Goal: Task Accomplishment & Management: Complete application form

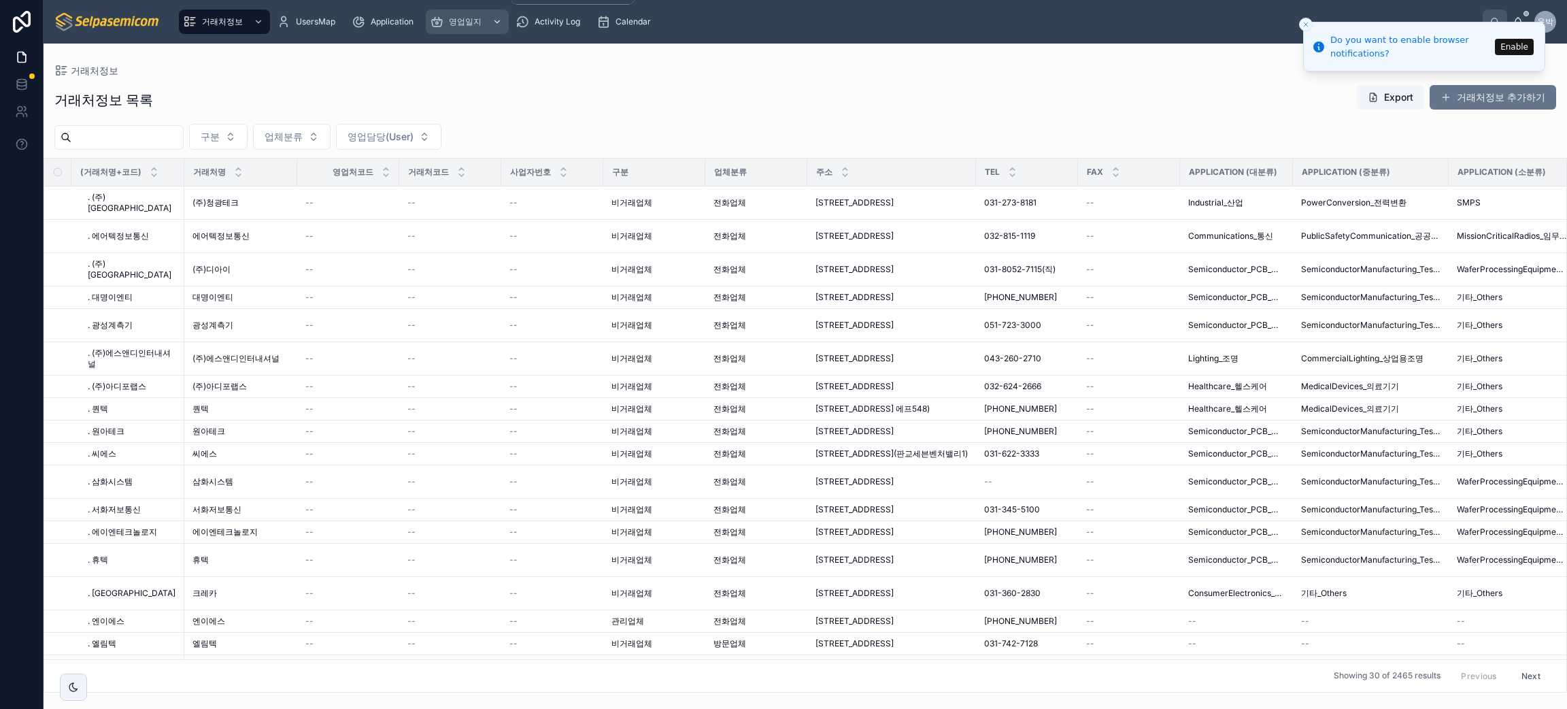
click at [471, 26] on span "영업일지" at bounding box center [465, 21] width 33 height 11
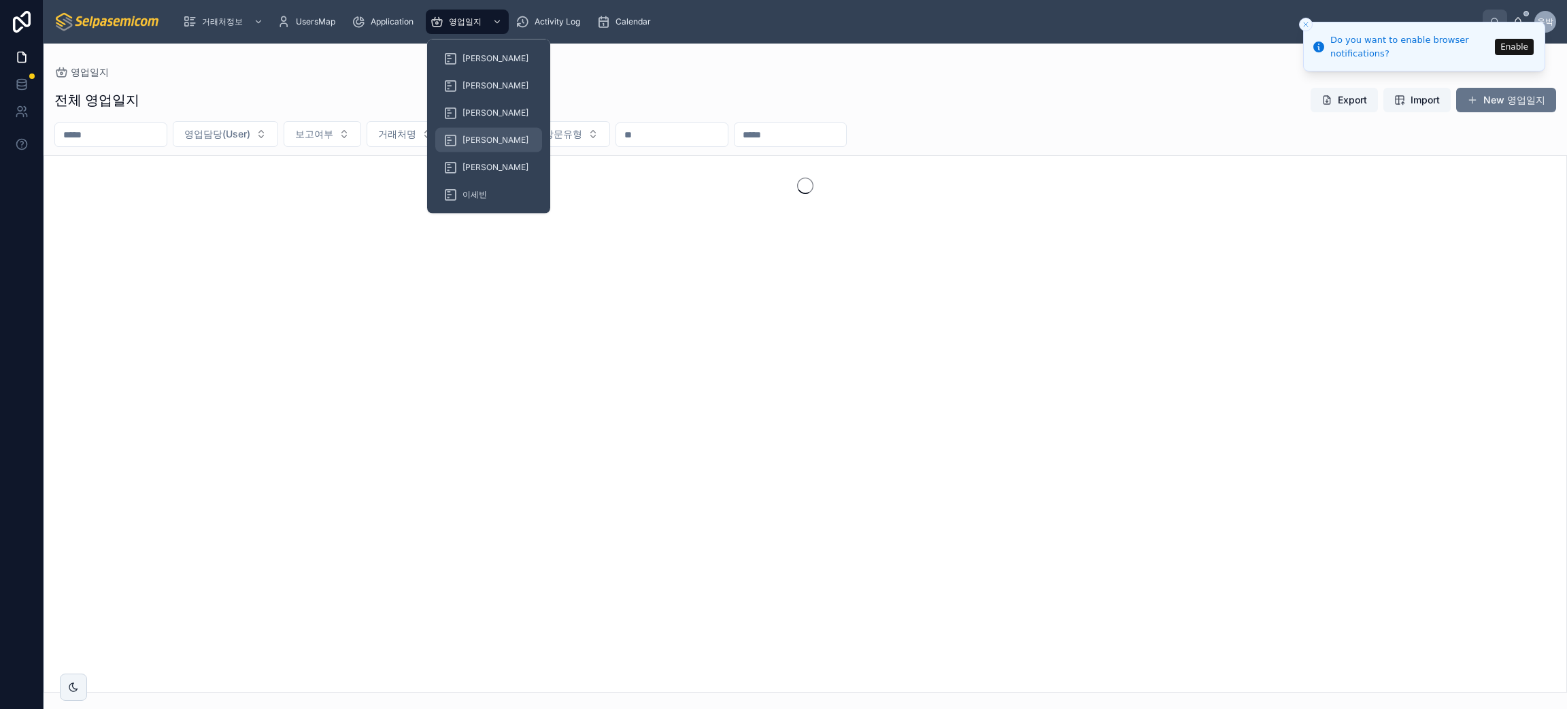
click at [469, 135] on span "[PERSON_NAME]" at bounding box center [496, 140] width 66 height 11
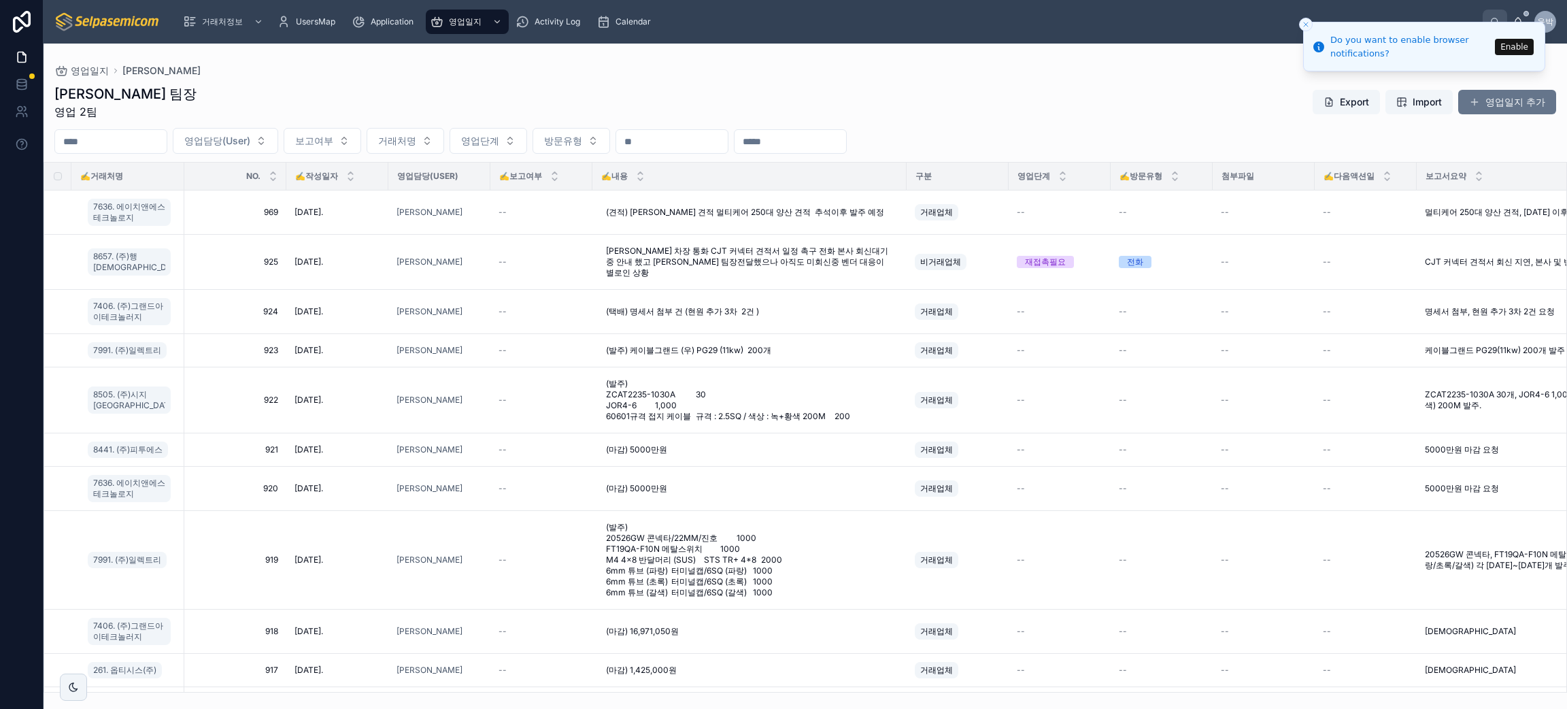
click at [1075, 99] on div "[PERSON_NAME] 팀장 영업 2팀 Export Import 영업일지 추가" at bounding box center [805, 101] width 1502 height 35
click at [333, 137] on span "보고여부" at bounding box center [314, 141] width 38 height 14
click at [341, 190] on div "보고" at bounding box center [353, 196] width 163 height 22
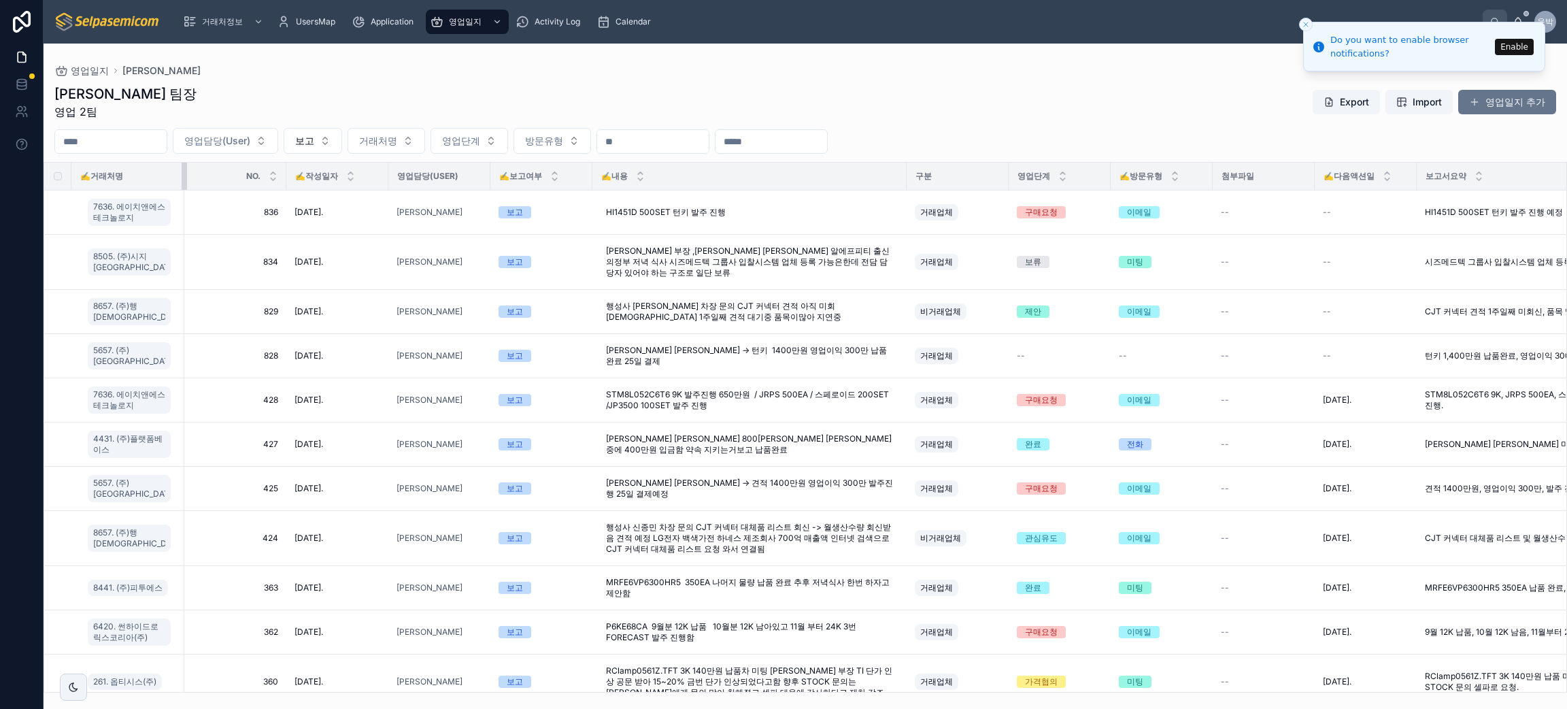
drag, startPoint x: 172, startPoint y: 180, endPoint x: 214, endPoint y: 177, distance: 41.6
click at [187, 177] on div at bounding box center [184, 176] width 5 height 27
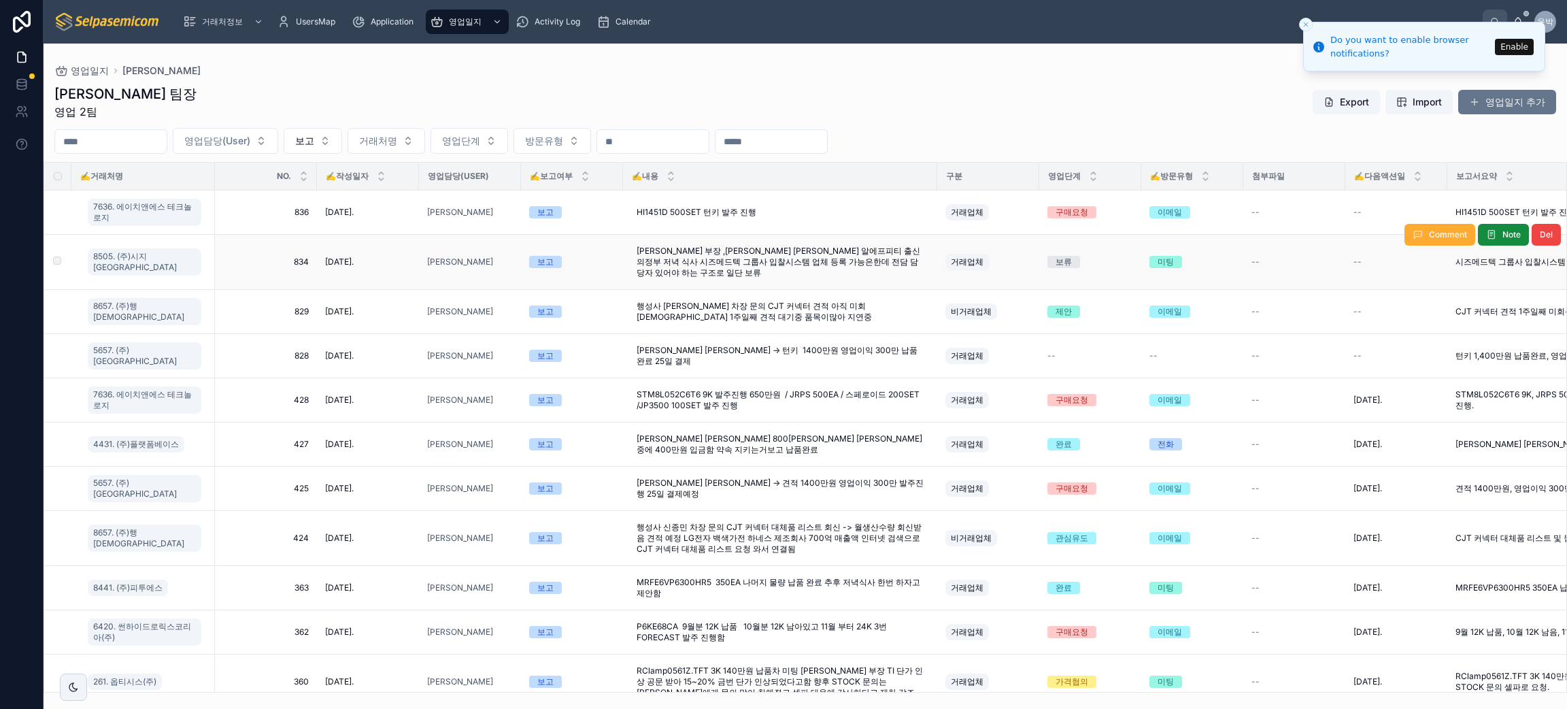
click at [524, 265] on td "보고" at bounding box center [572, 262] width 102 height 55
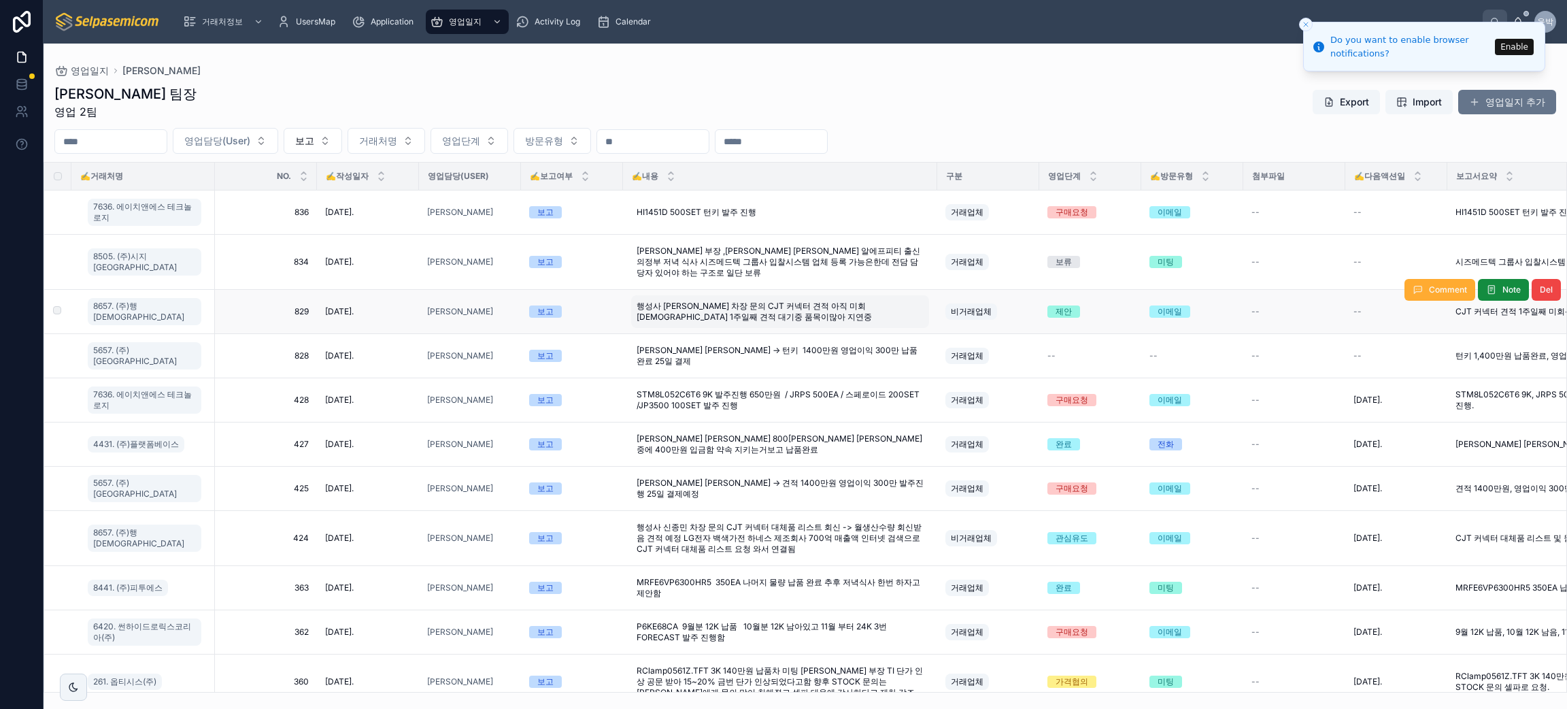
click at [728, 307] on span "행성사 [PERSON_NAME] 차장 문의 CJT 커넥터 견적 아직 미회[DEMOGRAPHIC_DATA] 1주일째 견적 대기중 품목이많아 지연중" at bounding box center [780, 312] width 287 height 22
click at [597, 307] on td "보고" at bounding box center [572, 312] width 102 height 44
click at [139, 303] on span "8657. (주)행[DEMOGRAPHIC_DATA]" at bounding box center [144, 312] width 103 height 22
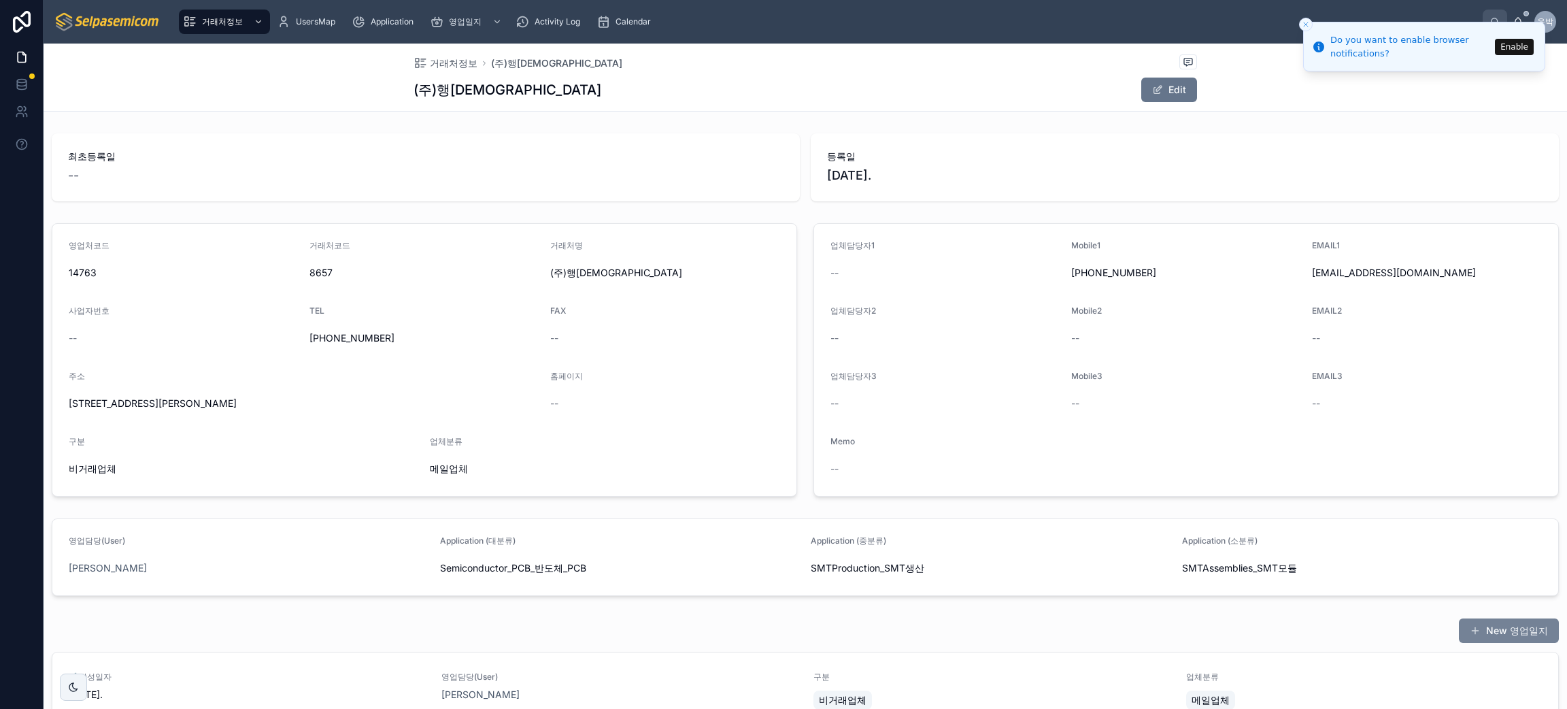
click at [1470, 626] on span at bounding box center [1475, 630] width 11 height 11
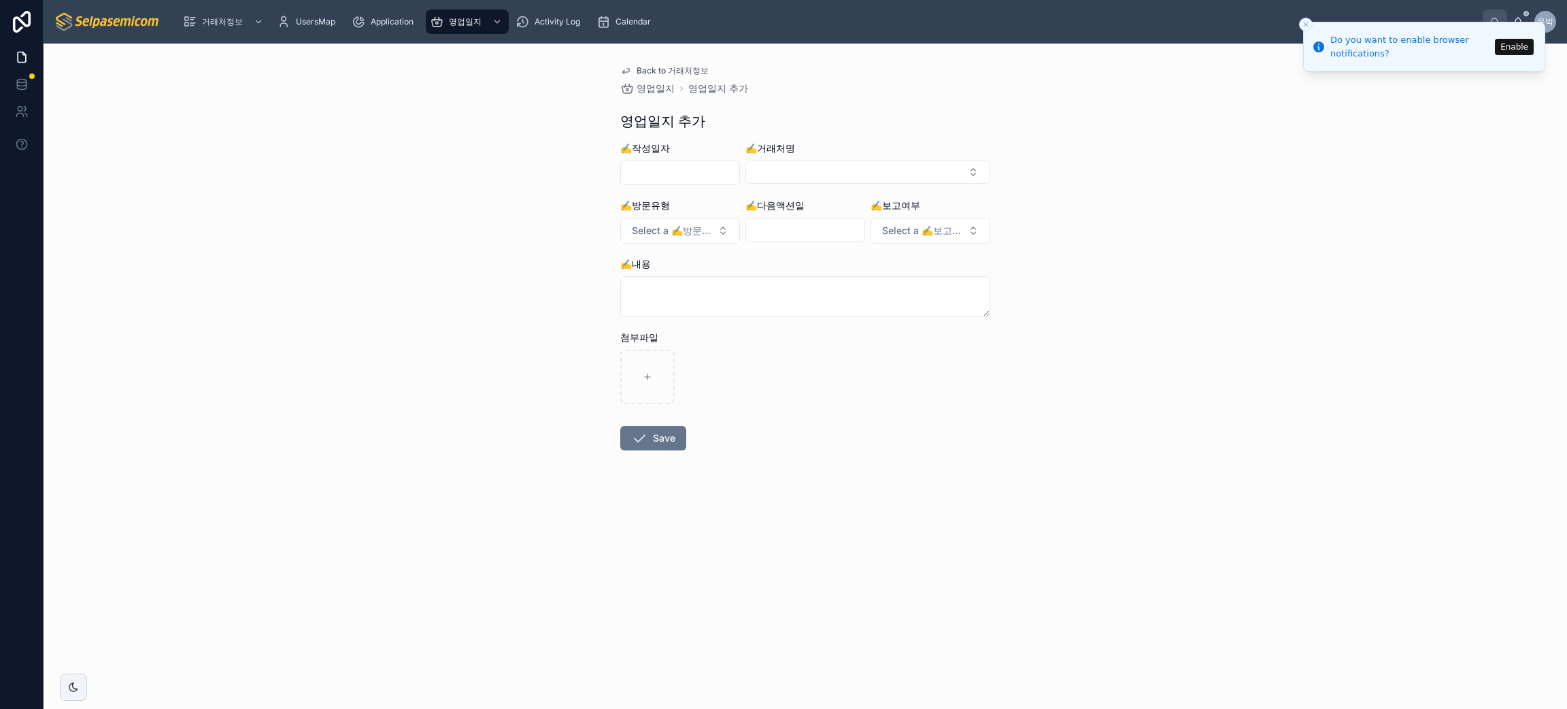
click at [643, 161] on div at bounding box center [680, 173] width 120 height 24
click at [650, 169] on input "text" at bounding box center [680, 172] width 118 height 19
click at [682, 210] on button "[DATE]" at bounding box center [680, 206] width 54 height 24
click at [727, 369] on button "26" at bounding box center [728, 376] width 24 height 24
type input "**********"
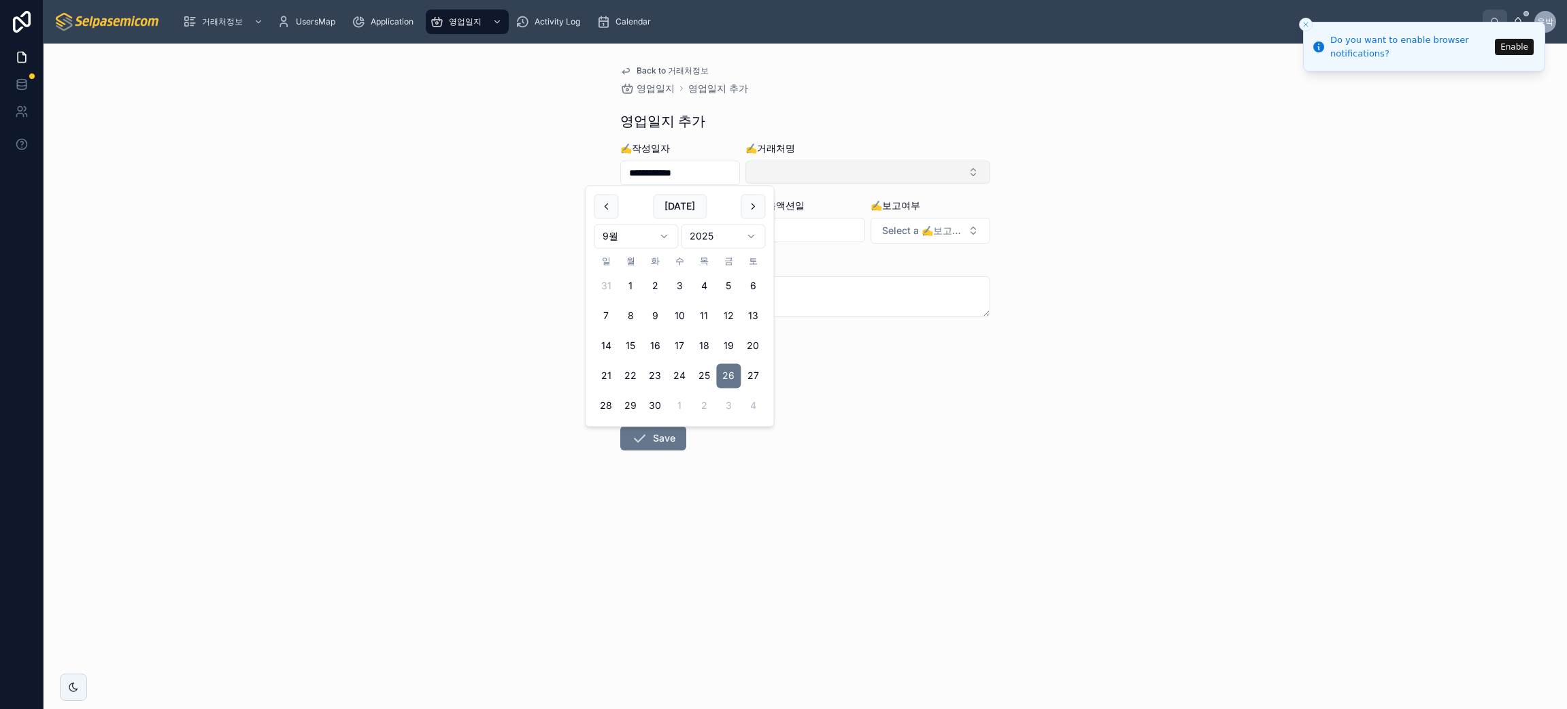
click at [806, 177] on button "Select Button" at bounding box center [867, 172] width 245 height 23
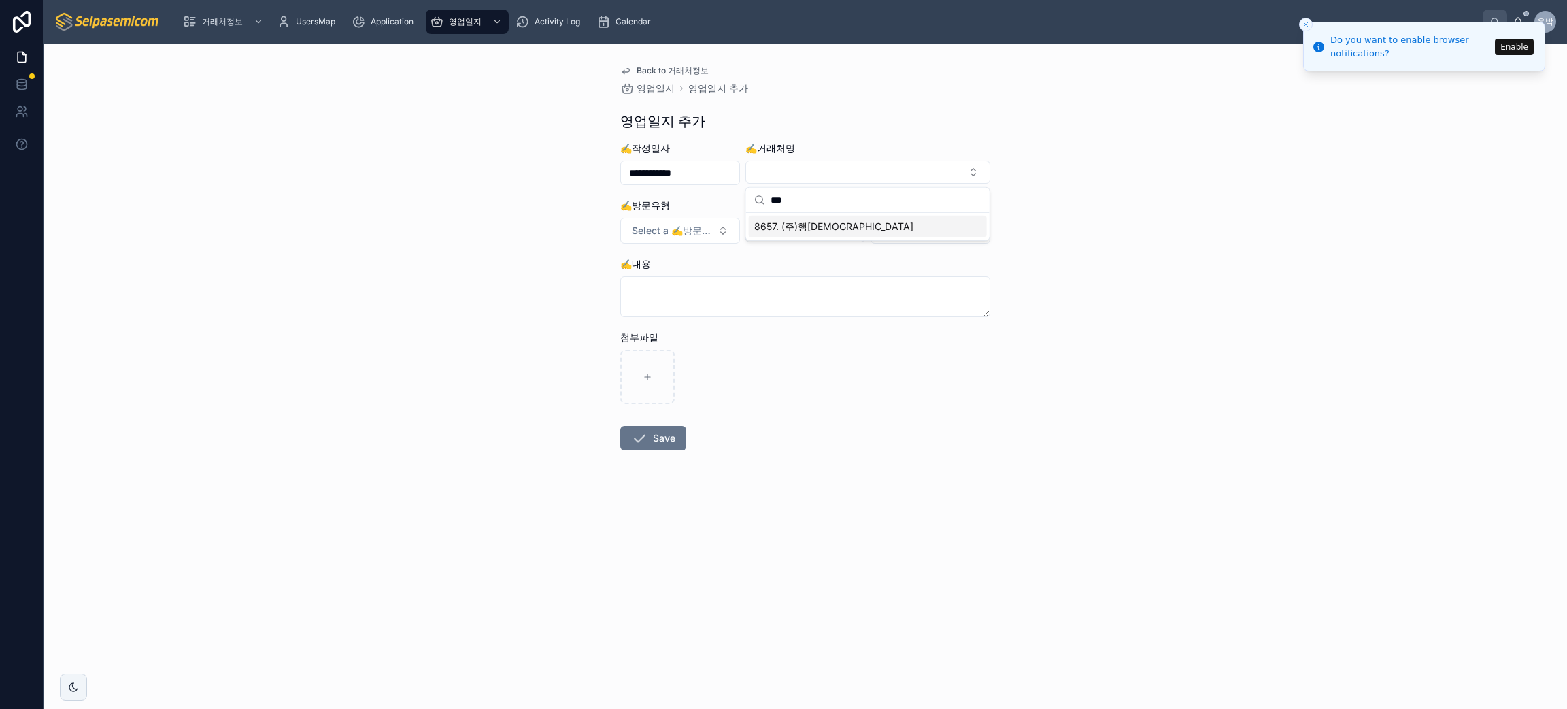
type input "***"
click at [801, 230] on span "8657. (주)행[DEMOGRAPHIC_DATA]" at bounding box center [833, 227] width 159 height 14
click at [686, 236] on span "Select a ✍️방문유형" at bounding box center [672, 233] width 80 height 14
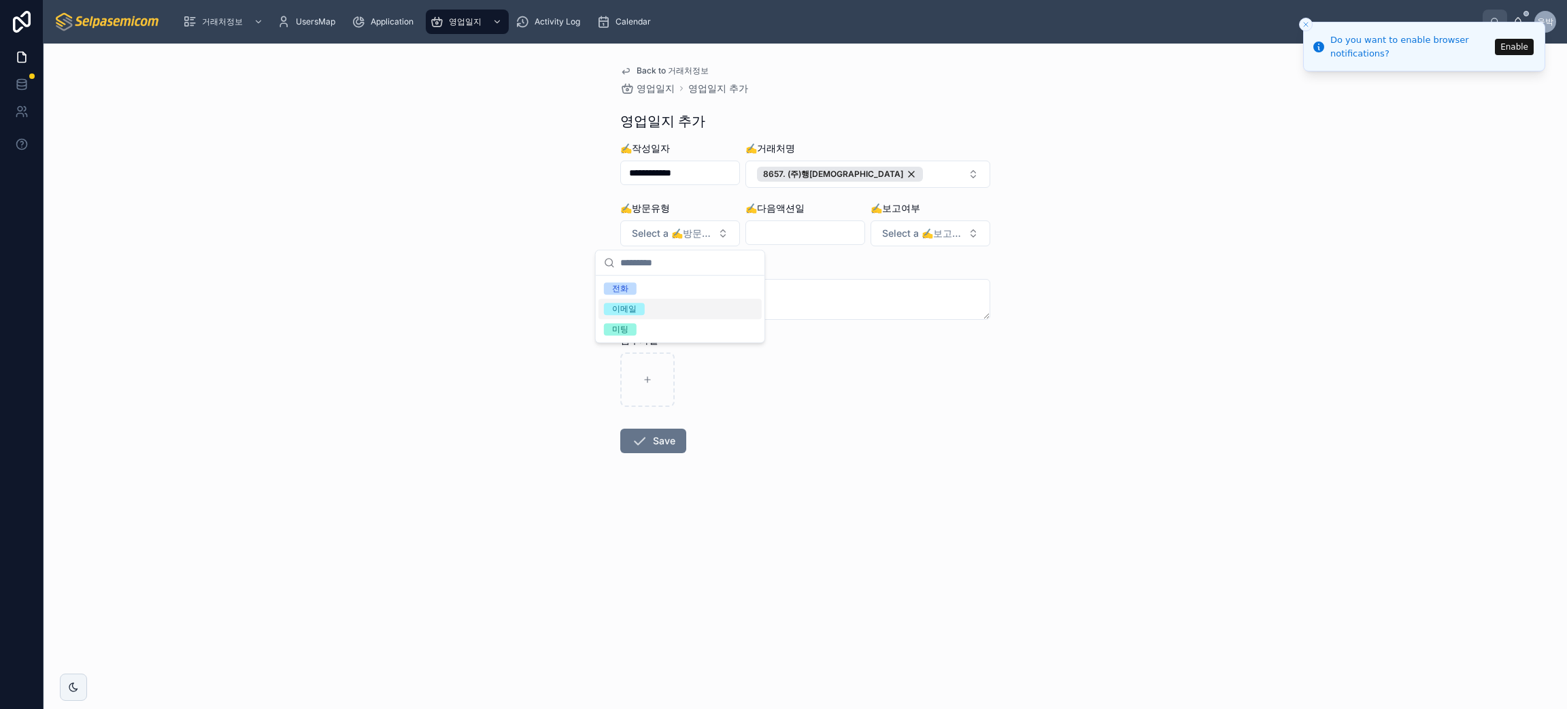
click at [667, 303] on div "이메일" at bounding box center [680, 309] width 163 height 20
click at [947, 226] on span "Select a ✍️보고여부" at bounding box center [922, 233] width 80 height 14
click at [896, 288] on div "보고" at bounding box center [930, 288] width 163 height 20
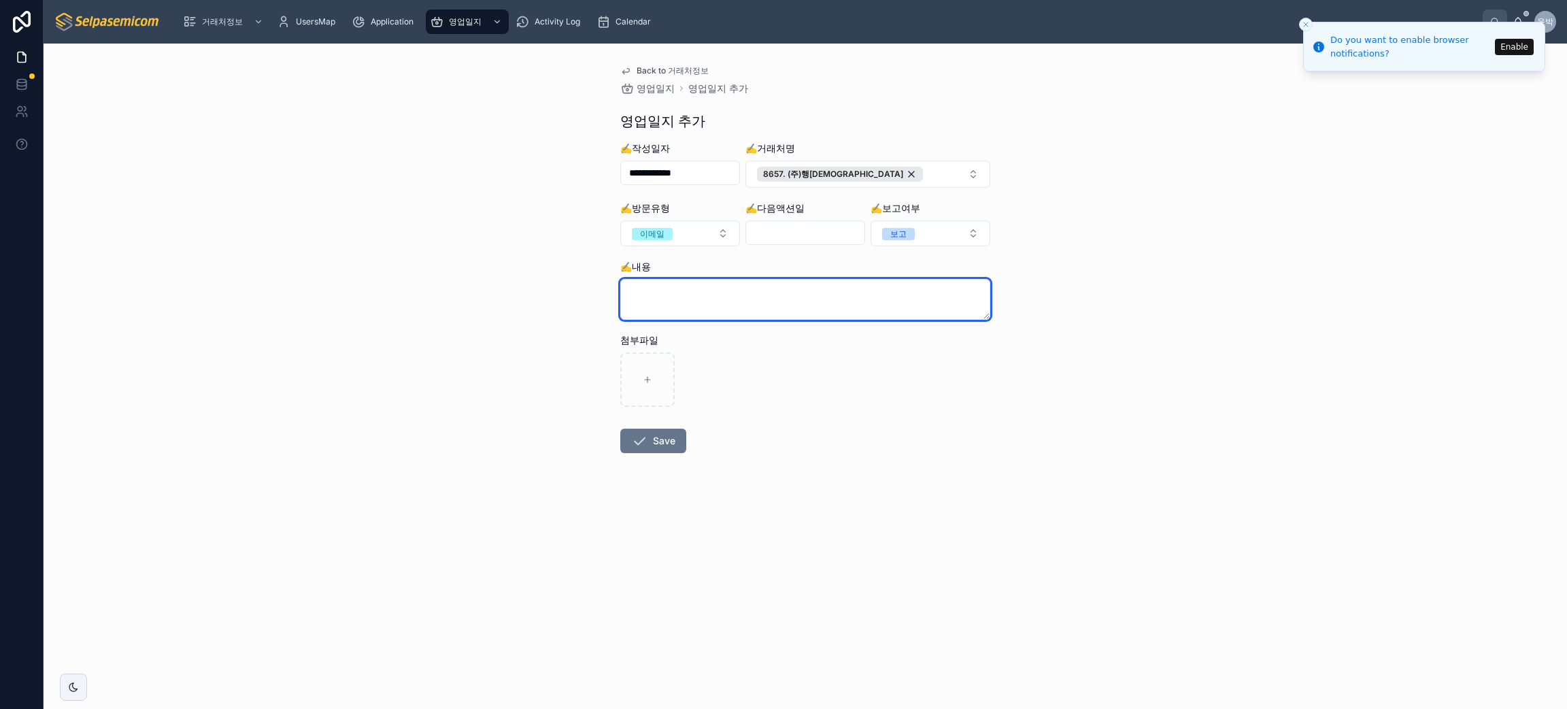
click at [709, 295] on textarea at bounding box center [805, 299] width 370 height 41
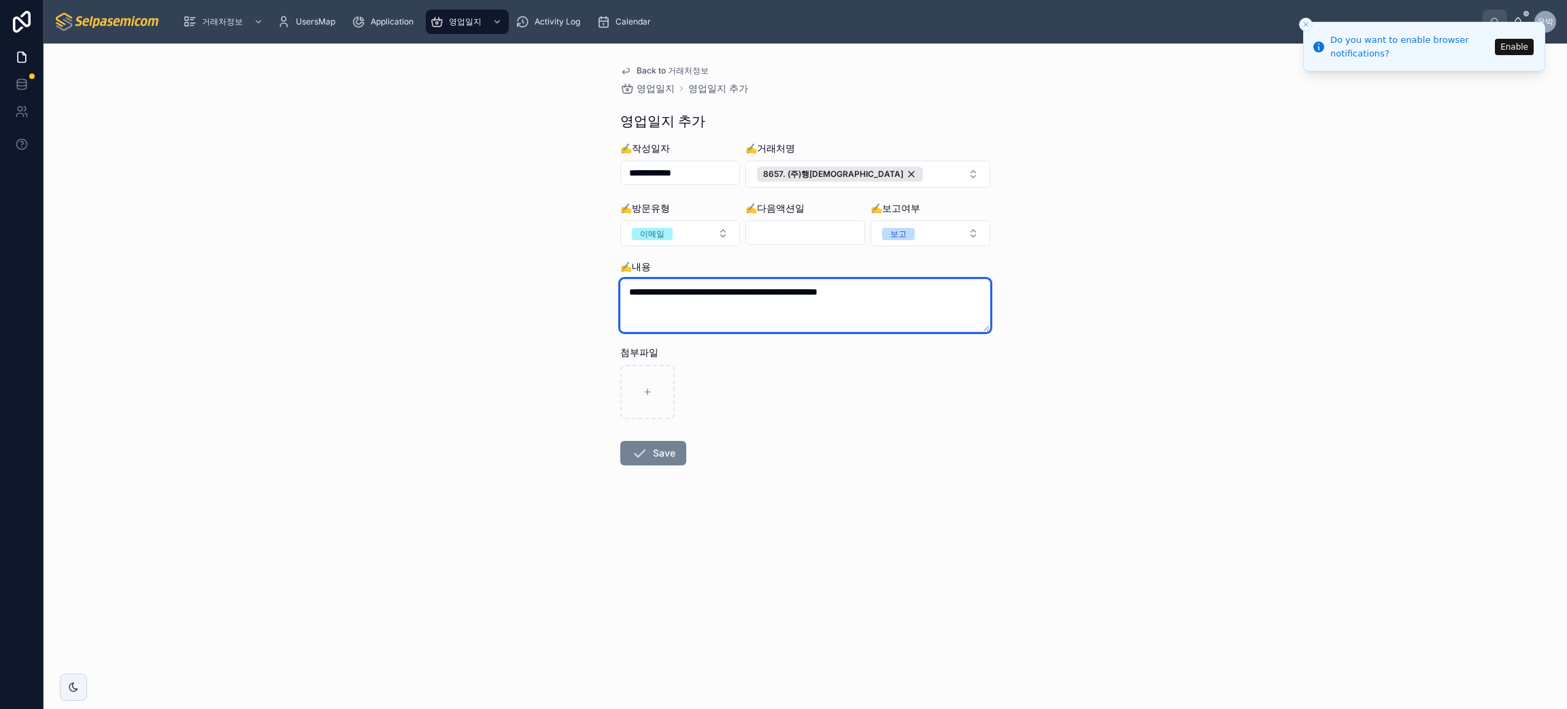
type textarea "**********"
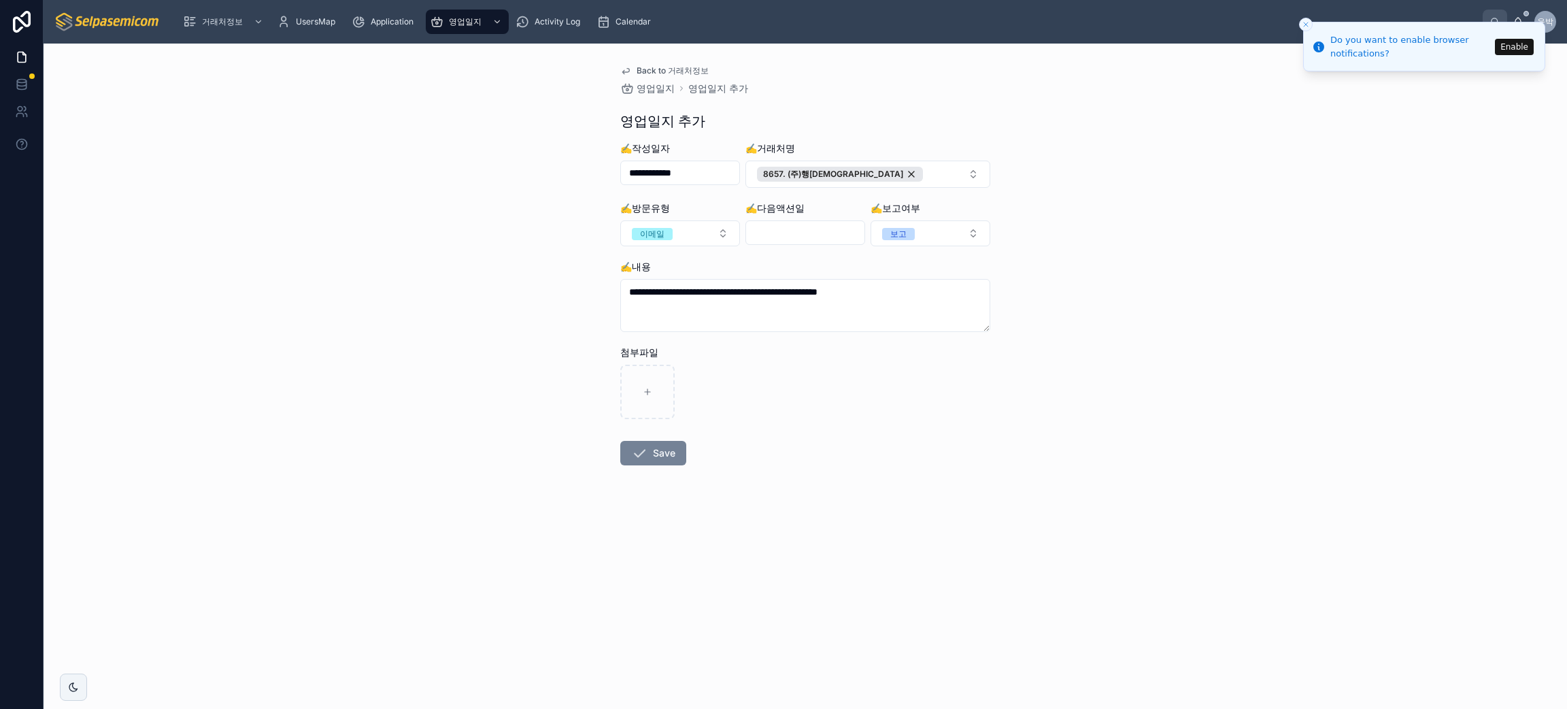
click at [643, 461] on icon at bounding box center [639, 453] width 16 height 16
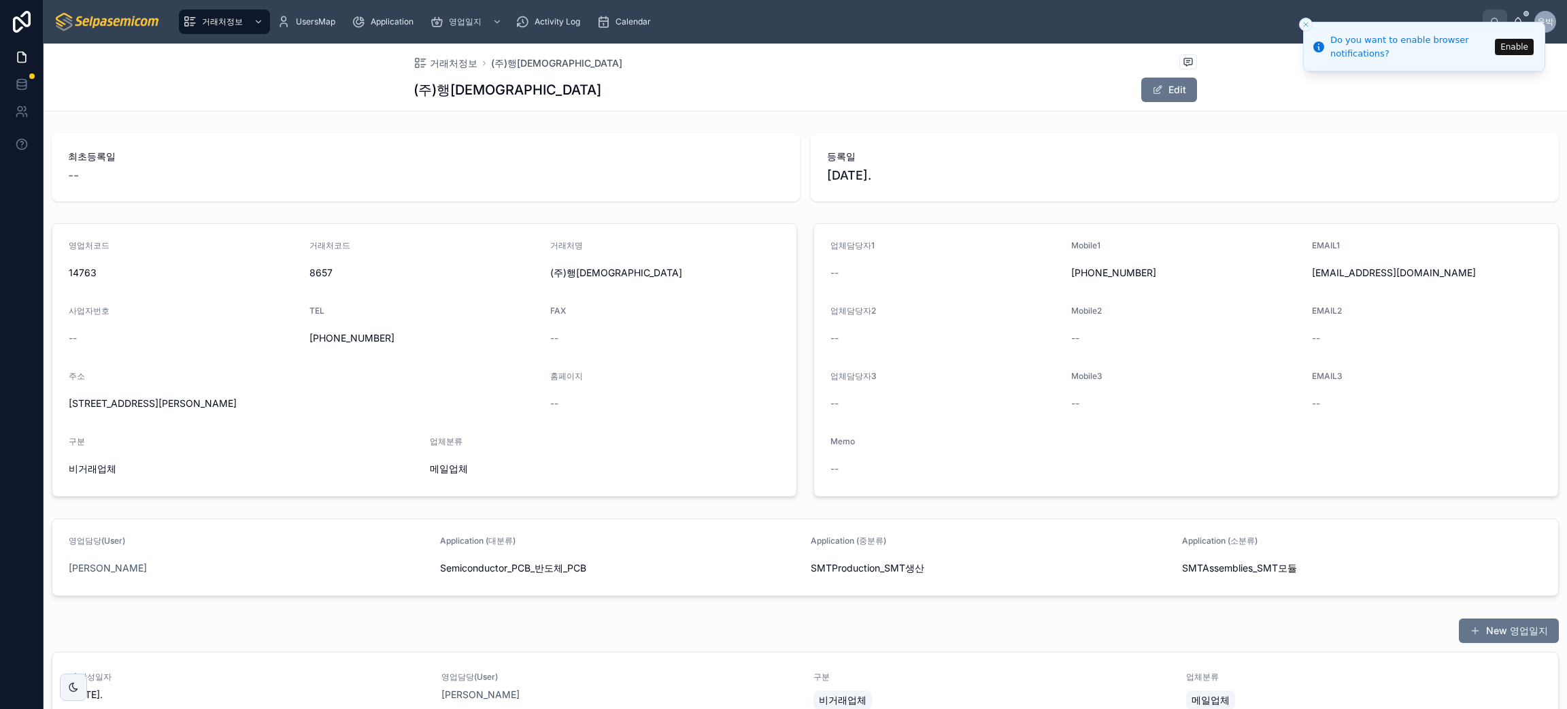
click at [1399, 107] on div "거래처정보 (주)행성사 (주)행성사 Edit" at bounding box center [806, 78] width 1524 height 68
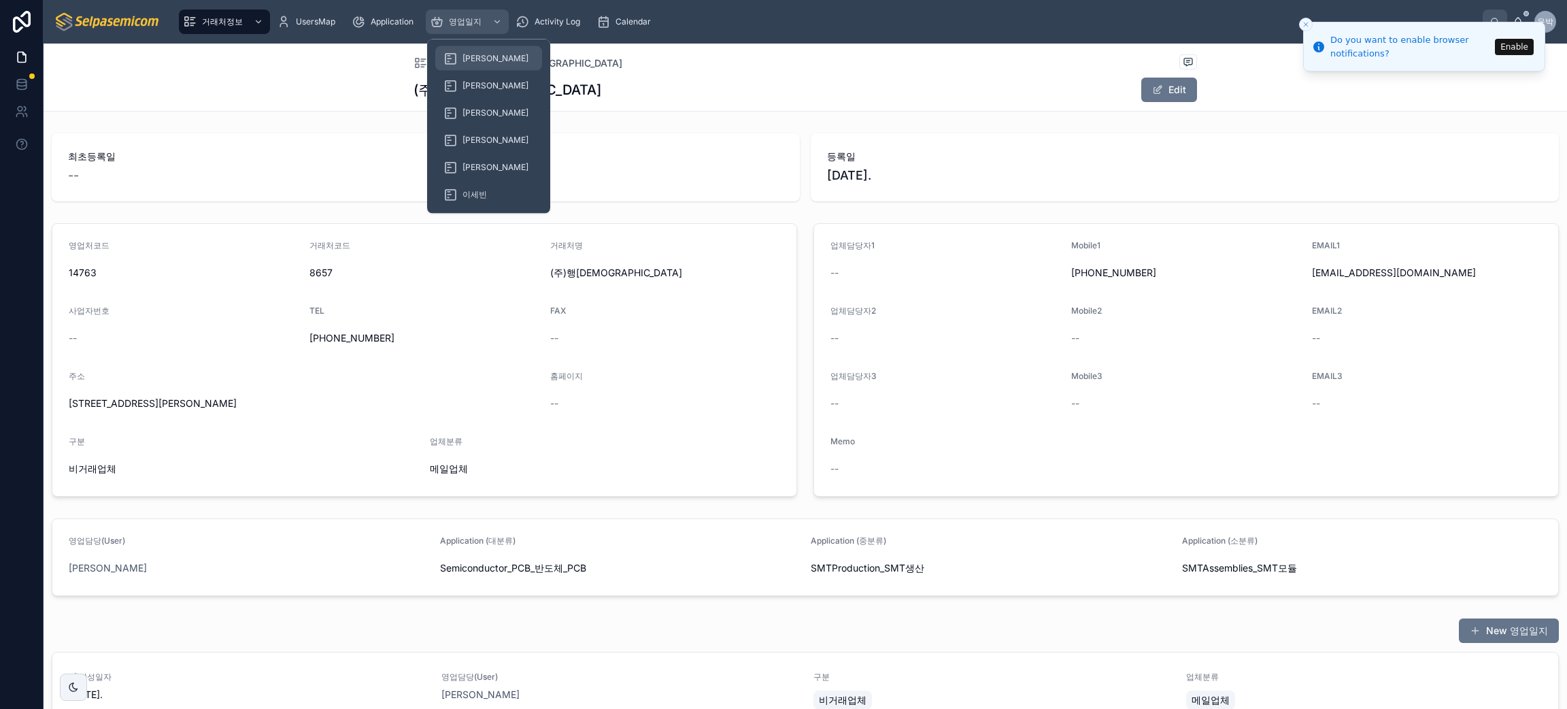
click at [451, 24] on span "영업일지" at bounding box center [465, 21] width 33 height 11
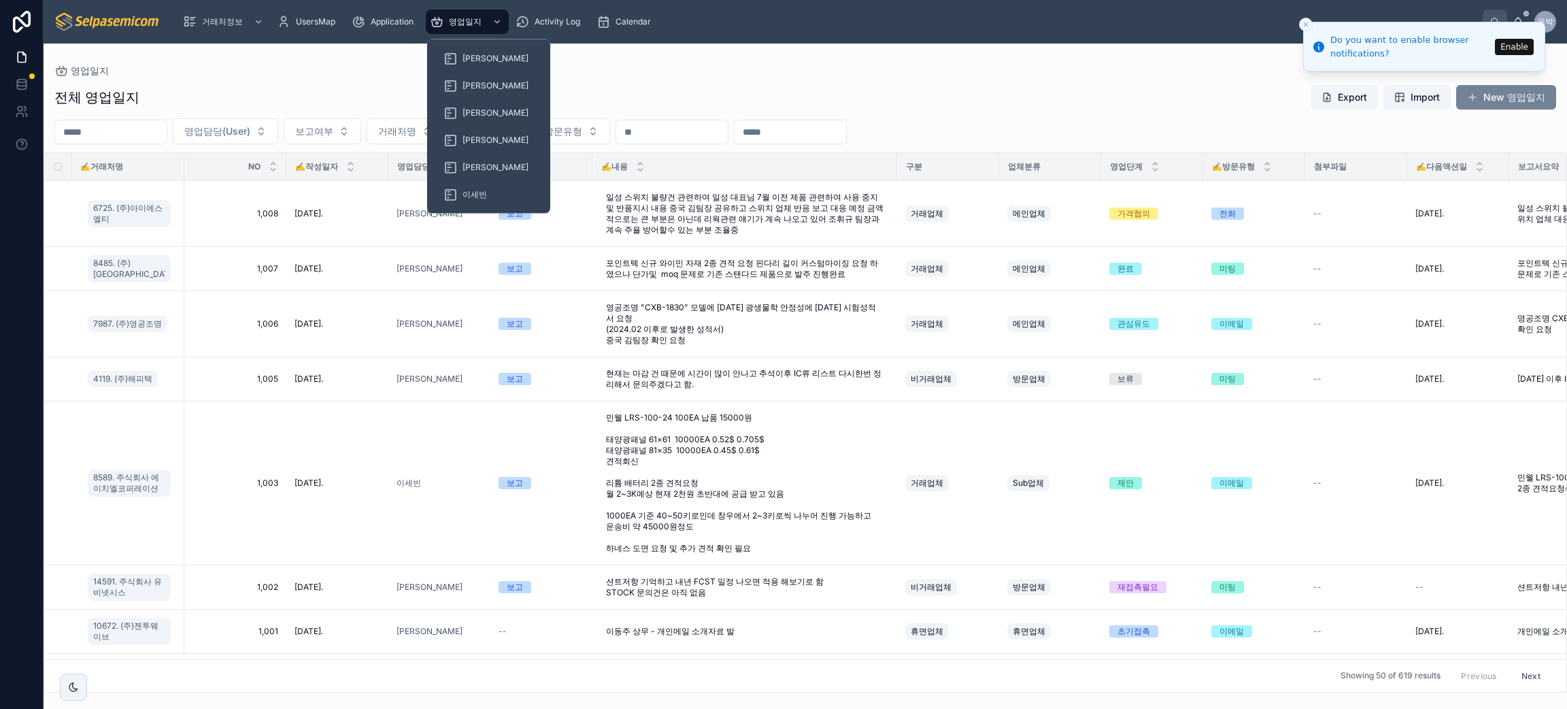
click at [1088, 97] on div "전체 영업일지 Export Import New 영업일지" at bounding box center [805, 97] width 1502 height 26
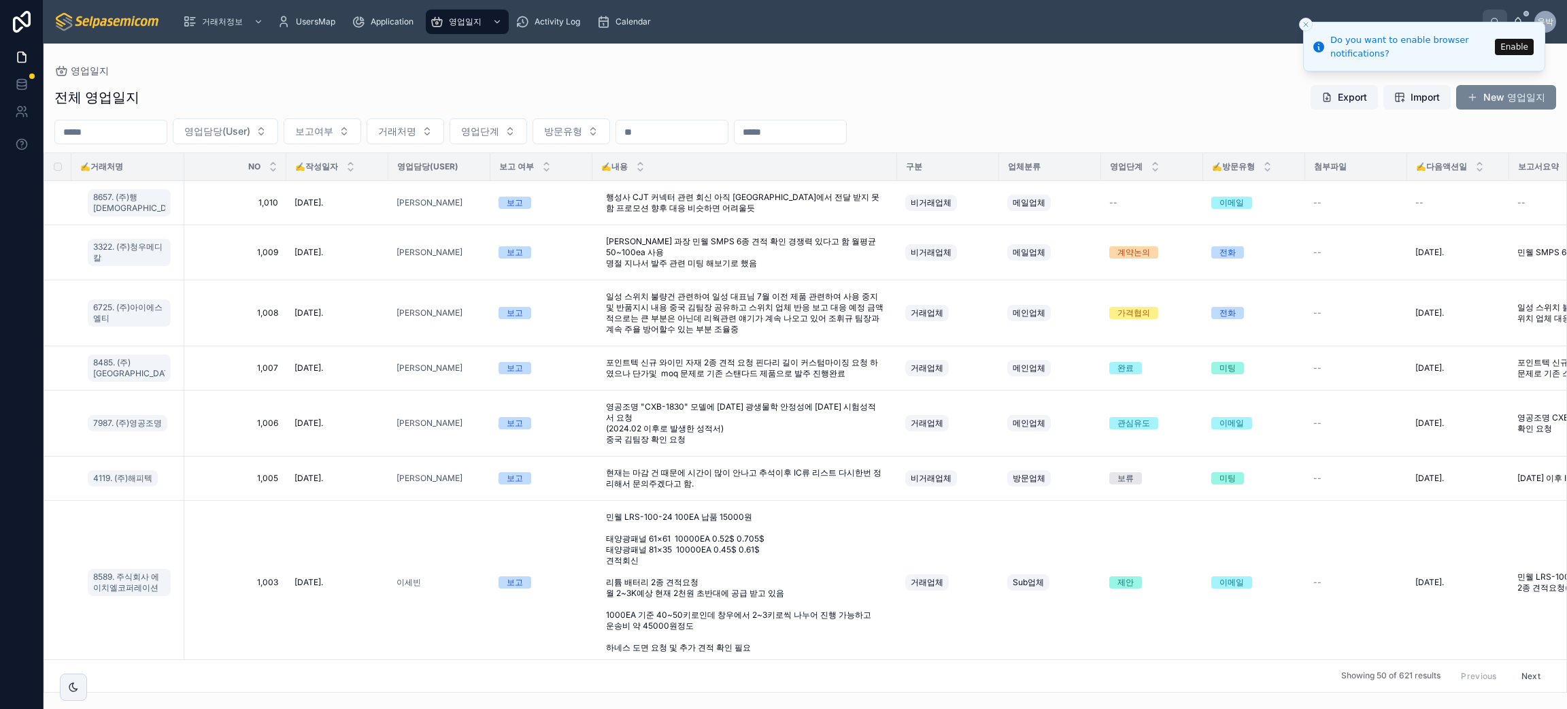
click at [1497, 102] on button "New 영업일지" at bounding box center [1506, 97] width 100 height 24
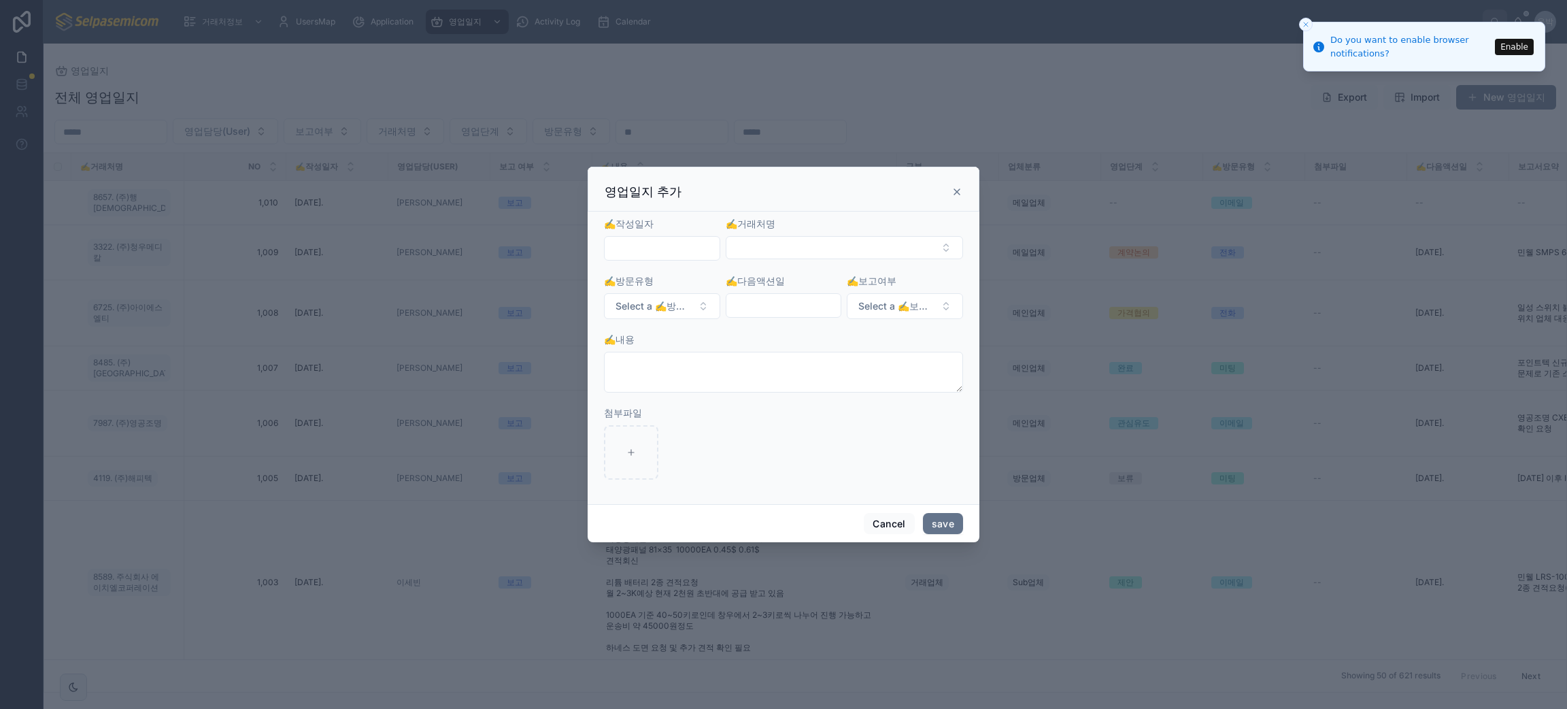
click at [692, 249] on input "text" at bounding box center [662, 248] width 115 height 19
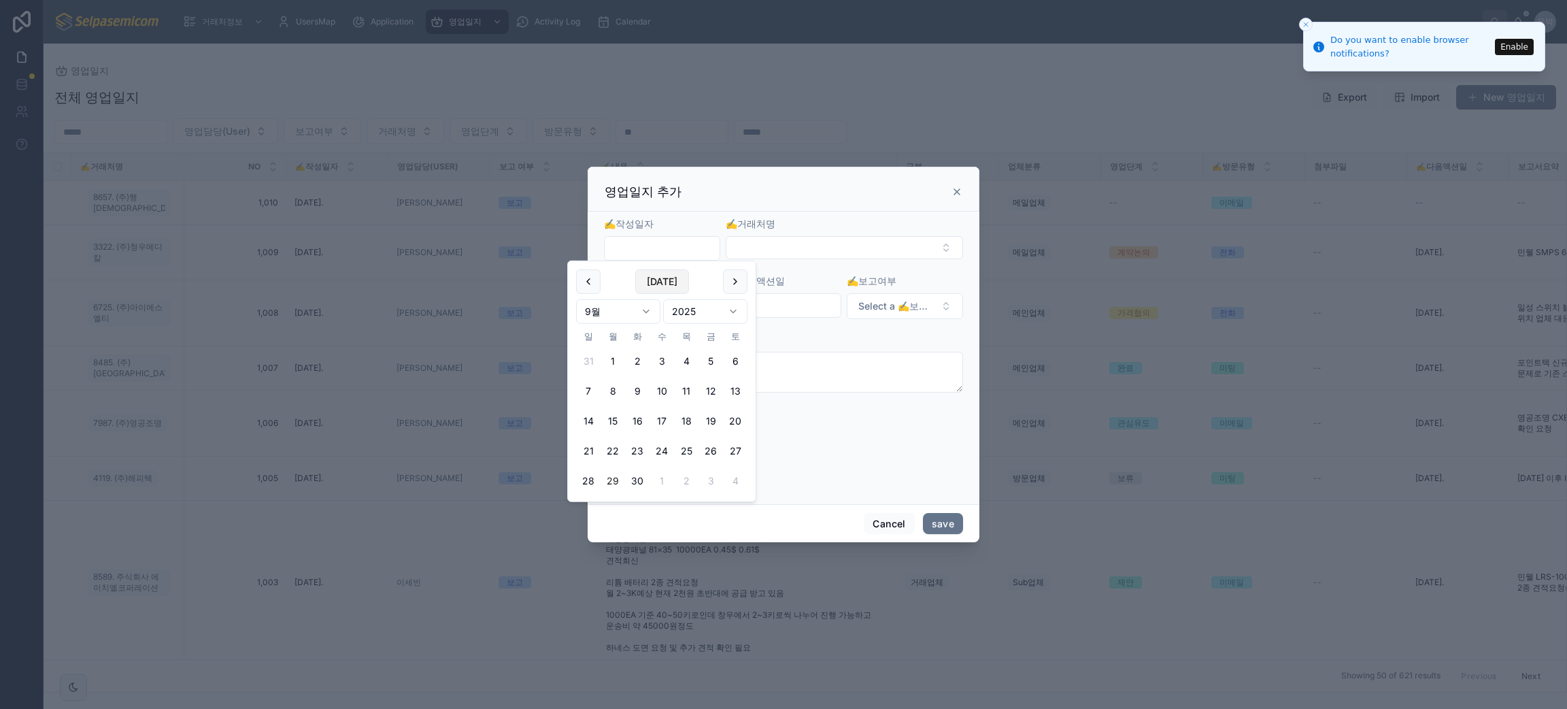
click at [667, 276] on button "[DATE]" at bounding box center [662, 281] width 54 height 24
click at [675, 252] on input "**********" at bounding box center [662, 248] width 115 height 19
click at [707, 451] on button "26" at bounding box center [711, 451] width 24 height 24
type input "**********"
click at [805, 252] on button "Select Button" at bounding box center [844, 247] width 237 height 23
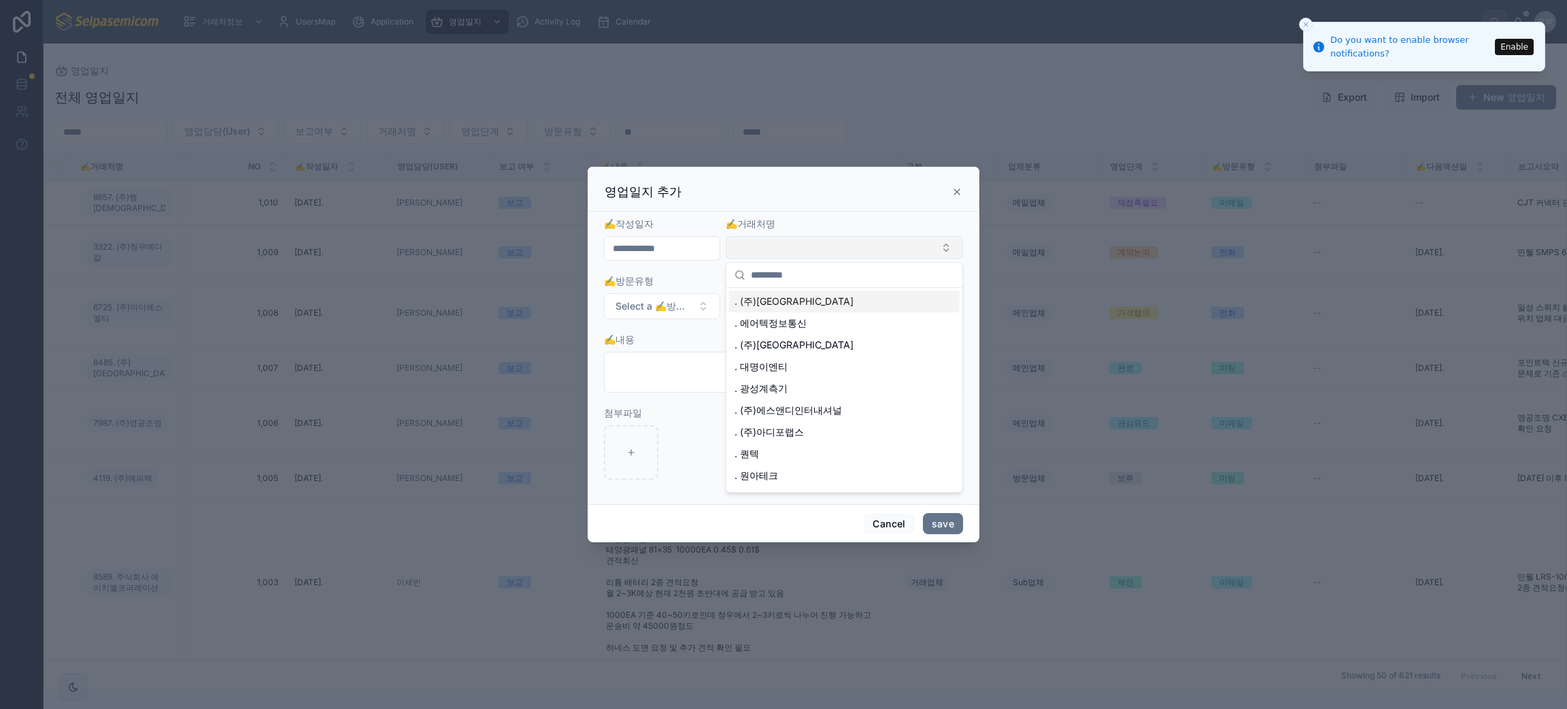
click at [805, 252] on button "Select Button" at bounding box center [844, 247] width 237 height 23
type input "****"
click at [795, 296] on span "7406. (주)그랜드아이테크놀러지" at bounding box center [805, 302] width 140 height 14
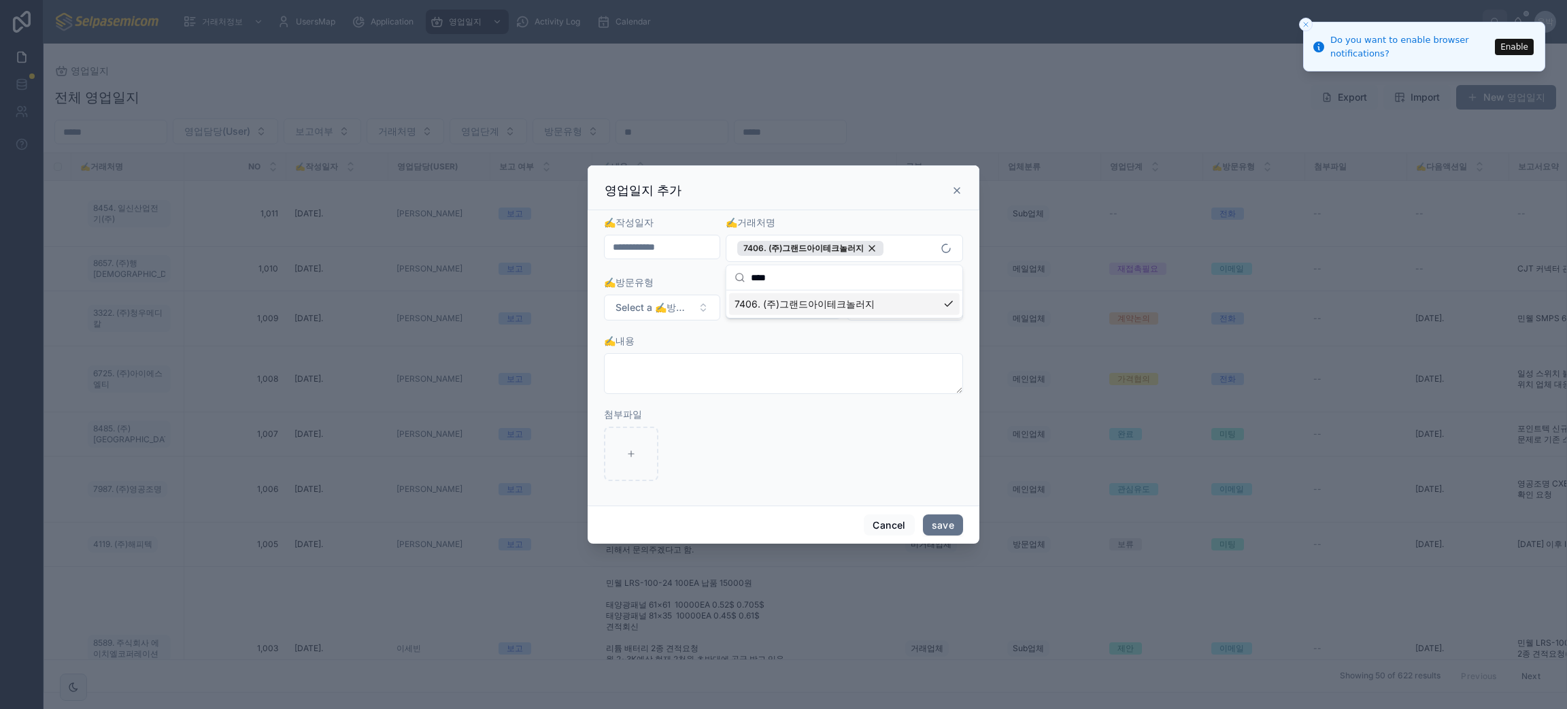
click at [779, 350] on div "✍️내용" at bounding box center [783, 364] width 359 height 60
click at [690, 309] on span "Select a ✍️방문유형" at bounding box center [654, 308] width 77 height 14
click at [656, 377] on div "이메일" at bounding box center [661, 382] width 163 height 20
click at [867, 334] on div "✍️내용" at bounding box center [783, 341] width 359 height 14
click at [913, 309] on span "Select a ✍️보고여부" at bounding box center [896, 308] width 77 height 14
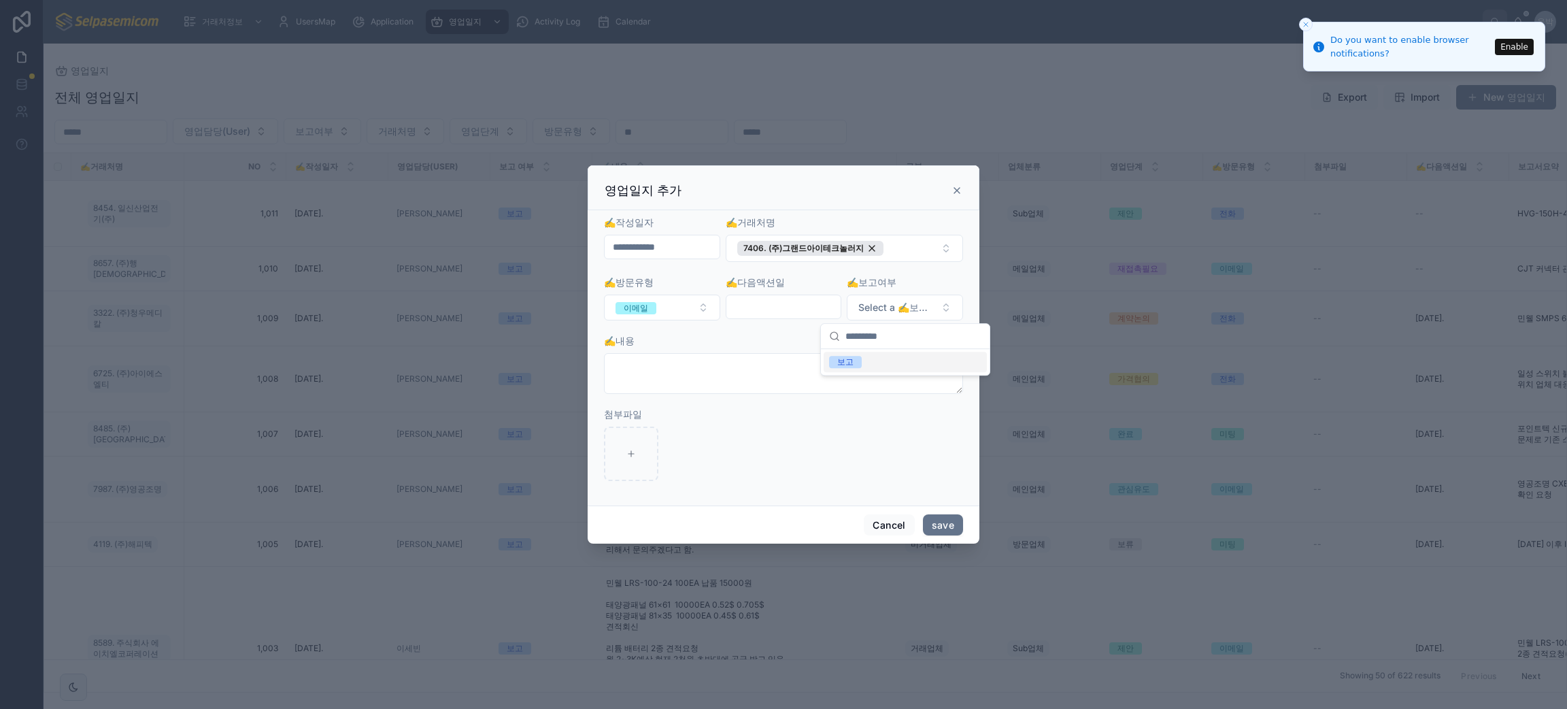
click at [900, 361] on div "보고" at bounding box center [905, 362] width 163 height 20
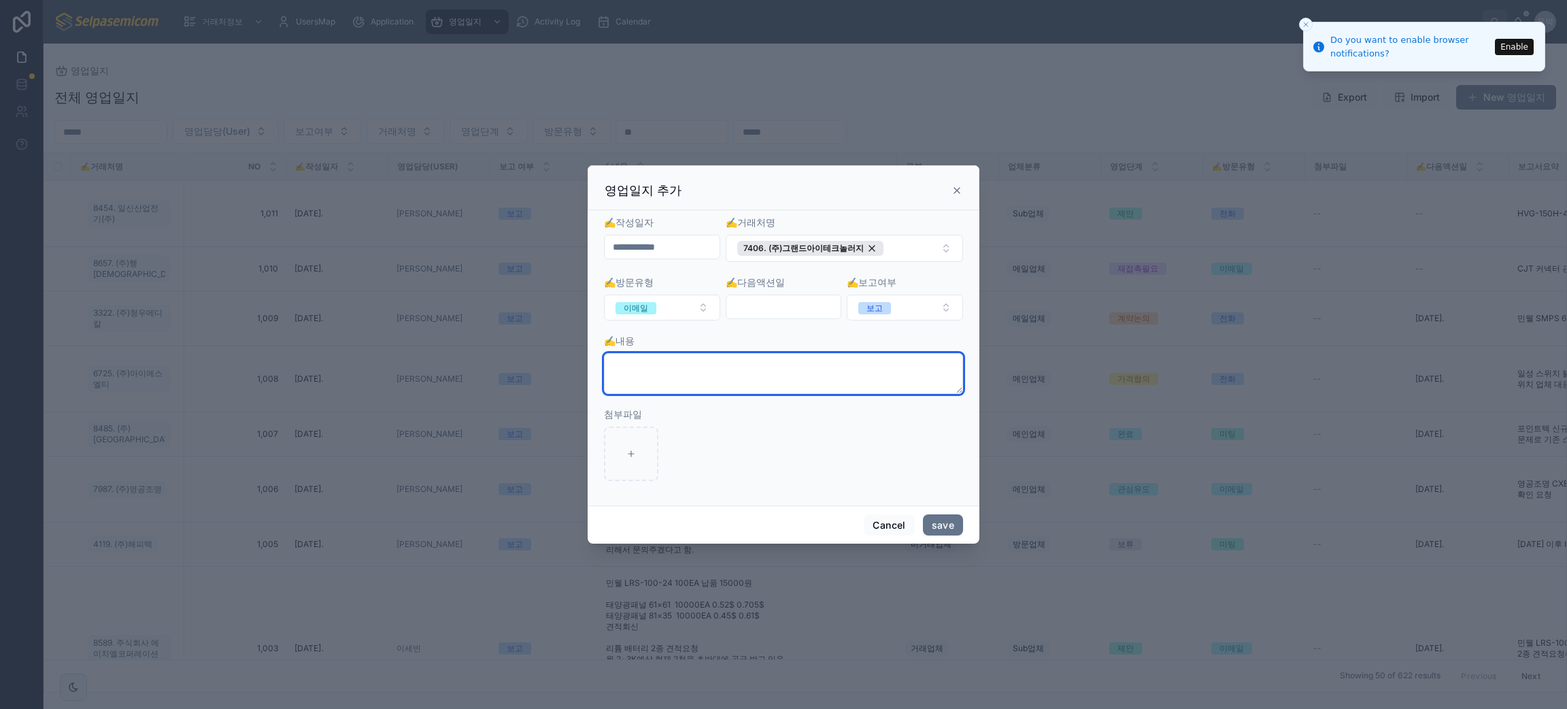
click at [691, 371] on textarea at bounding box center [783, 373] width 359 height 41
type textarea "*"
click at [723, 373] on textarea at bounding box center [783, 373] width 359 height 41
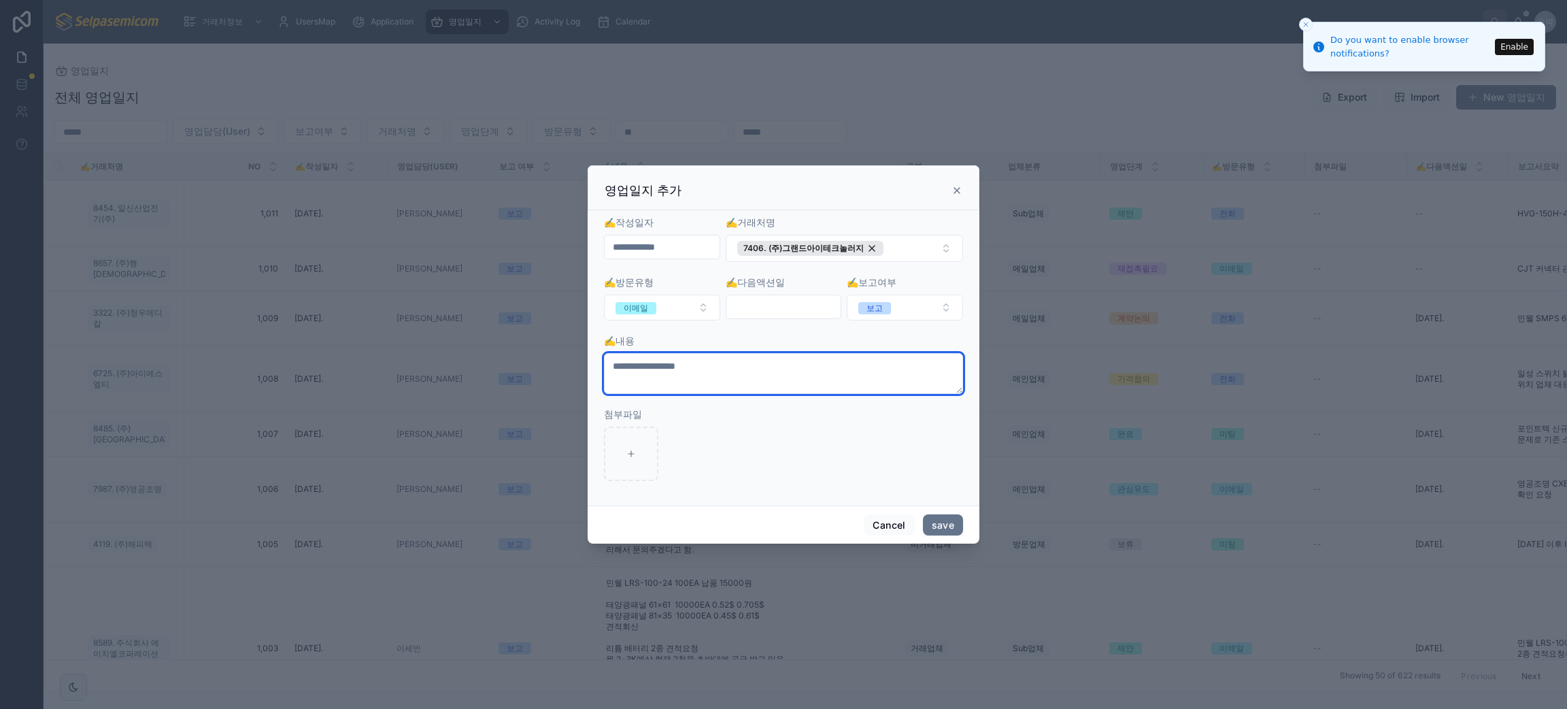
click at [847, 373] on textarea "**********" at bounding box center [783, 373] width 359 height 41
type textarea "**********"
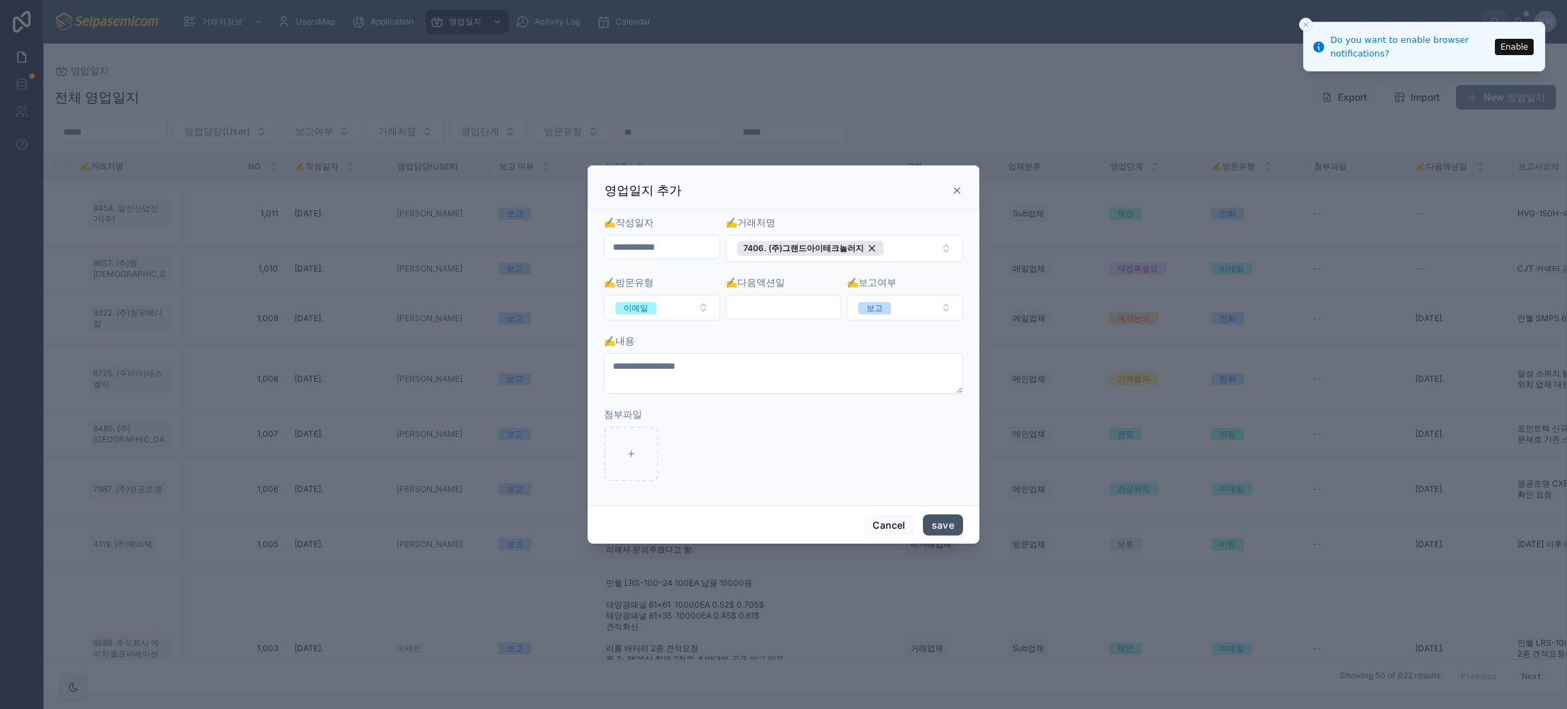
click at [946, 529] on button "save" at bounding box center [943, 525] width 40 height 22
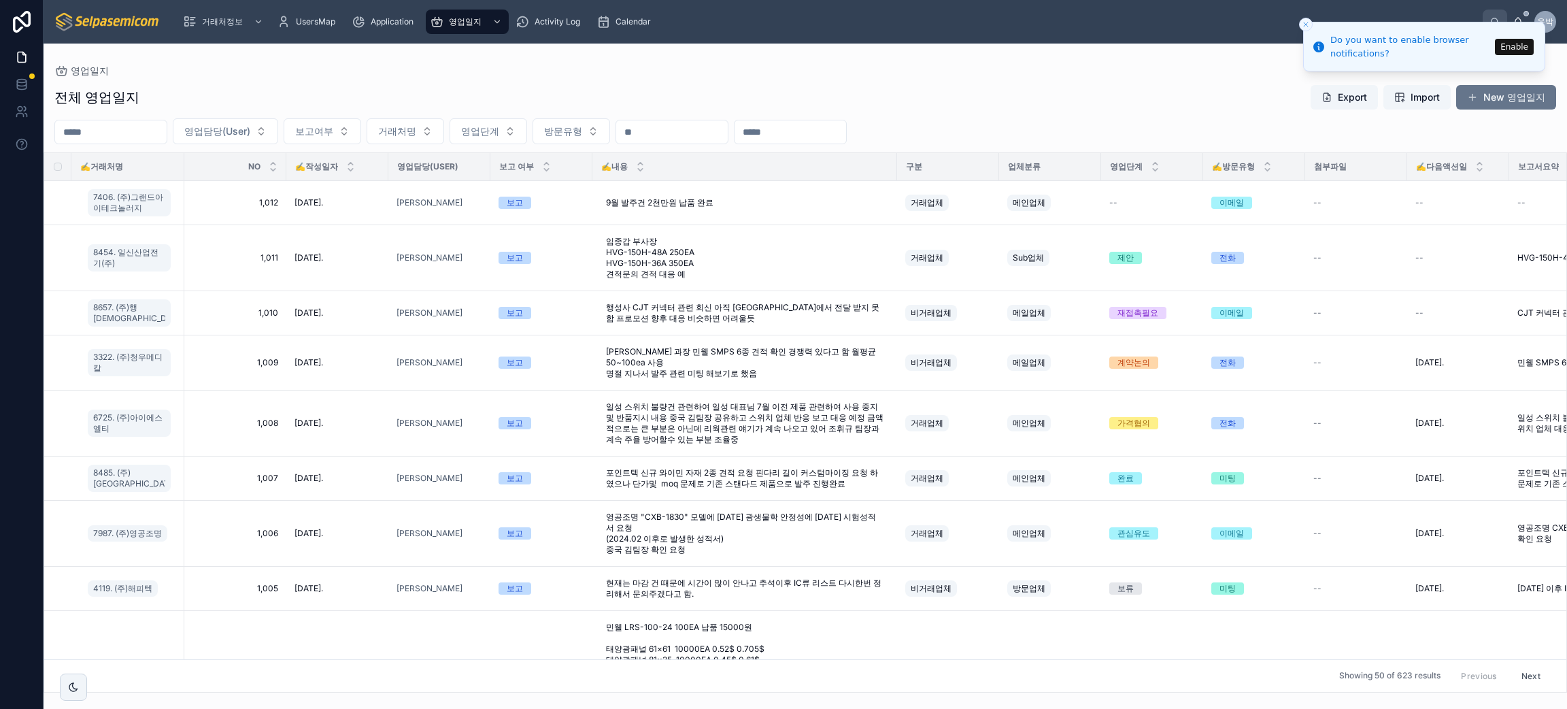
click at [1120, 96] on div "전체 영업일지 Export Import New 영업일지" at bounding box center [805, 97] width 1502 height 26
click at [527, 136] on button "영업단계" at bounding box center [489, 131] width 78 height 26
click at [581, 126] on span "방문유형" at bounding box center [563, 131] width 38 height 14
click at [492, 133] on span "영업단계" at bounding box center [480, 131] width 38 height 14
click at [618, 71] on div "영업일지" at bounding box center [805, 70] width 1502 height 11
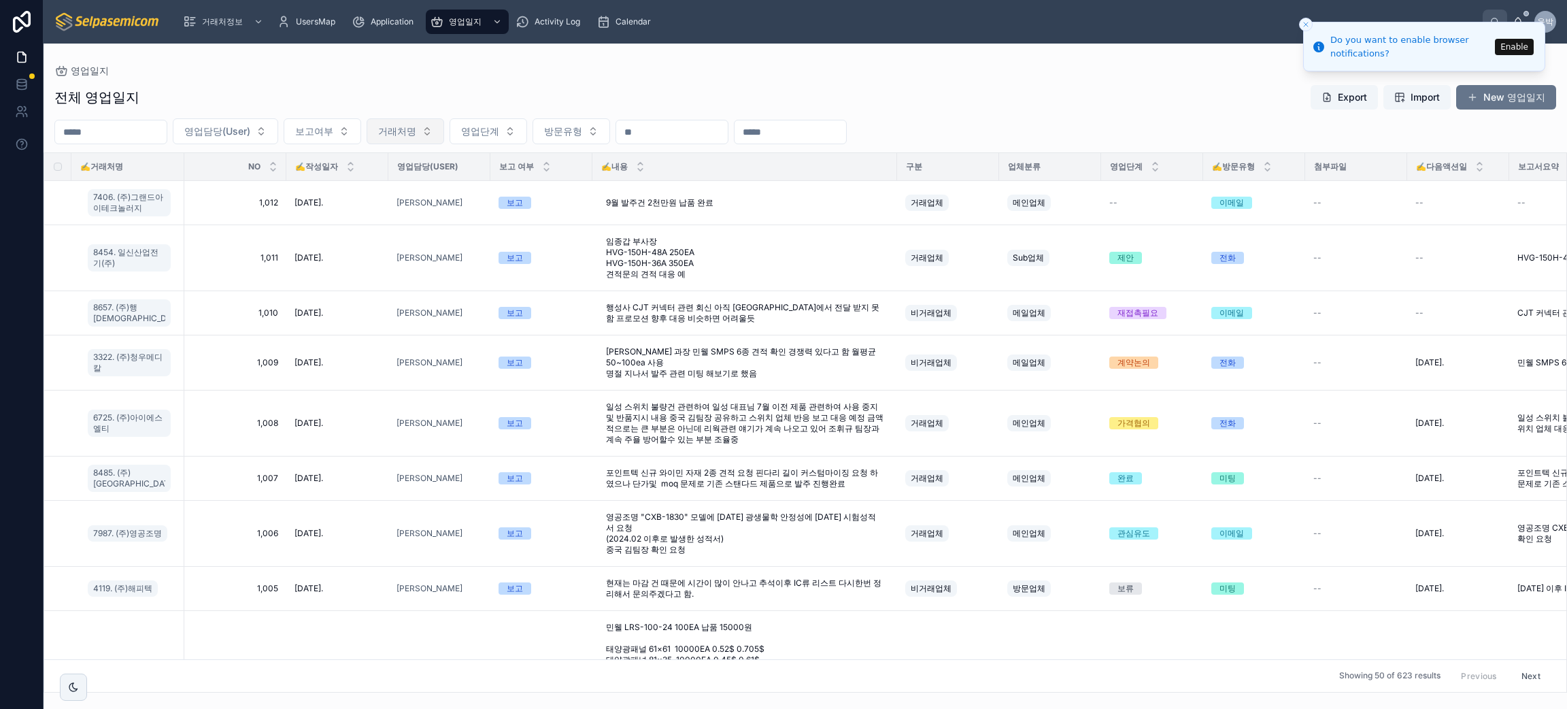
click at [416, 137] on span "거래처명" at bounding box center [397, 131] width 38 height 14
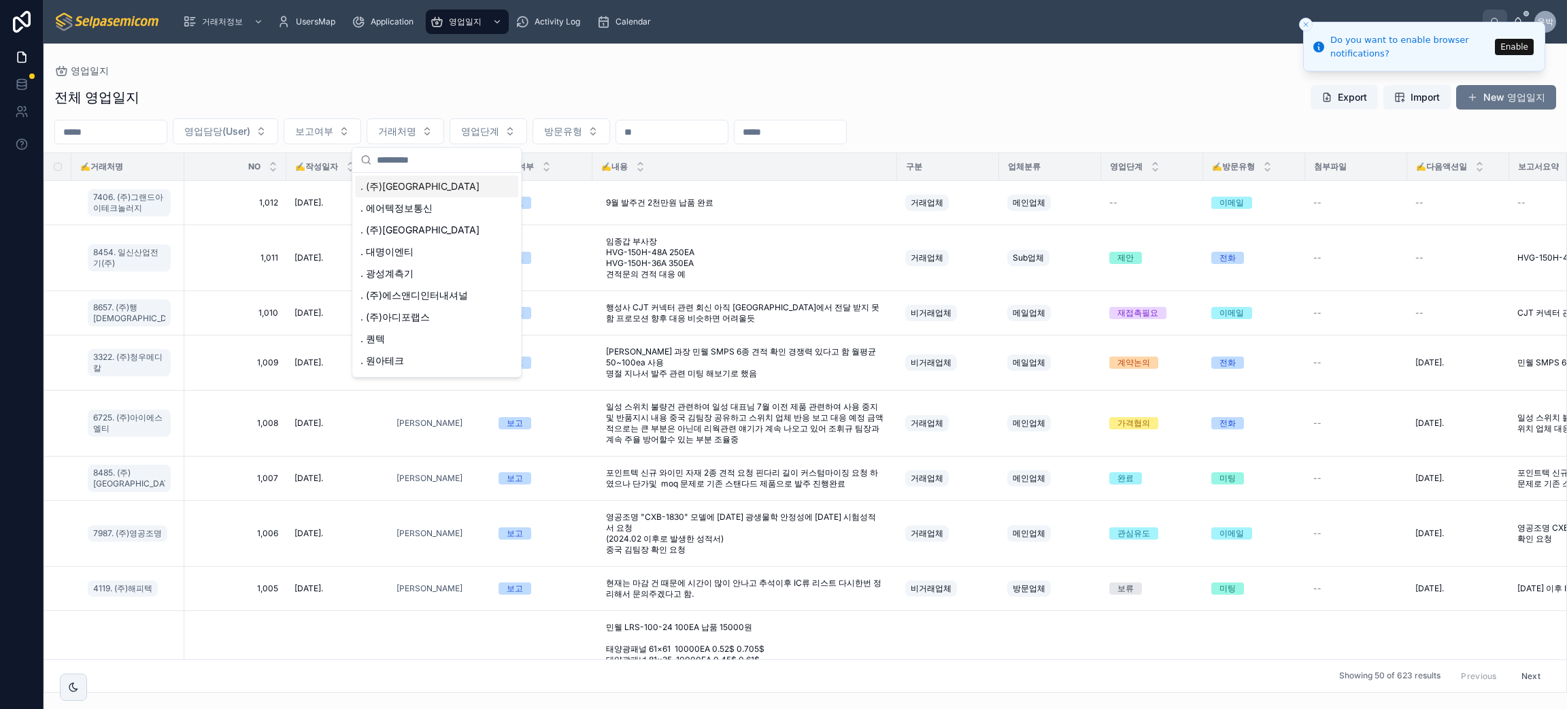
click at [569, 99] on div "전체 영업일지 Export Import New 영업일지" at bounding box center [805, 97] width 1502 height 26
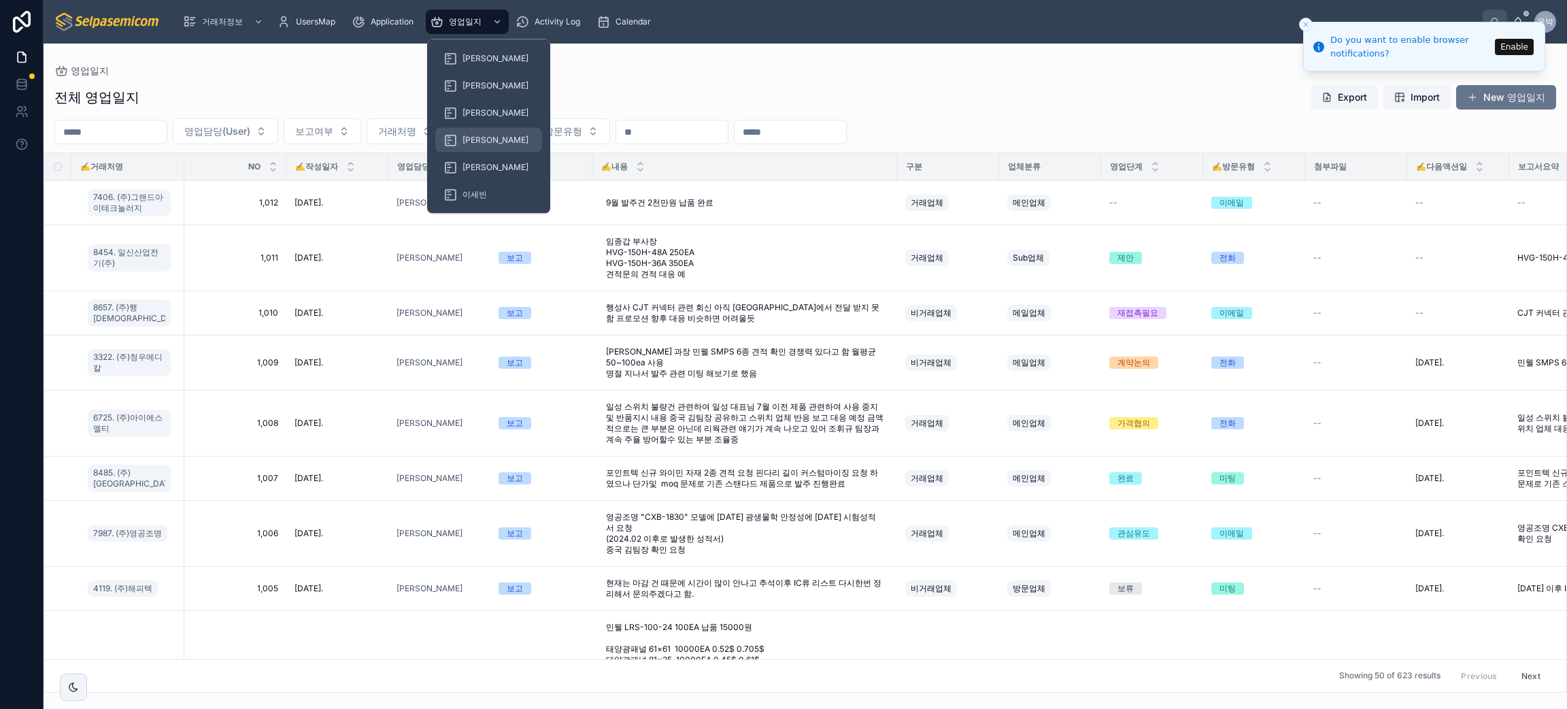
click at [468, 138] on span "[PERSON_NAME]" at bounding box center [496, 140] width 66 height 11
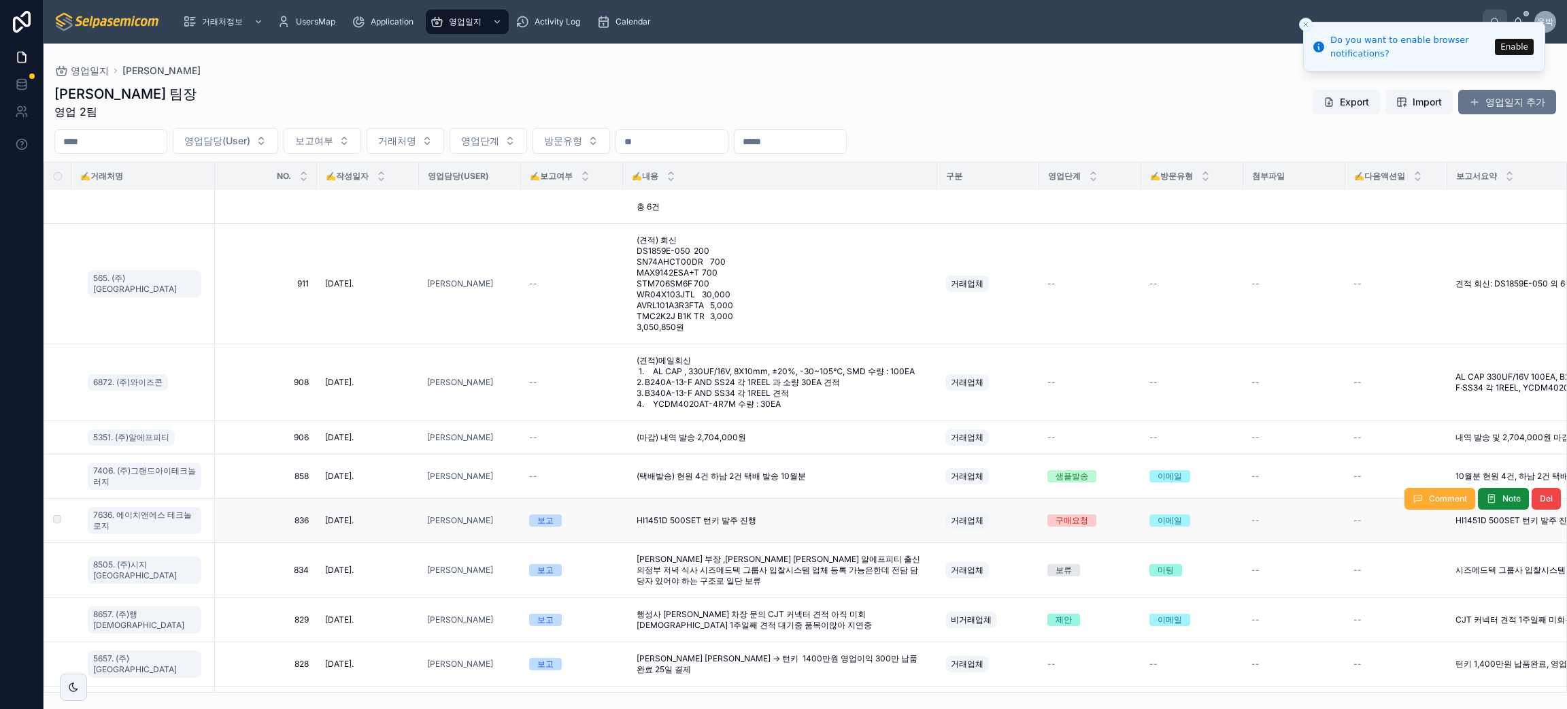
scroll to position [1020, 0]
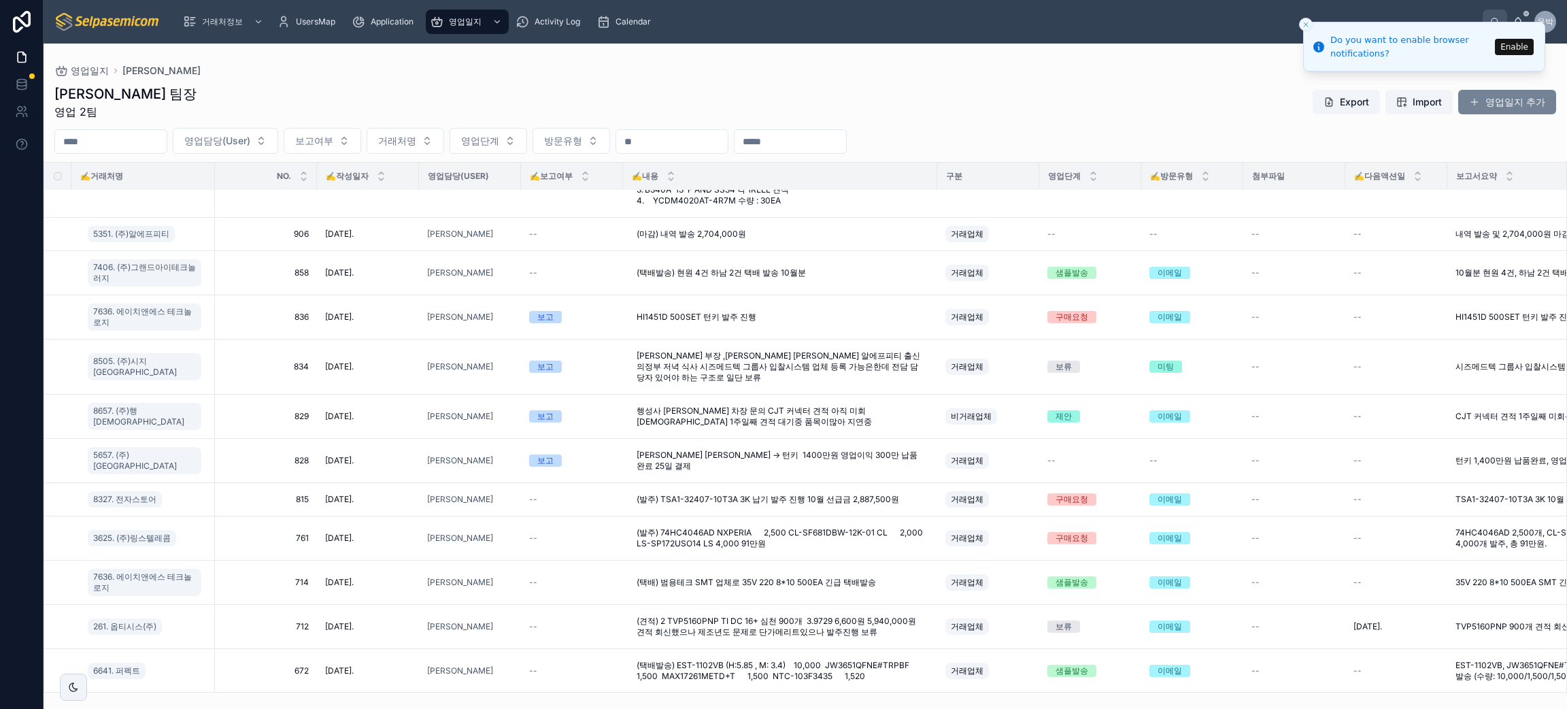
click at [1496, 108] on button "영업일지 추가" at bounding box center [1507, 102] width 98 height 24
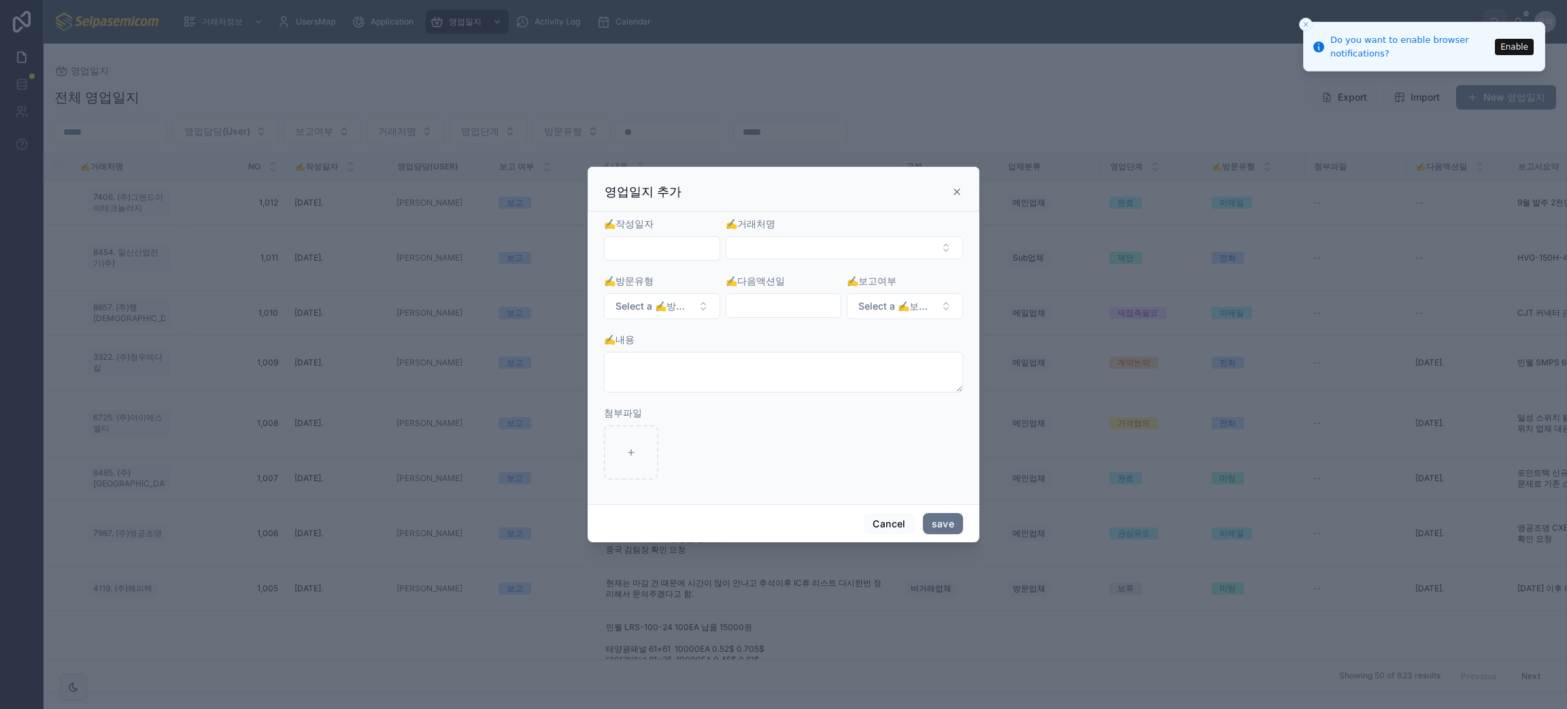
click at [648, 248] on input "text" at bounding box center [662, 248] width 115 height 19
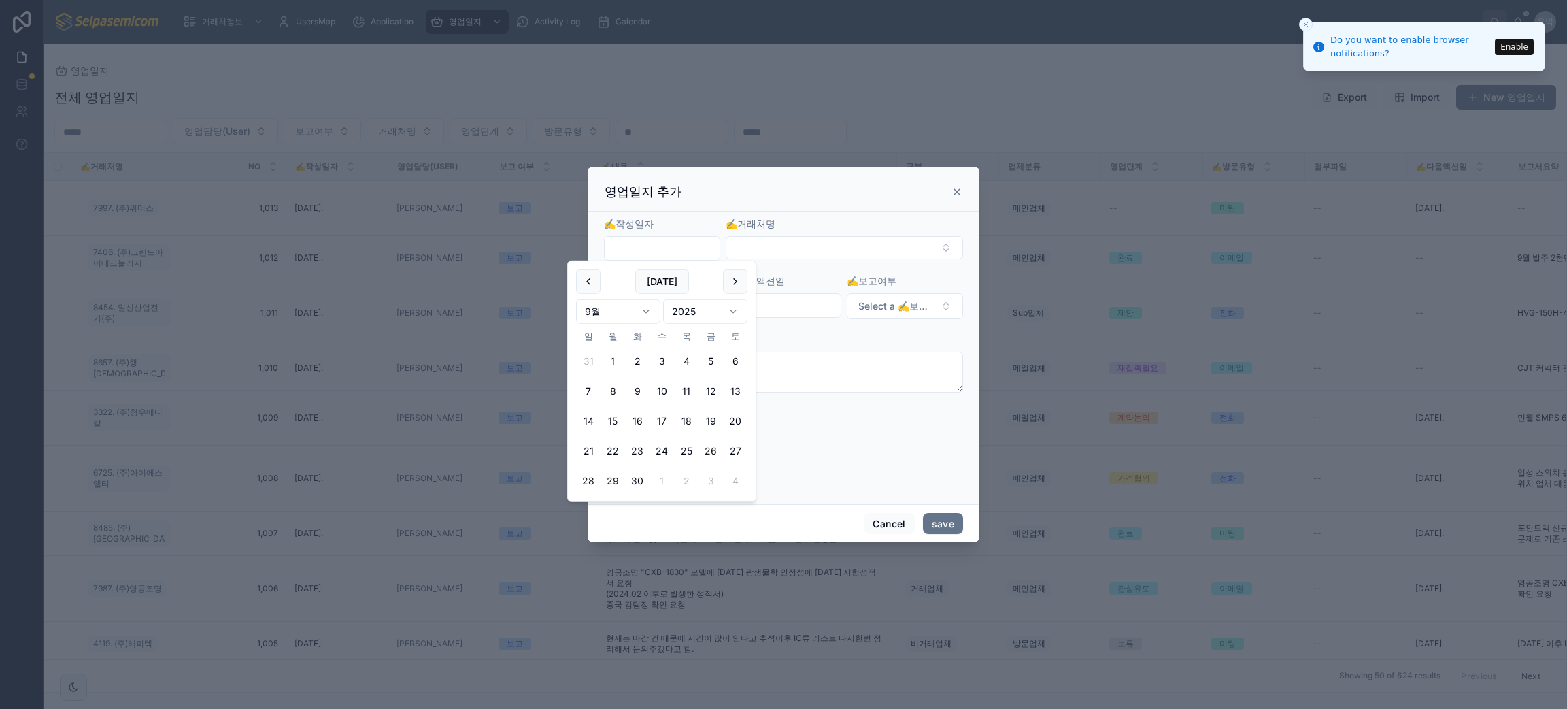
click at [713, 452] on button "26" at bounding box center [711, 451] width 24 height 24
type input "**********"
click at [786, 243] on button "Select Button" at bounding box center [844, 247] width 237 height 23
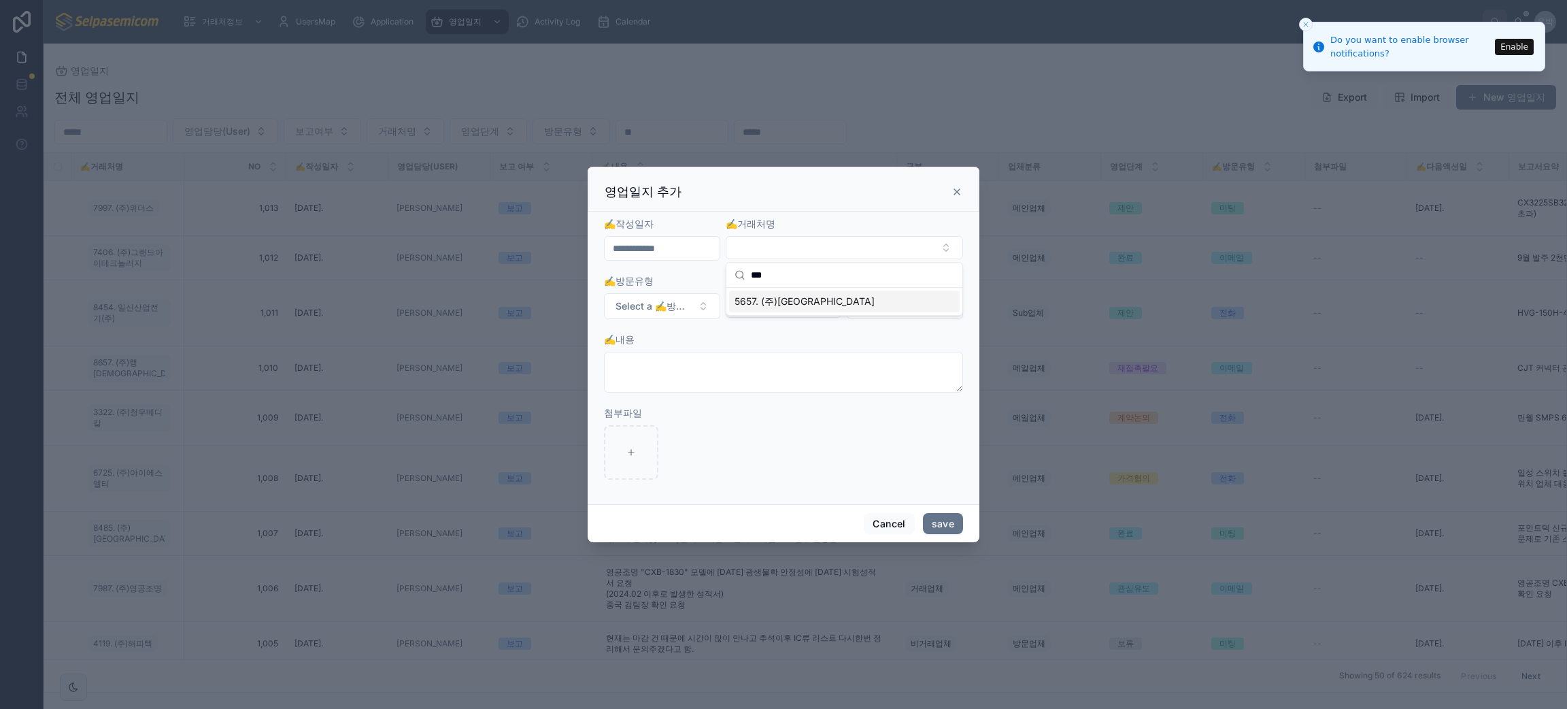
type input "***"
click at [782, 303] on span "5657. (주)[GEOGRAPHIC_DATA]" at bounding box center [805, 302] width 140 height 14
click at [650, 312] on span "Select a ✍️방문유형" at bounding box center [654, 308] width 77 height 14
click at [629, 380] on div "이메일" at bounding box center [661, 382] width 163 height 20
click at [907, 291] on div "✍️보고여부 Select a ✍️보고여부" at bounding box center [905, 297] width 116 height 45
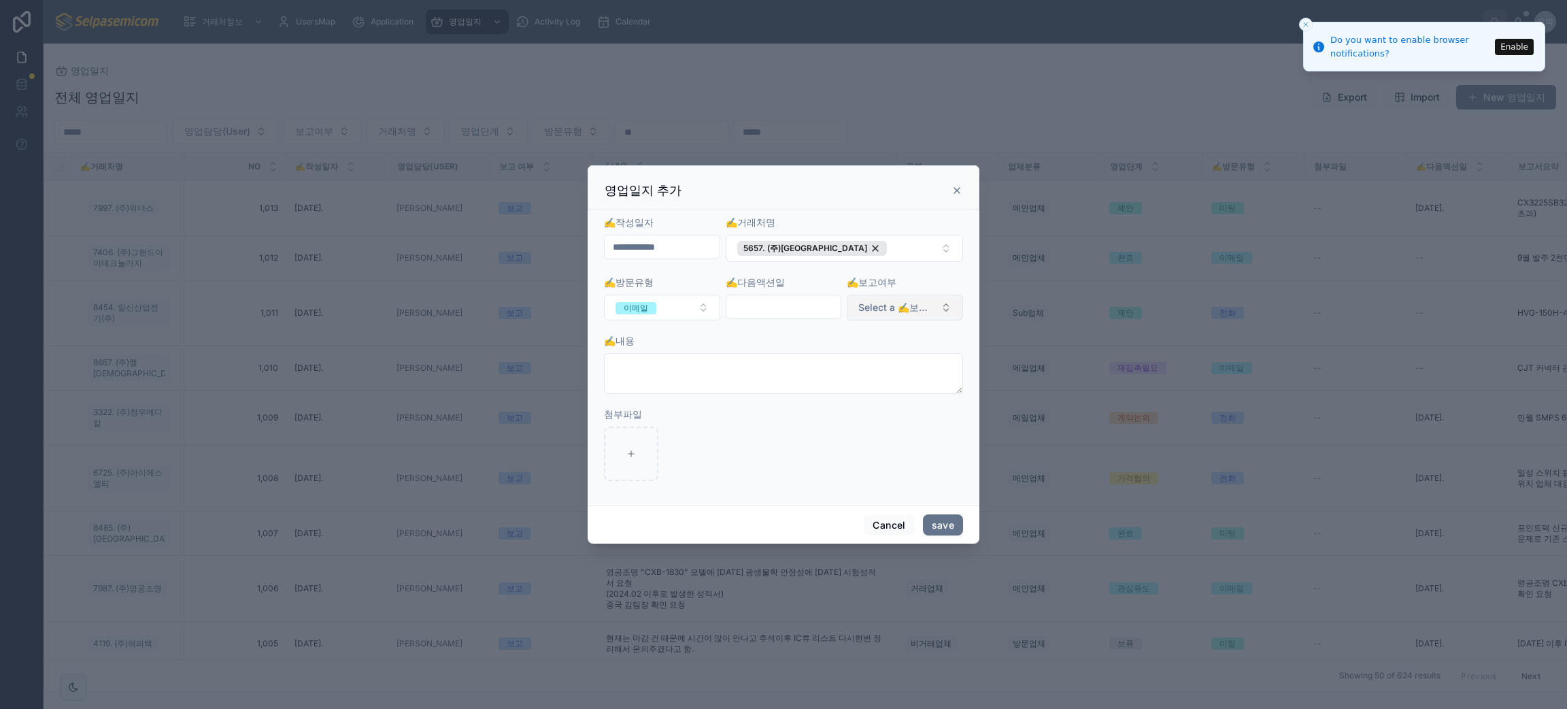
click at [899, 306] on span "Select a ✍️보고여부" at bounding box center [896, 308] width 77 height 14
click at [867, 359] on div "보고" at bounding box center [905, 362] width 163 height 20
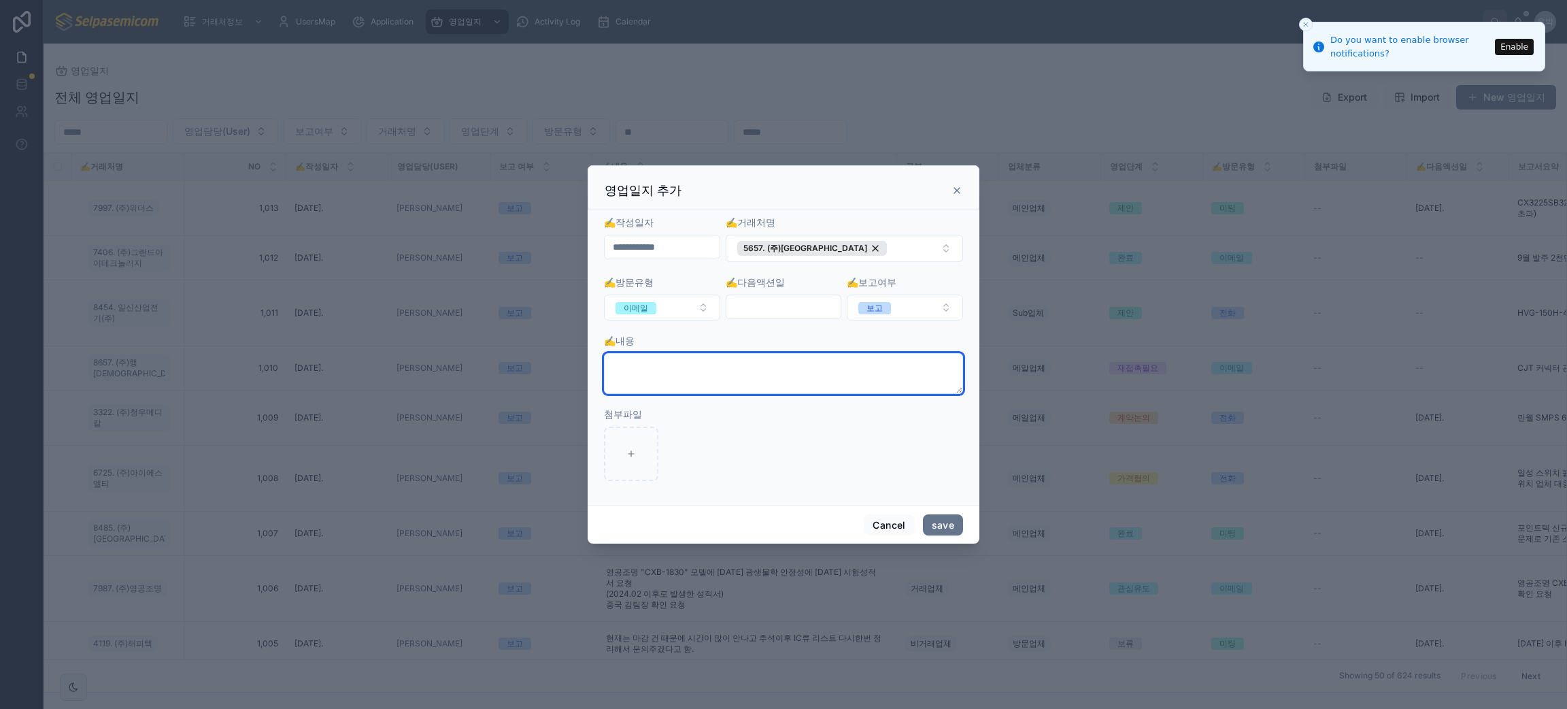
click at [699, 386] on textarea at bounding box center [783, 373] width 359 height 41
type textarea "**********"
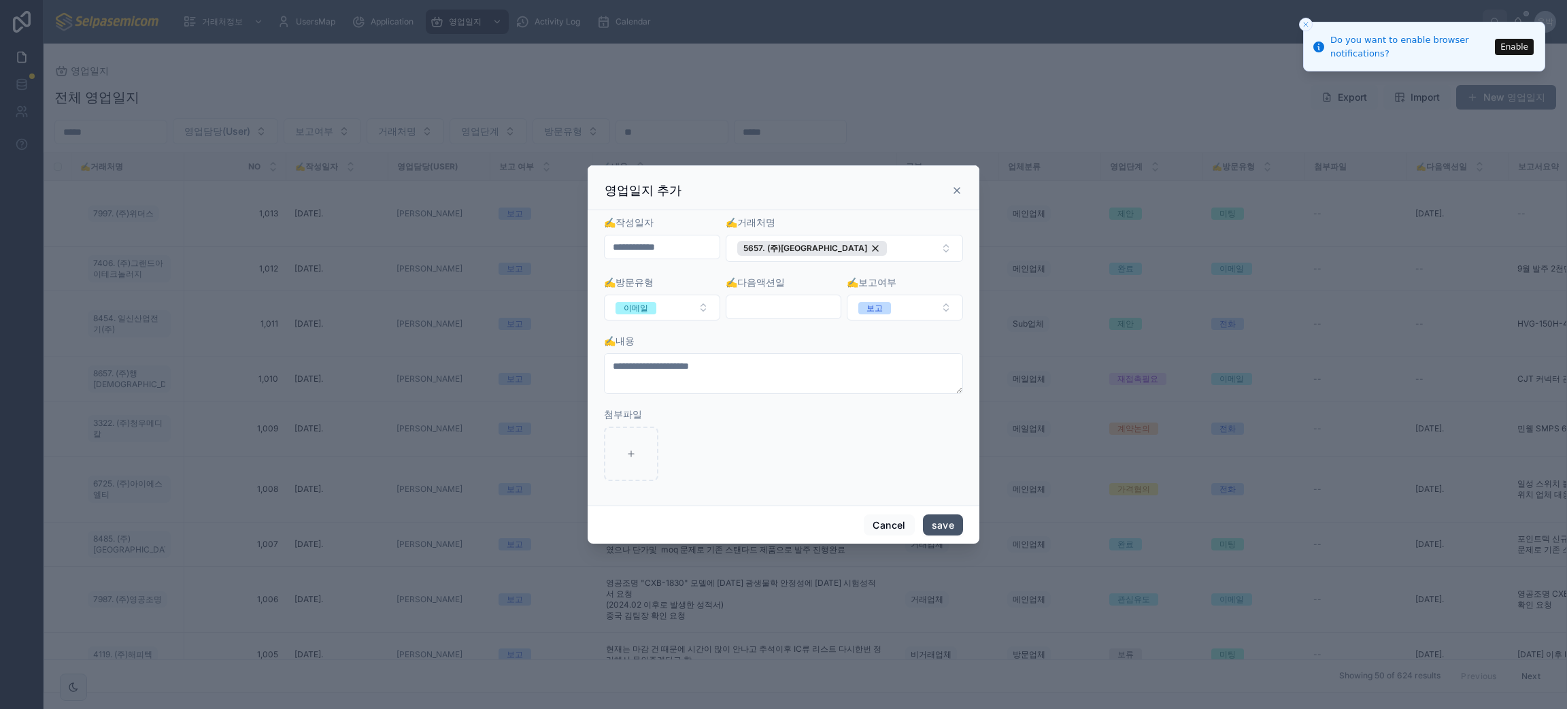
click at [956, 525] on button "save" at bounding box center [943, 525] width 40 height 22
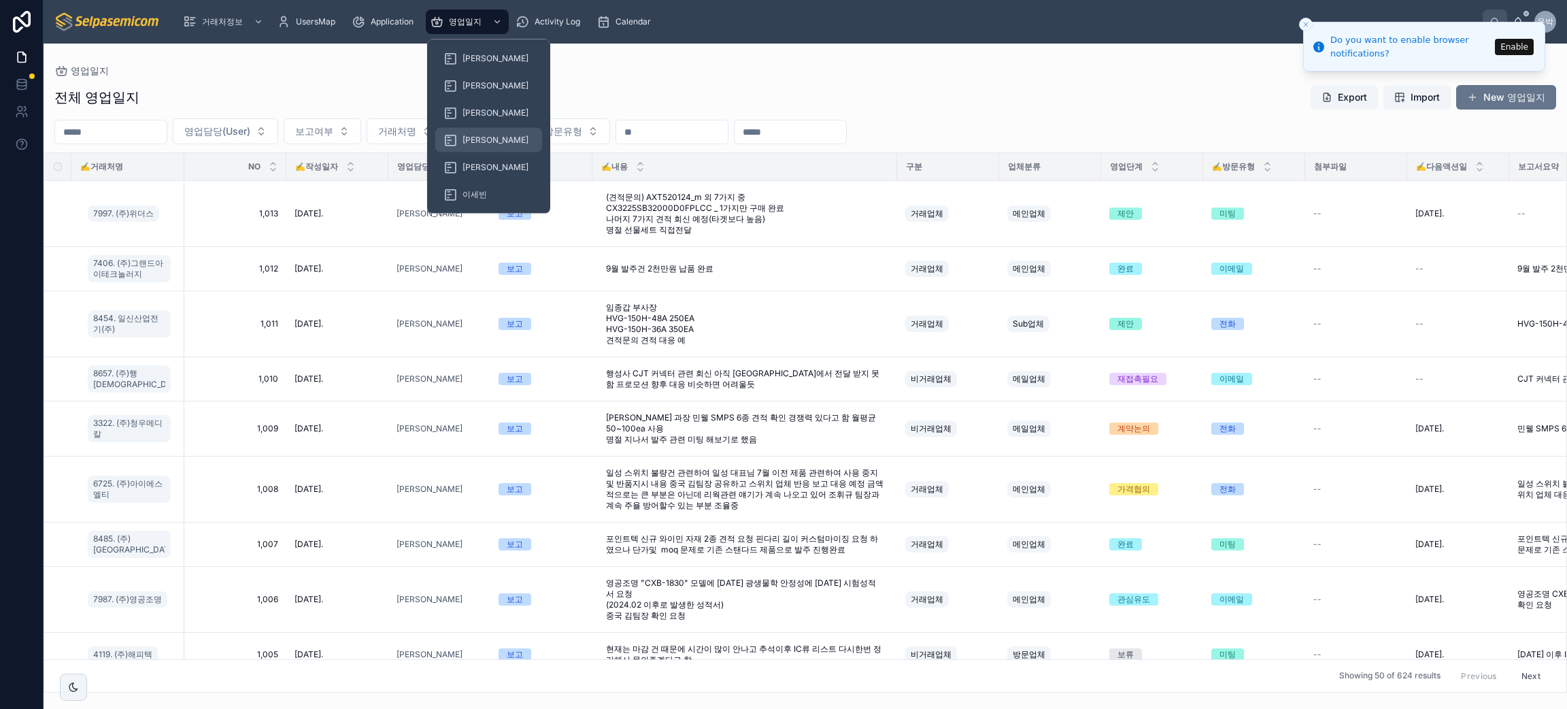
click at [460, 134] on div "[PERSON_NAME]" at bounding box center [488, 140] width 90 height 22
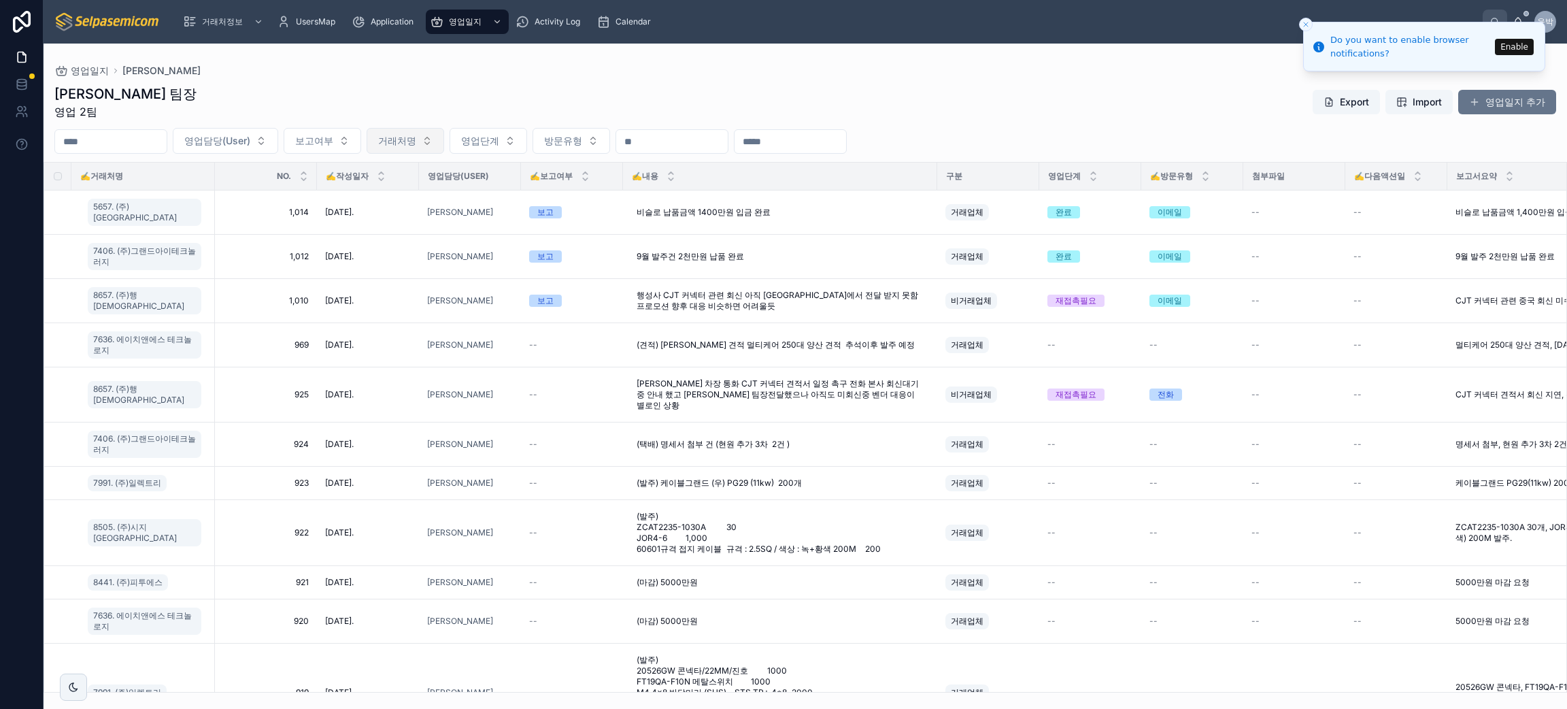
click at [443, 153] on button "거래처명" at bounding box center [406, 141] width 78 height 26
click at [361, 150] on button "보고여부" at bounding box center [323, 141] width 78 height 26
click at [320, 201] on div "보고" at bounding box center [353, 196] width 163 height 22
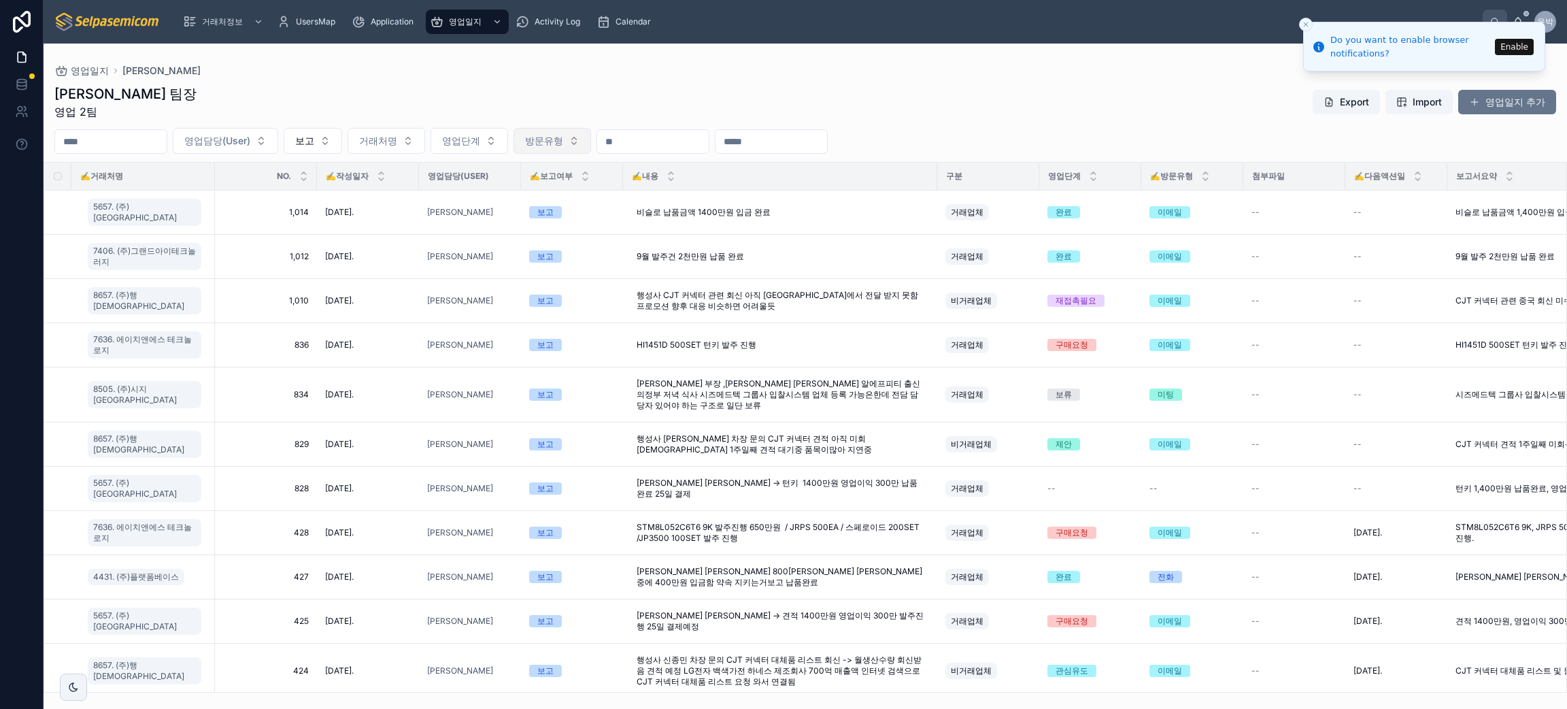
click at [563, 142] on span "방문유형" at bounding box center [544, 141] width 38 height 14
click at [480, 143] on span "영업단계" at bounding box center [461, 141] width 38 height 14
click at [591, 139] on button "방문유형" at bounding box center [553, 141] width 78 height 26
click at [508, 150] on button "영업단계" at bounding box center [470, 141] width 78 height 26
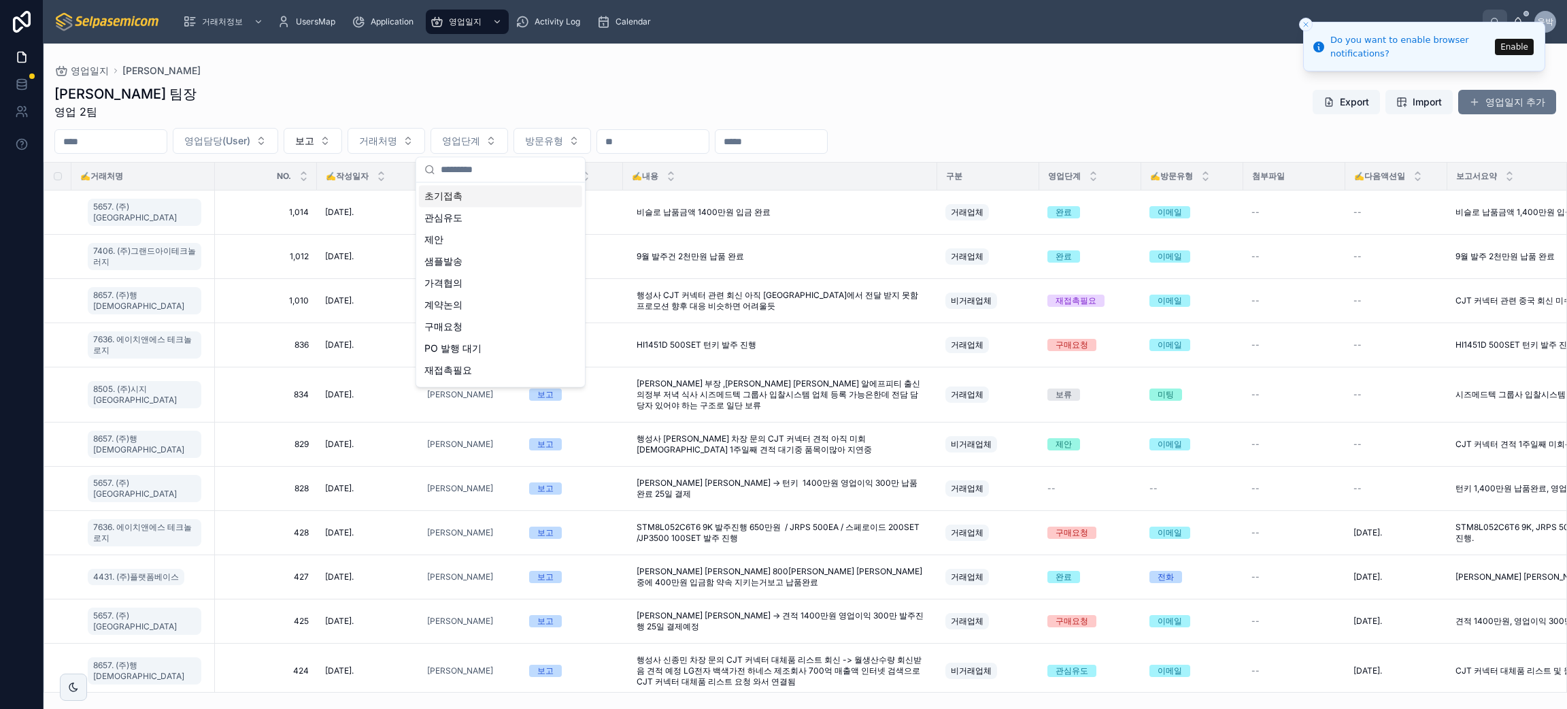
click at [567, 173] on input "text" at bounding box center [509, 169] width 136 height 24
click at [563, 143] on span "방문유형" at bounding box center [544, 141] width 38 height 14
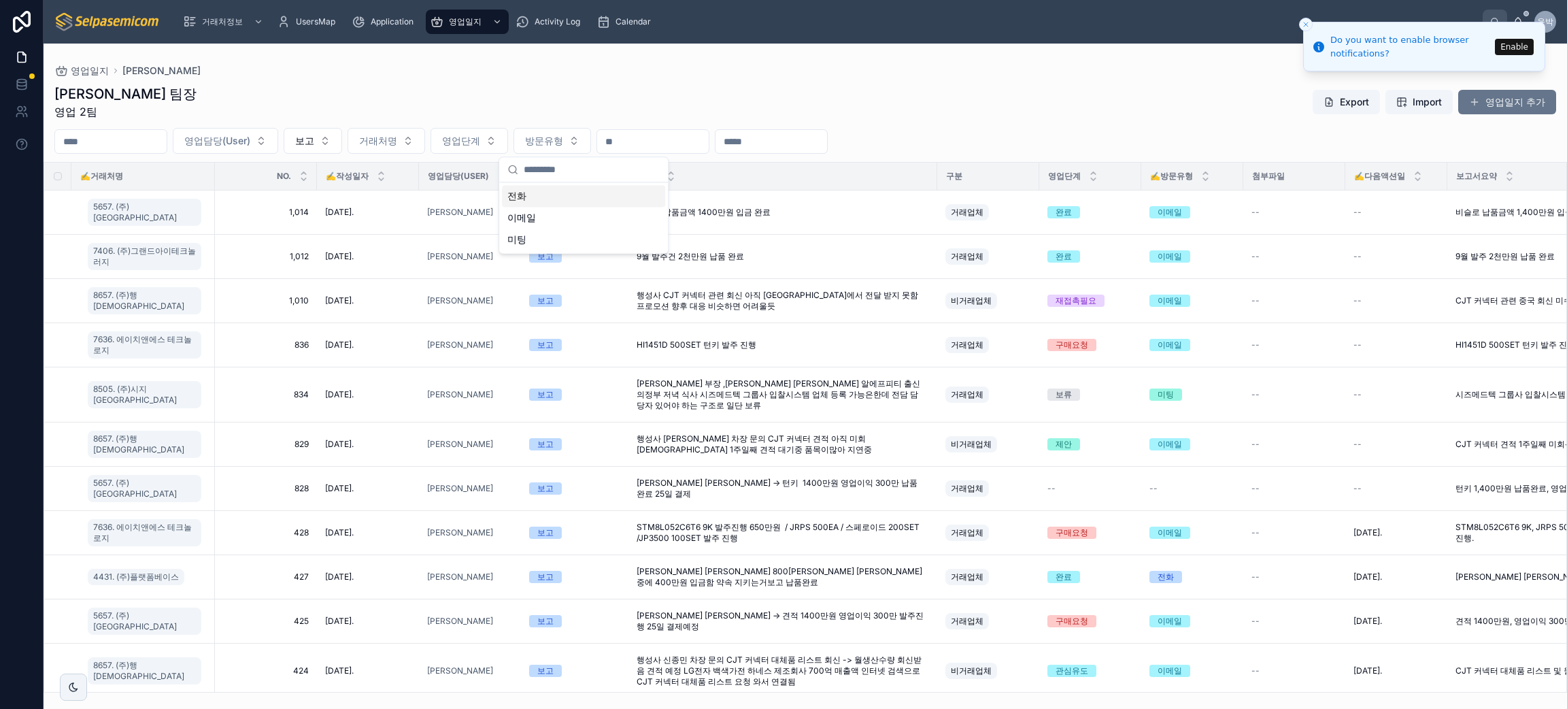
click at [923, 91] on div "[PERSON_NAME] 팀장 영업 2팀 Export Import 영업일지 추가" at bounding box center [805, 101] width 1502 height 35
click at [1488, 103] on button "영업일지 추가" at bounding box center [1507, 102] width 98 height 24
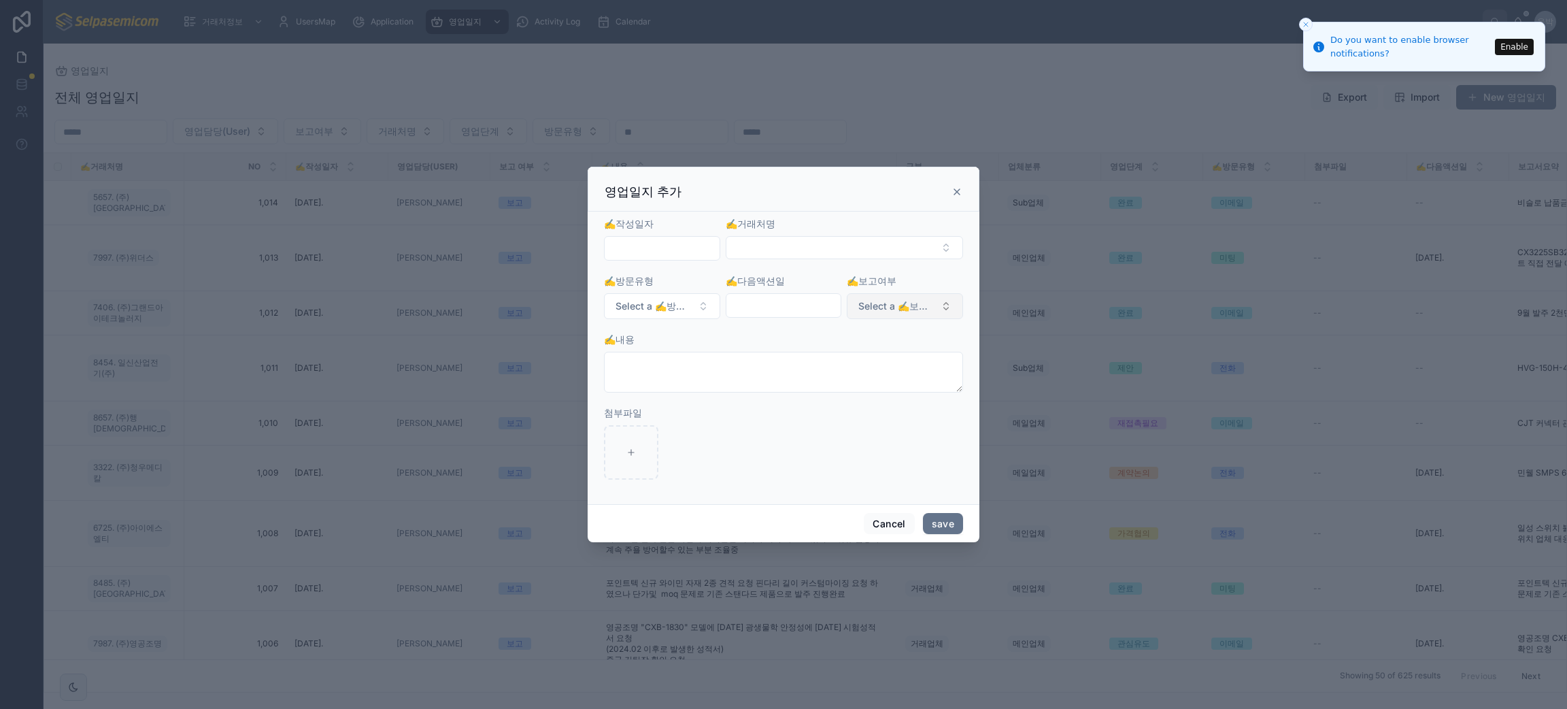
click at [936, 312] on button "Select a ✍️보고여부" at bounding box center [905, 306] width 116 height 26
click at [598, 305] on div "✍️작성일자 ✍️거래처명 ✍️방문유형 Select a ✍️방문유형 ✍️다음액션일 ✍️보고여부 Select a ✍️보고여부 ✍️내용 첨부파일" at bounding box center [784, 358] width 392 height 292
click at [673, 307] on span "Select a ✍️방문유형" at bounding box center [654, 306] width 77 height 14
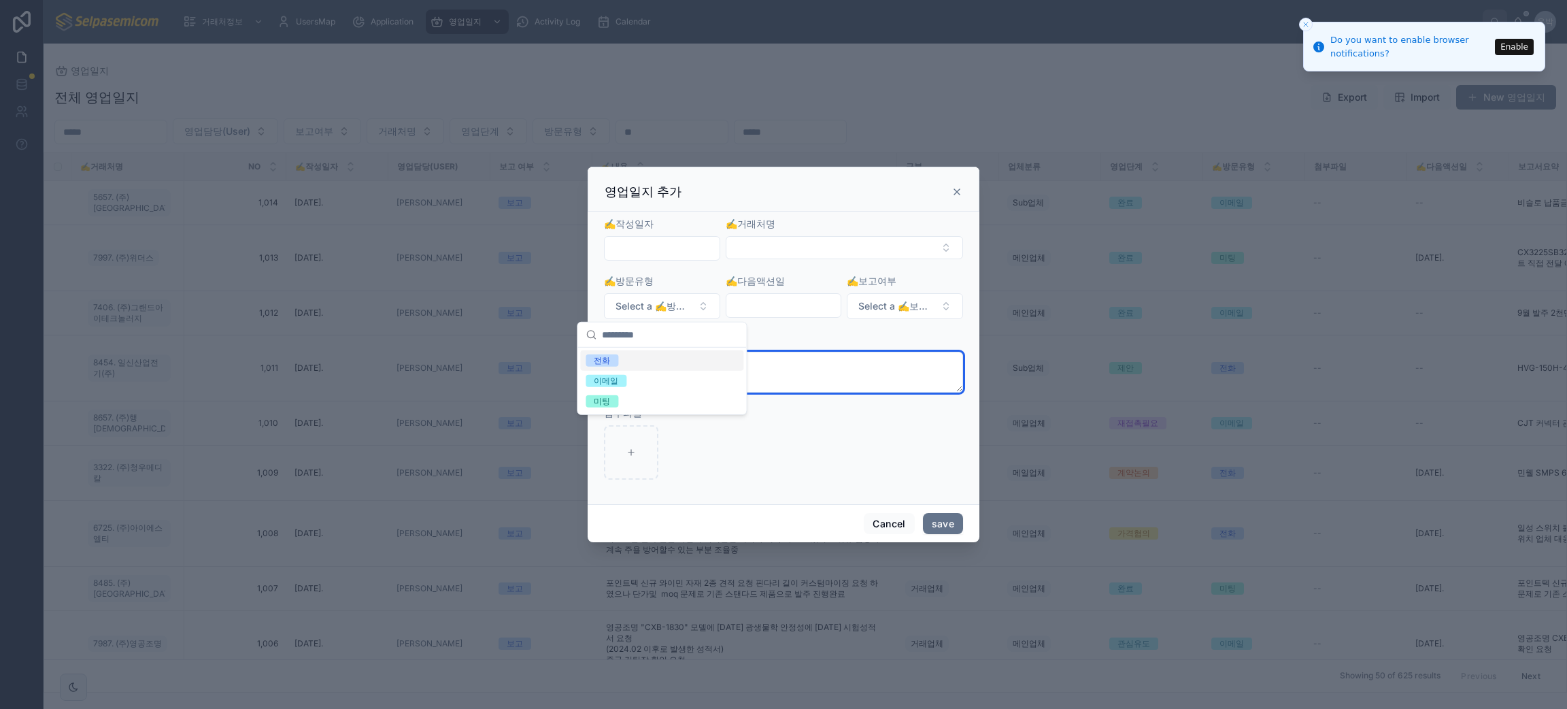
click at [799, 358] on textarea at bounding box center [783, 372] width 359 height 41
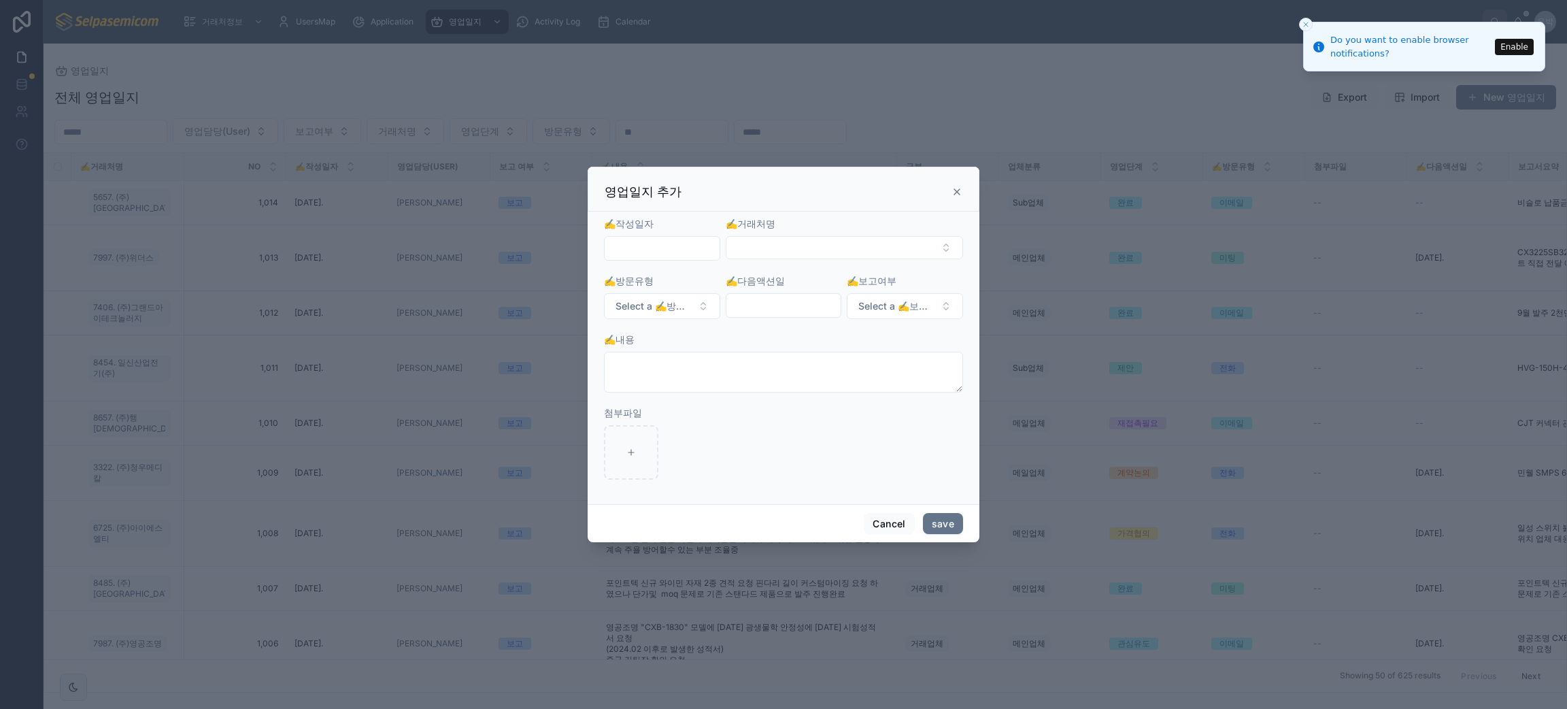
click at [705, 247] on input "text" at bounding box center [662, 248] width 115 height 19
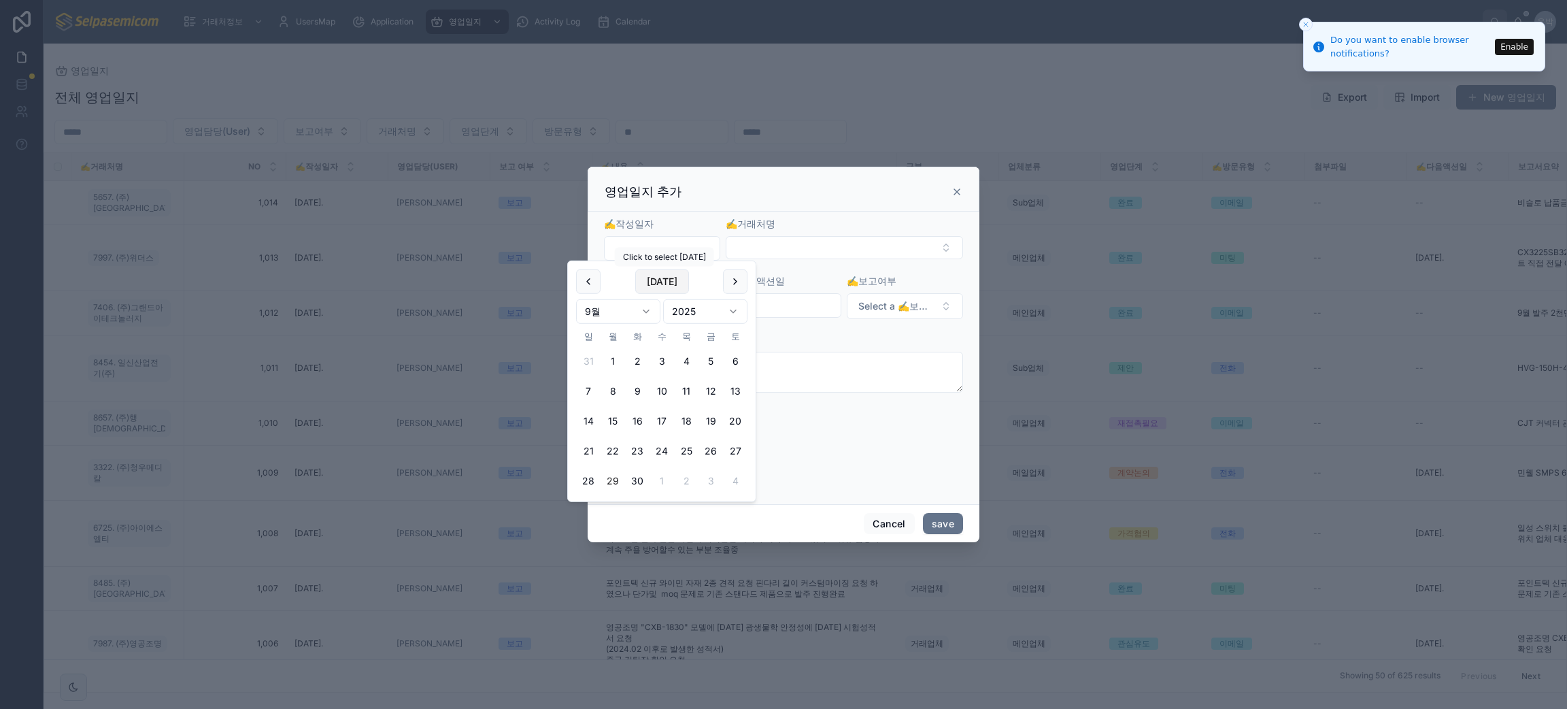
click at [682, 281] on button "[DATE]" at bounding box center [662, 281] width 54 height 24
click at [713, 444] on button "26" at bounding box center [711, 451] width 24 height 24
type input "**********"
click at [802, 248] on button "Select Button" at bounding box center [844, 247] width 237 height 23
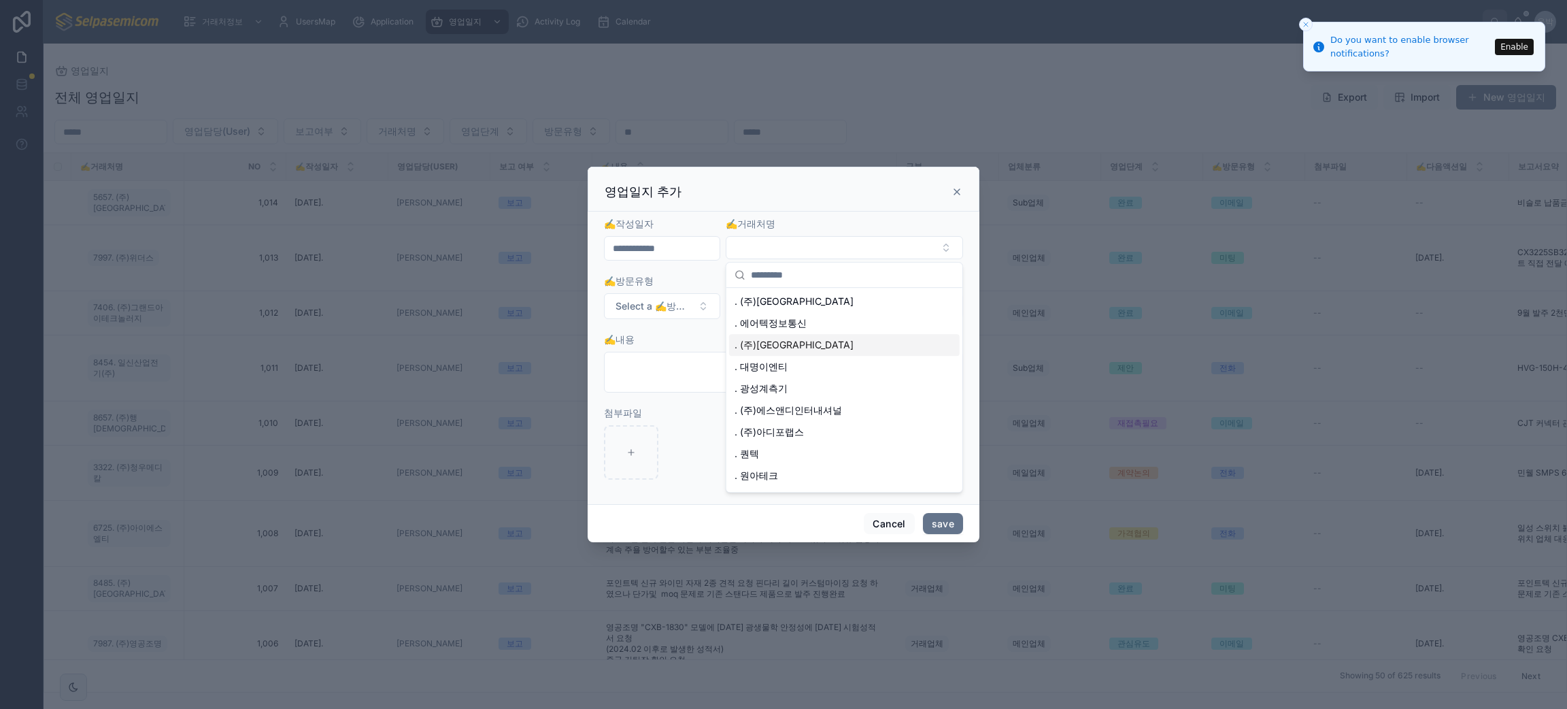
click at [962, 190] on div "영업일지 추가" at bounding box center [784, 189] width 392 height 45
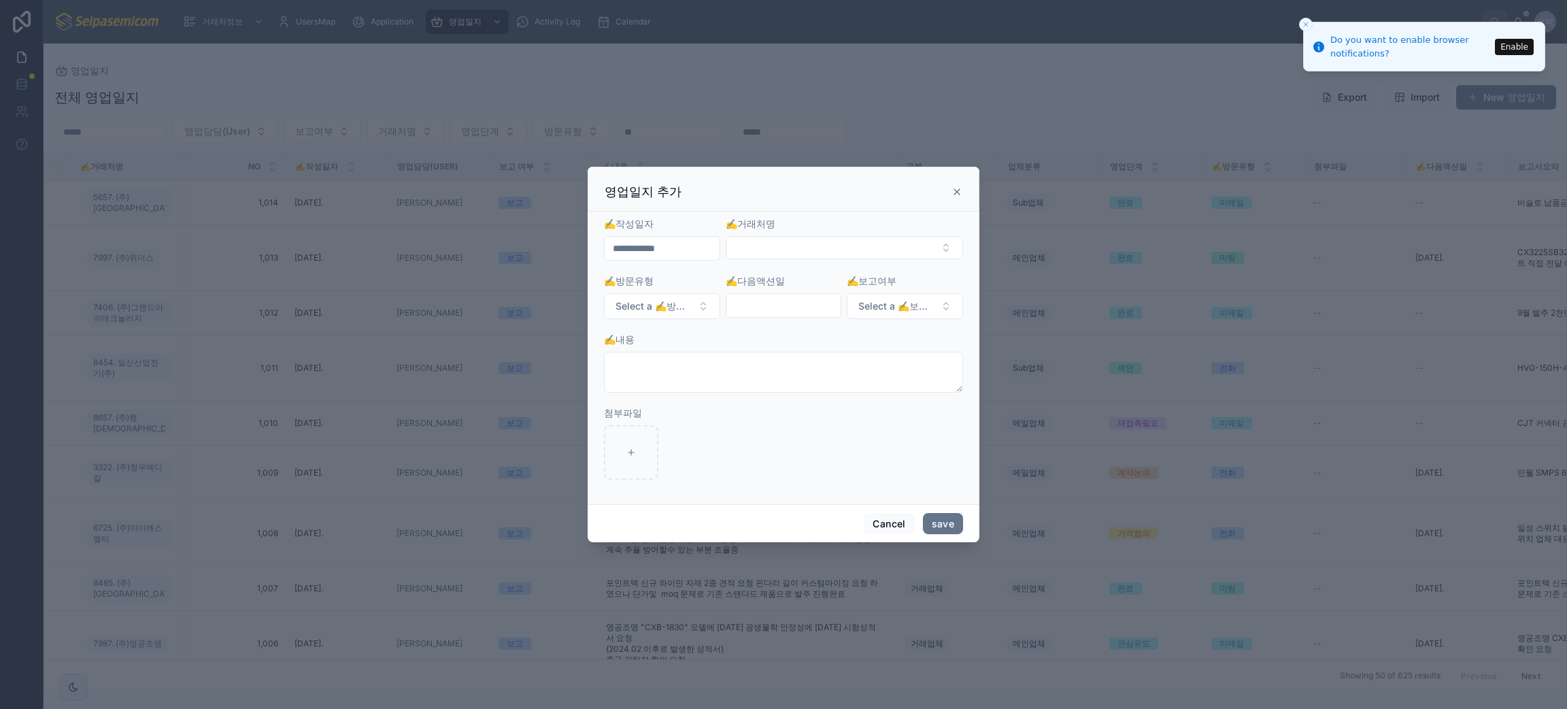
click at [958, 190] on icon at bounding box center [957, 191] width 11 height 11
click at [1161, 61] on div "영업일지 전체 영업일지 Export Import New 영업일지 영업담당(User) 보고여부 거래처명 영업단계 방문유형 ✍️거래처명 NO ✍️…" at bounding box center [806, 368] width 1524 height 649
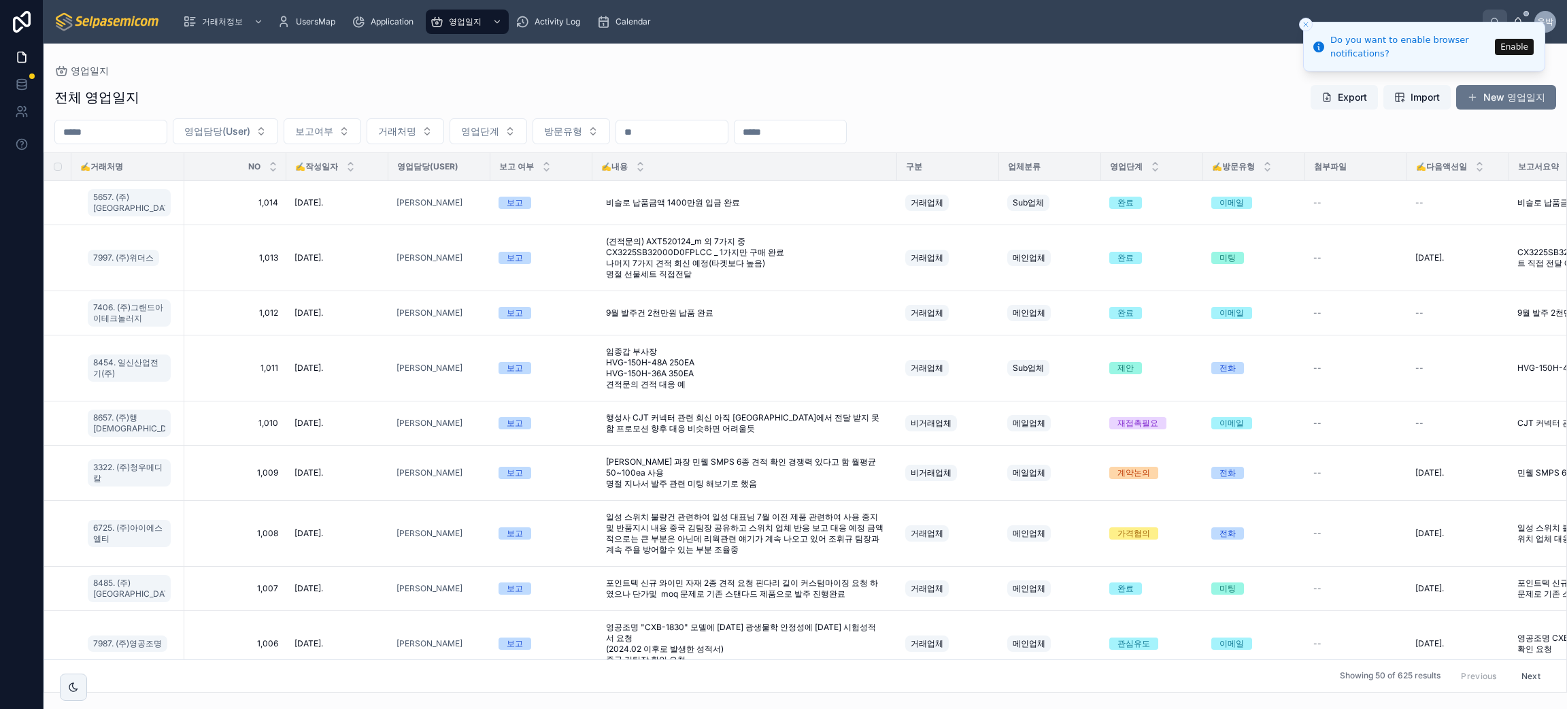
click at [1515, 48] on button "Enable" at bounding box center [1514, 47] width 39 height 16
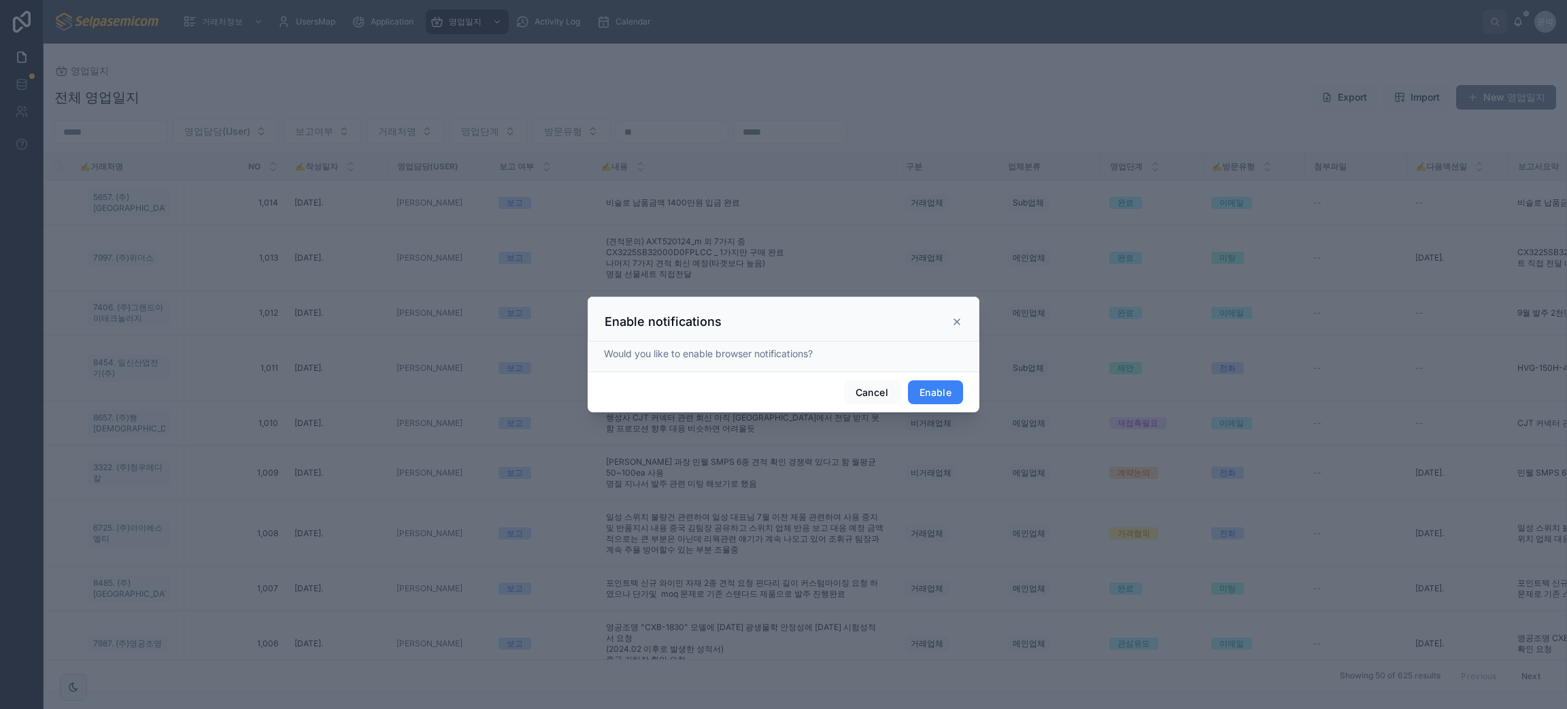
click at [944, 384] on button "Enable" at bounding box center [935, 392] width 55 height 24
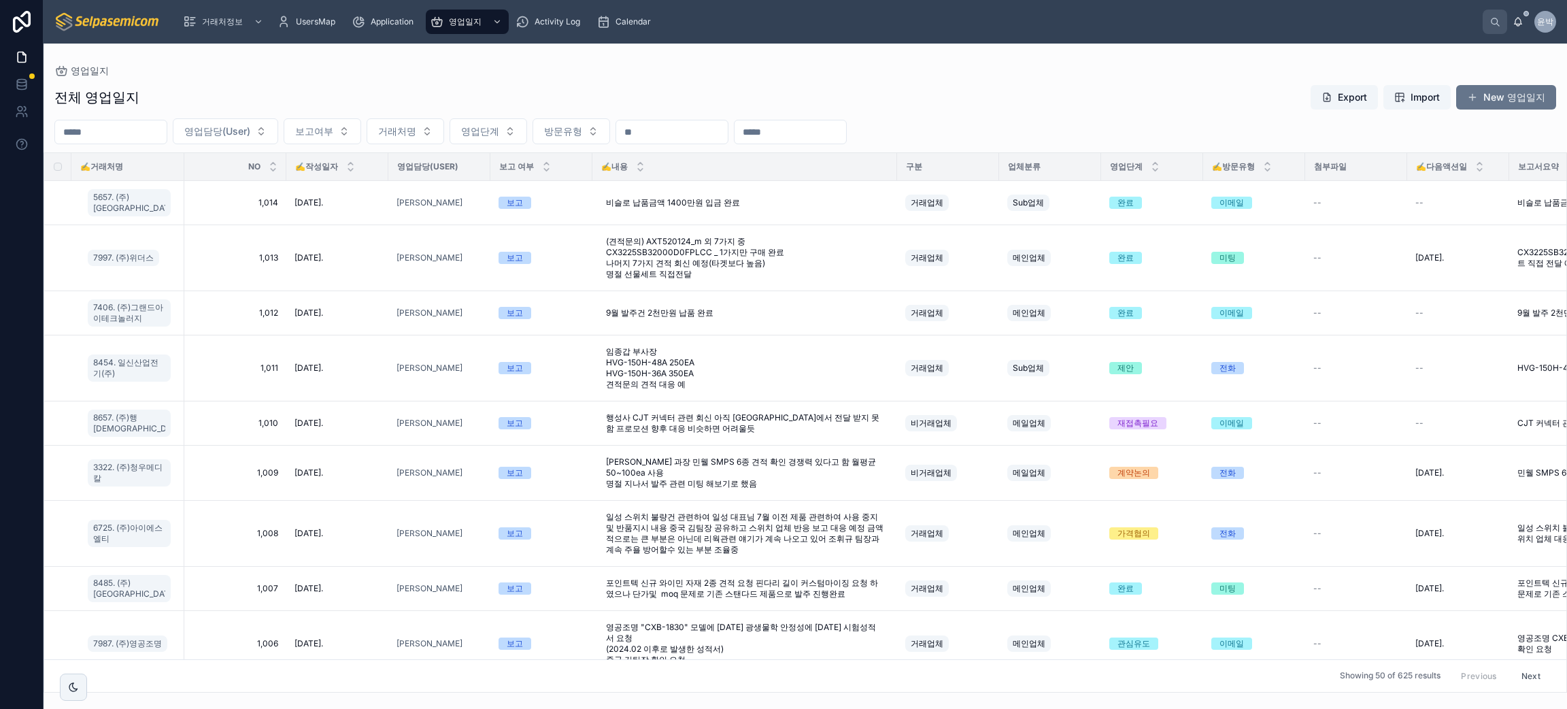
drag, startPoint x: 1182, startPoint y: 96, endPoint x: 1192, endPoint y: 95, distance: 10.2
click at [1182, 96] on div "전체 영업일지 Export Import New 영업일지" at bounding box center [805, 97] width 1502 height 26
click at [1045, 101] on div "전체 영업일지 Export Import New 영업일지" at bounding box center [805, 97] width 1502 height 26
click at [424, 140] on button "거래처명" at bounding box center [406, 131] width 78 height 26
click at [324, 122] on button "보고여부" at bounding box center [323, 131] width 78 height 26
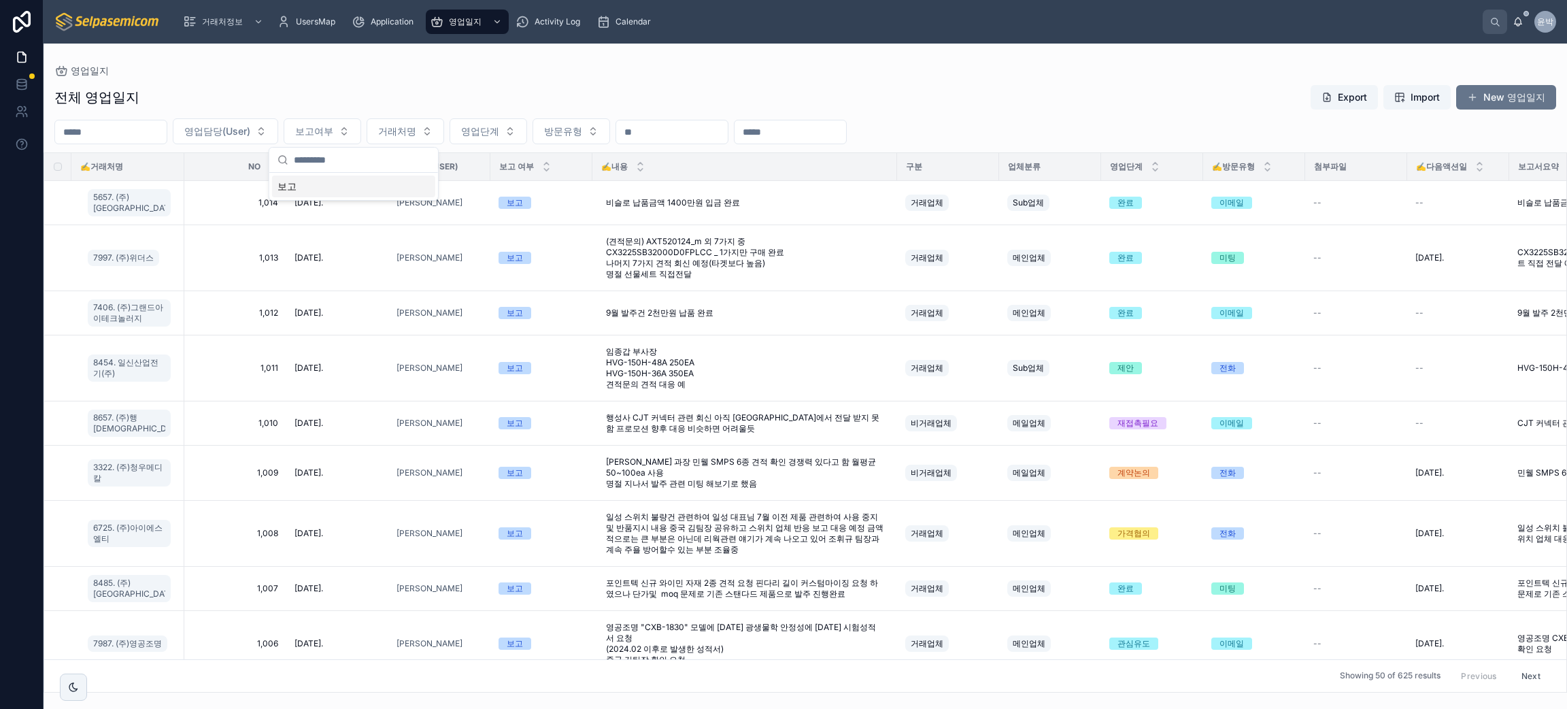
click at [326, 182] on div "보고" at bounding box center [353, 186] width 163 height 22
click at [265, 138] on button "영업담당(User)" at bounding box center [225, 131] width 105 height 26
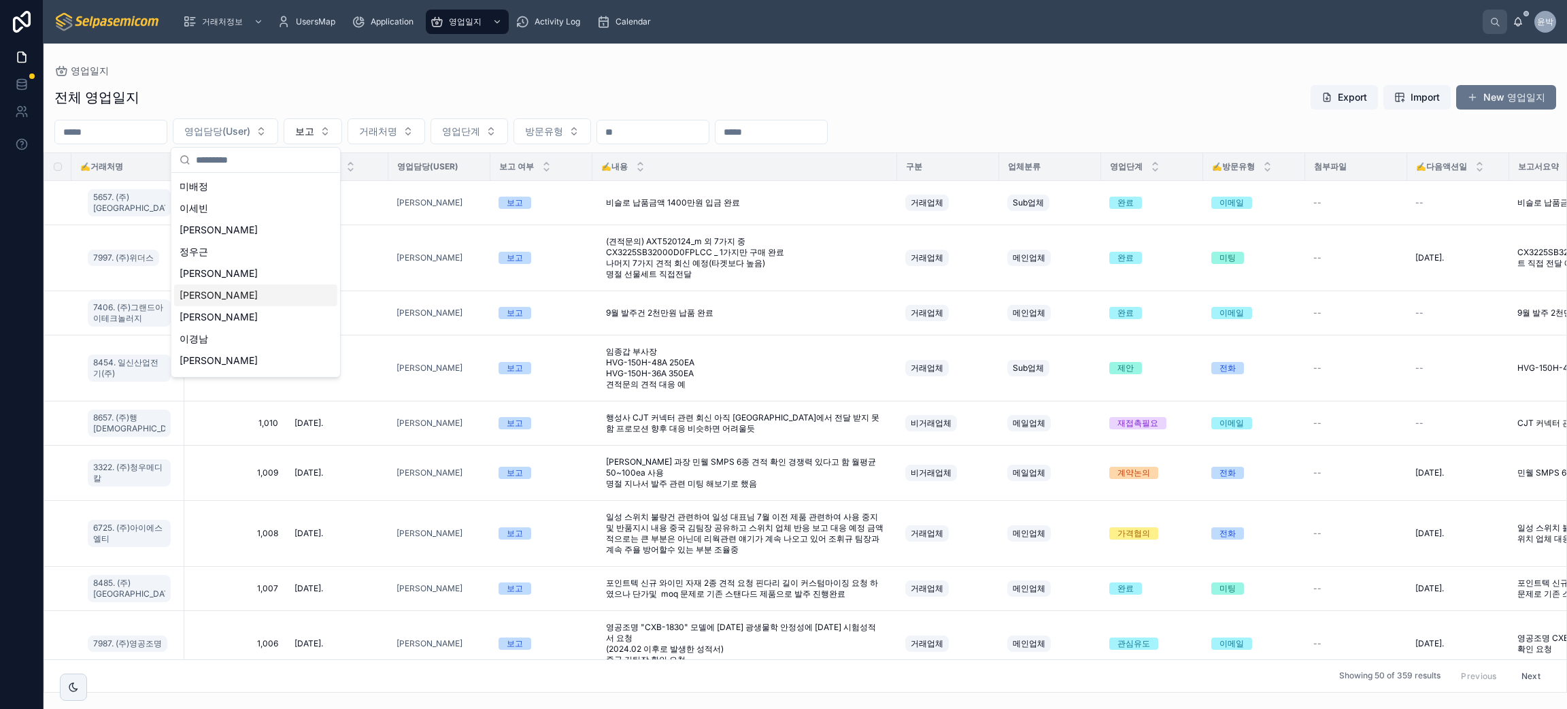
click at [220, 301] on div "[PERSON_NAME]" at bounding box center [255, 295] width 163 height 22
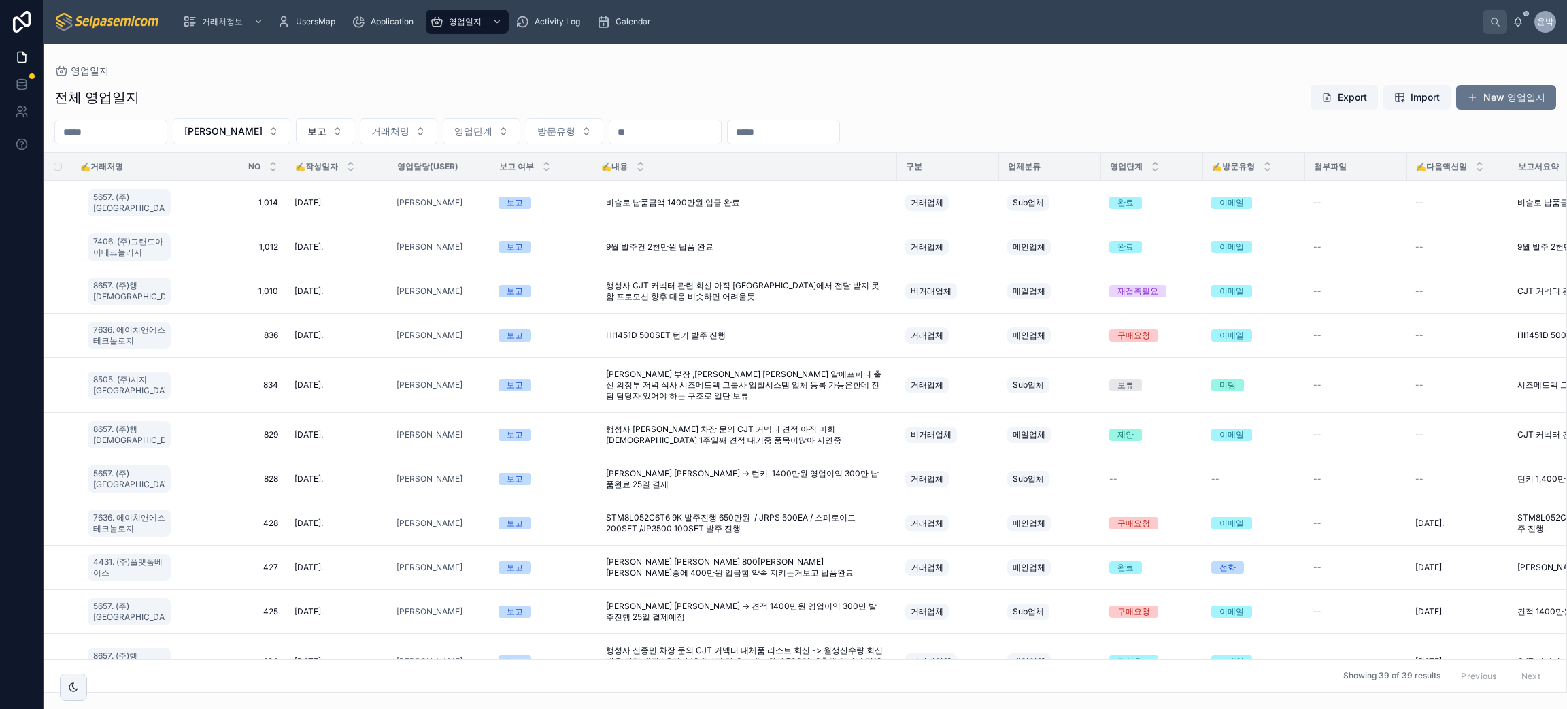
click at [467, 92] on div "전체 영업일지 Export Import New 영업일지" at bounding box center [805, 97] width 1502 height 26
click at [1503, 90] on button "New 영업일지" at bounding box center [1506, 97] width 100 height 24
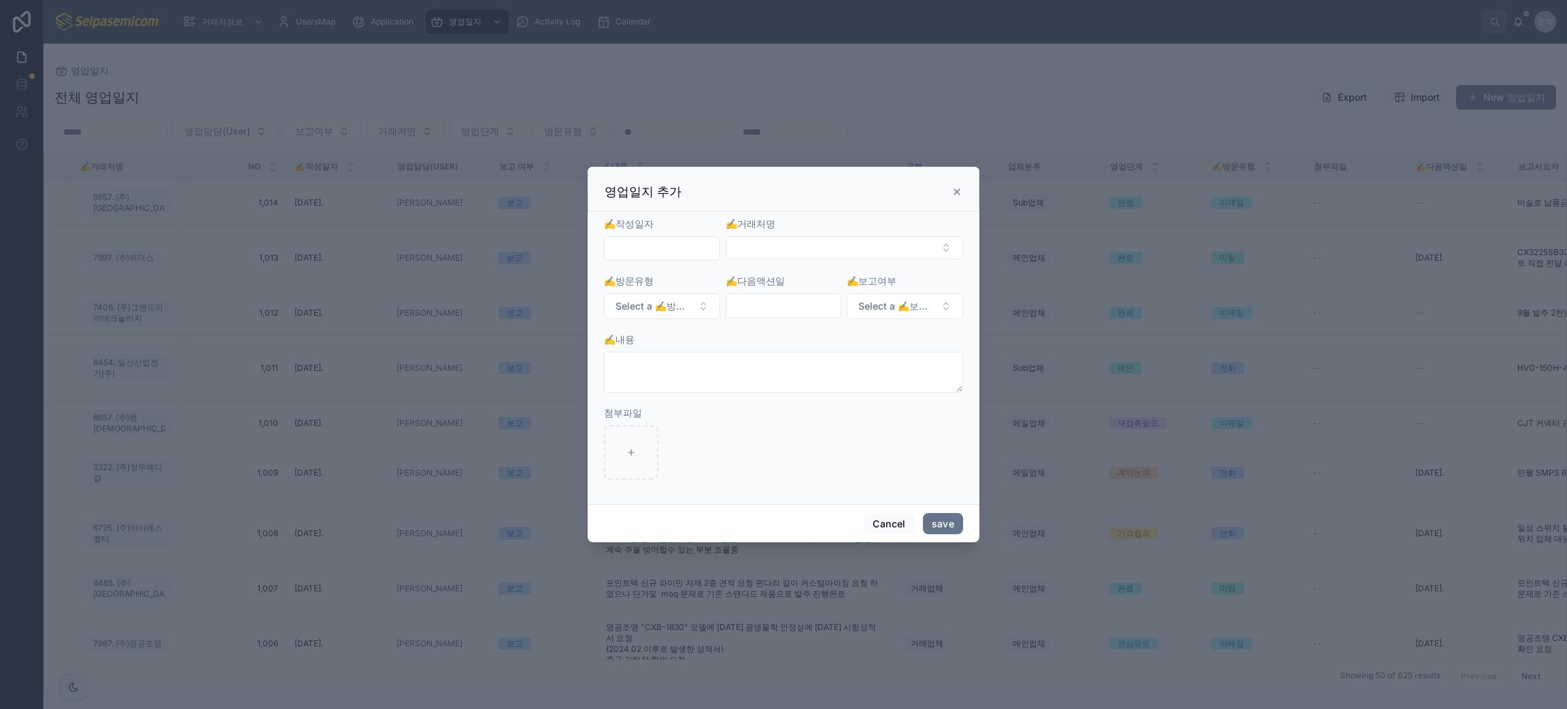
click at [652, 239] on input "text" at bounding box center [662, 248] width 115 height 19
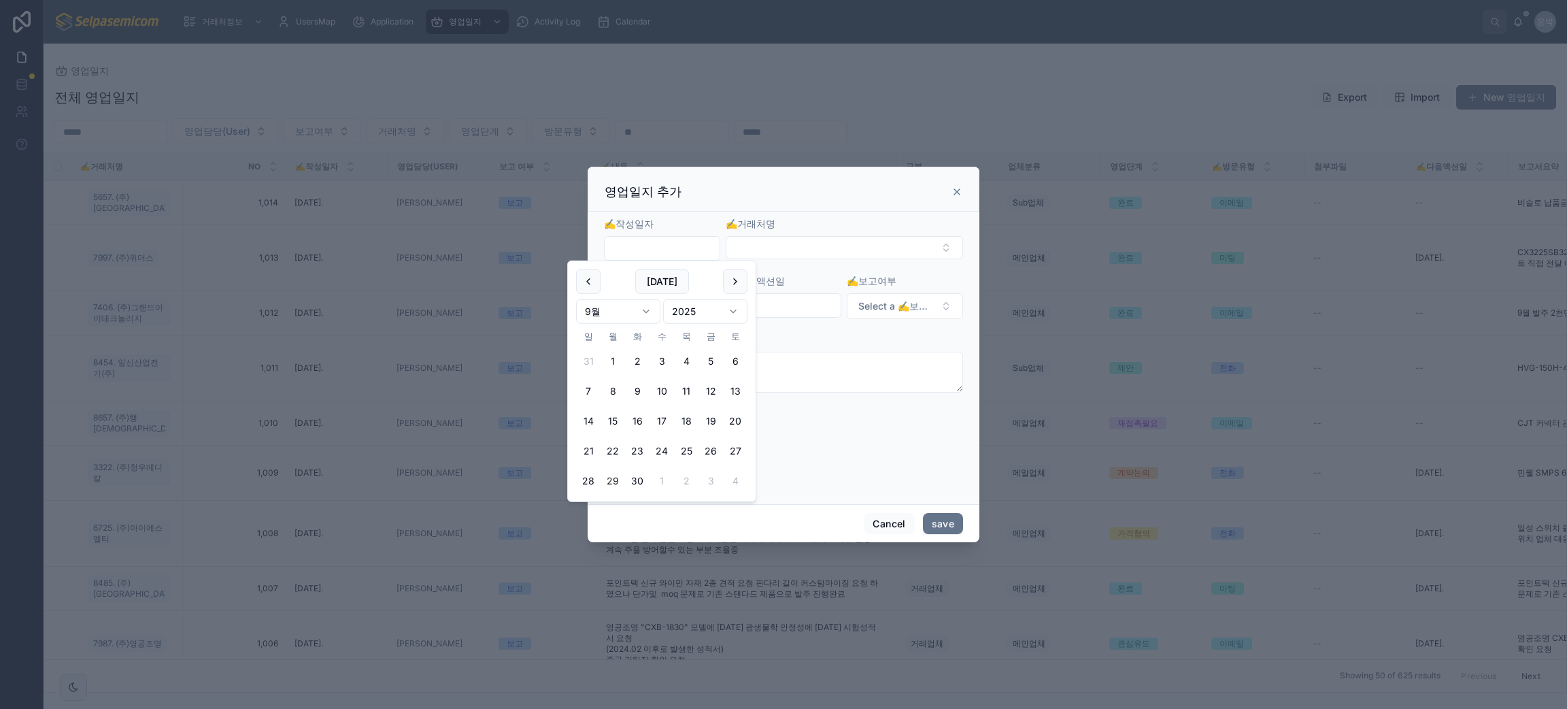
click at [648, 248] on input "text" at bounding box center [662, 248] width 115 height 19
click at [668, 287] on button "[DATE]" at bounding box center [662, 281] width 54 height 24
click at [713, 451] on button "26" at bounding box center [711, 451] width 24 height 24
type input "**********"
click at [824, 239] on button "Select Button" at bounding box center [844, 247] width 237 height 23
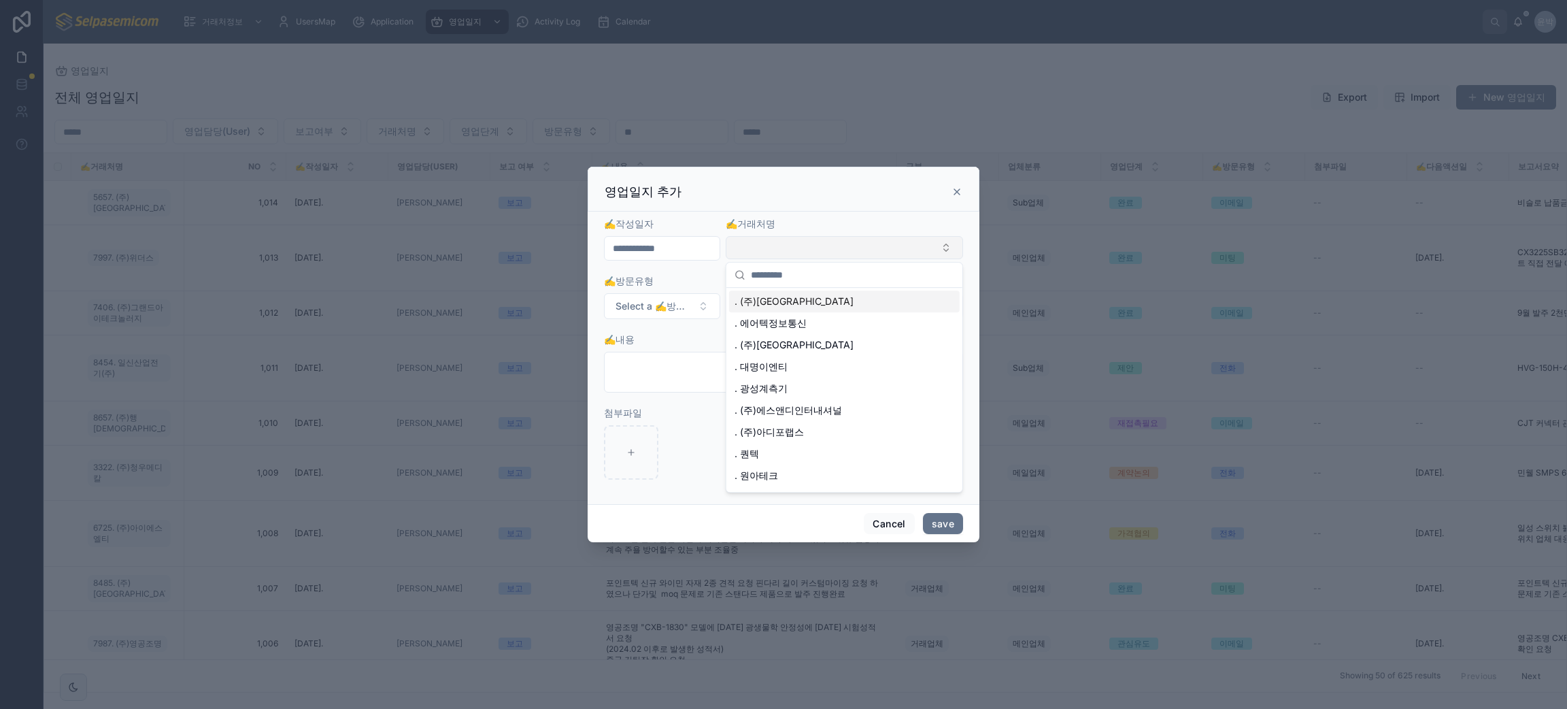
click at [777, 256] on button "Select Button" at bounding box center [844, 247] width 237 height 23
click at [790, 255] on button "Select Button" at bounding box center [844, 247] width 237 height 23
type input "*****"
click at [813, 305] on span "3625. (주)링스텔레콤" at bounding box center [781, 302] width 93 height 14
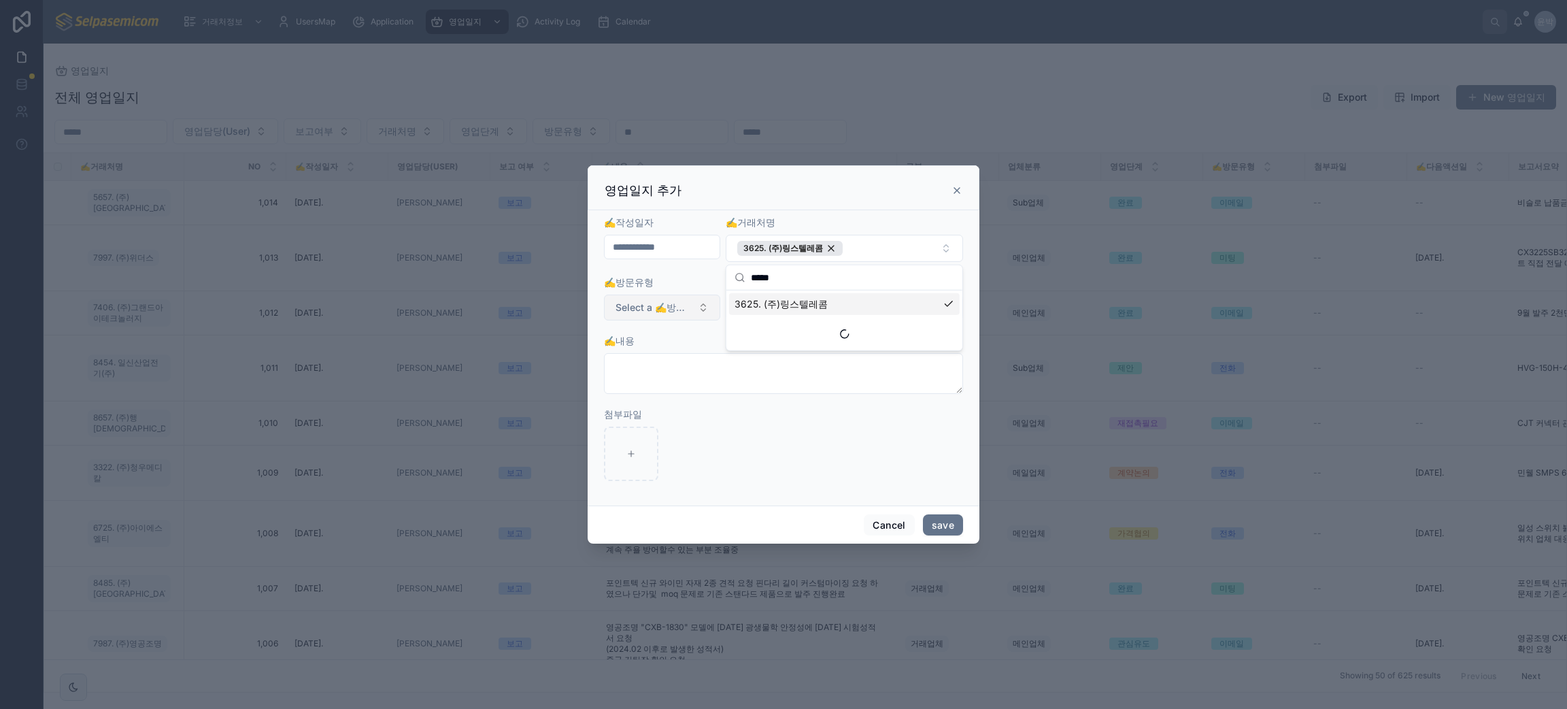
click at [671, 312] on span "Select a ✍️방문유형" at bounding box center [654, 308] width 77 height 14
click at [647, 363] on div "전화" at bounding box center [661, 362] width 163 height 20
click at [885, 304] on span "Select a ✍️보고여부" at bounding box center [896, 308] width 77 height 14
click at [862, 359] on div "보고" at bounding box center [905, 362] width 163 height 20
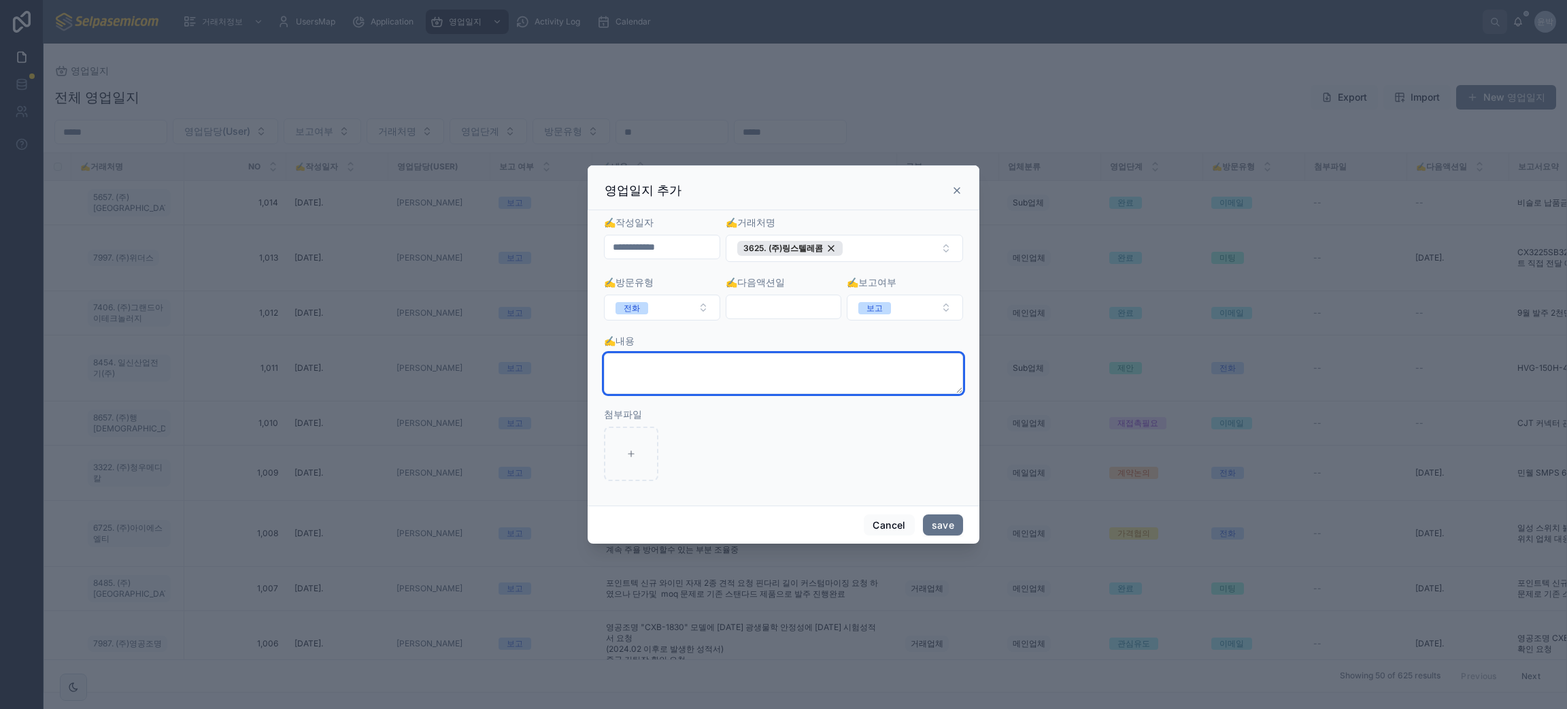
click at [758, 359] on textarea at bounding box center [783, 373] width 359 height 41
click at [722, 369] on textarea at bounding box center [783, 373] width 359 height 41
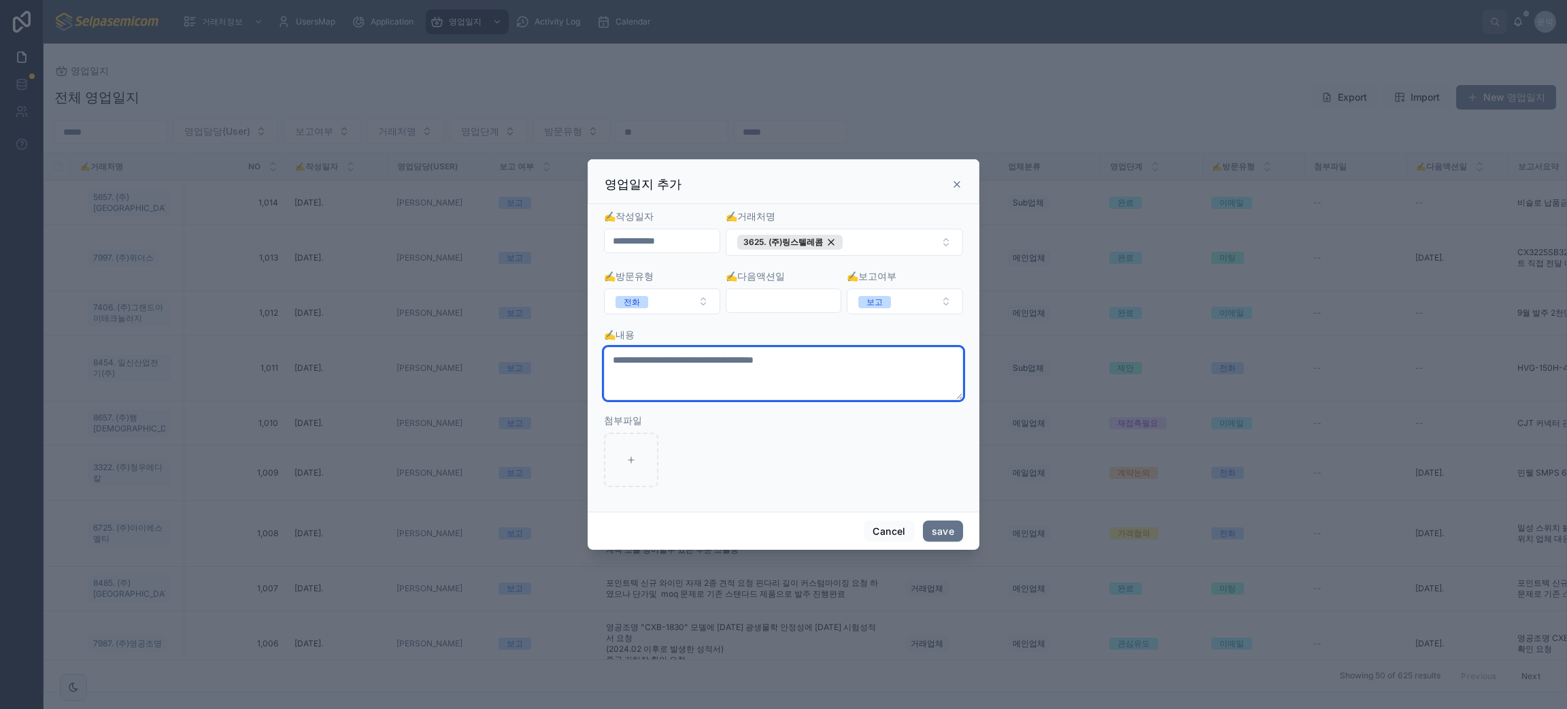
click at [799, 363] on textarea "**********" at bounding box center [783, 373] width 359 height 53
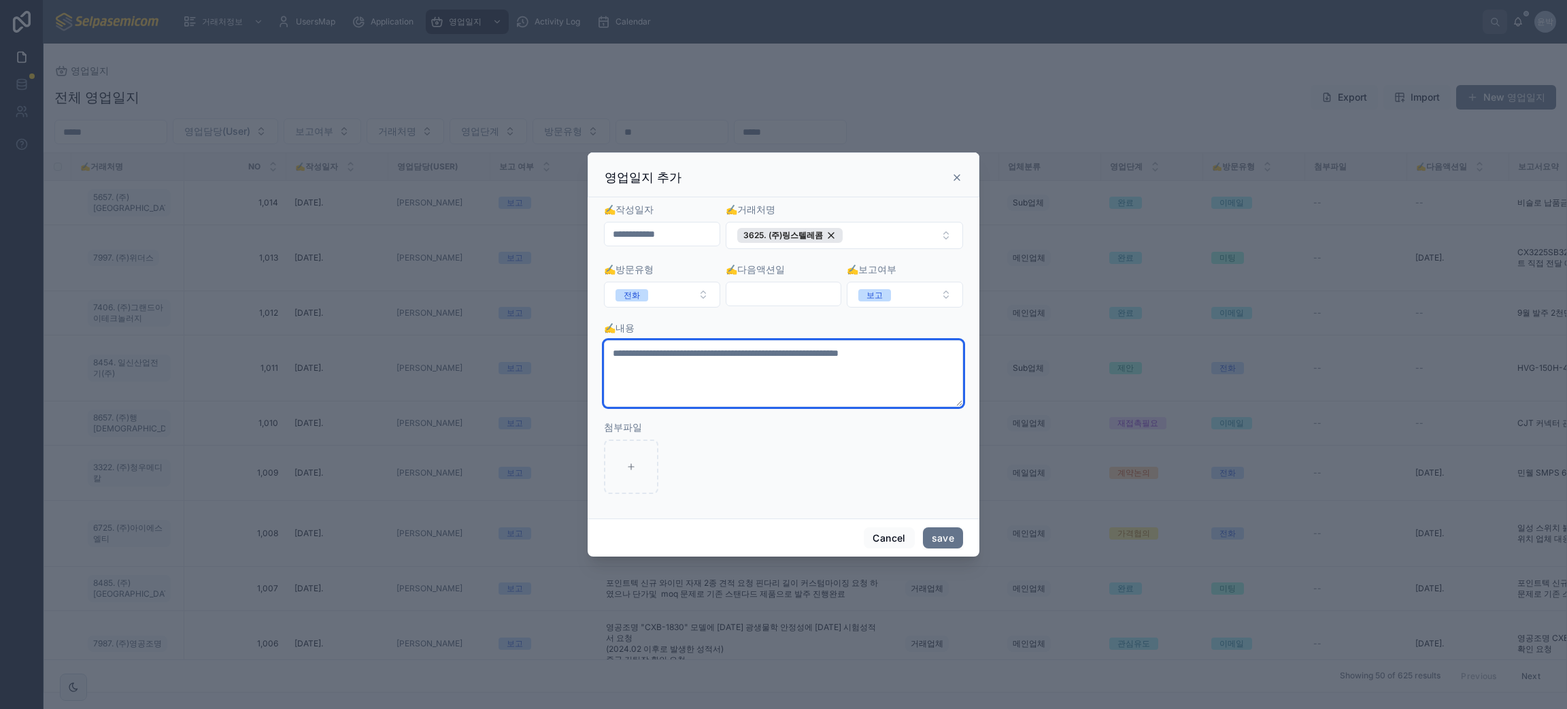
click at [782, 380] on textarea "**********" at bounding box center [783, 373] width 359 height 67
type textarea "**********"
click at [934, 528] on button "save" at bounding box center [943, 538] width 40 height 22
